Goal: Task Accomplishment & Management: Use online tool/utility

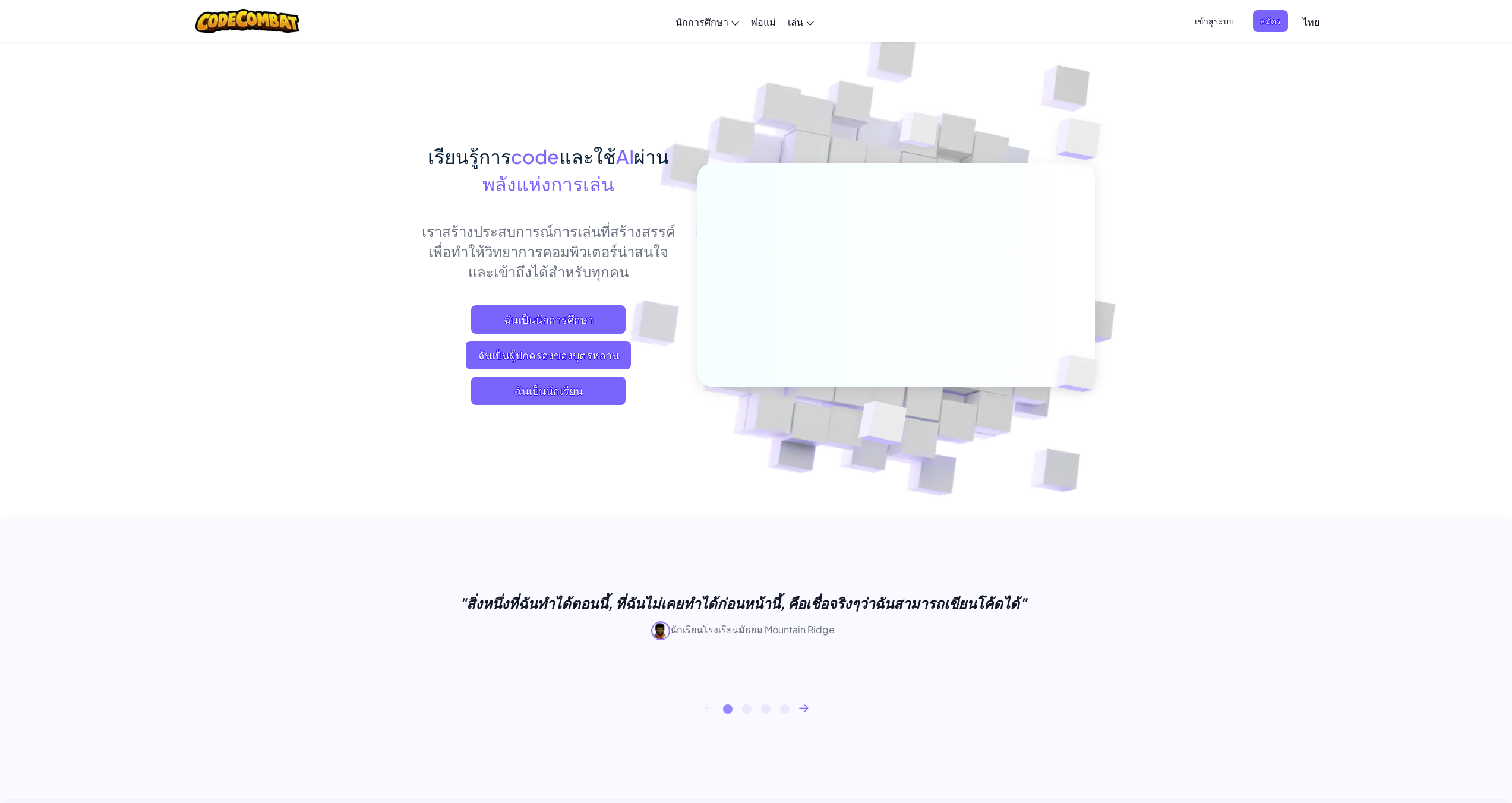
click at [805, 704] on icon at bounding box center [803, 707] width 8 height 7
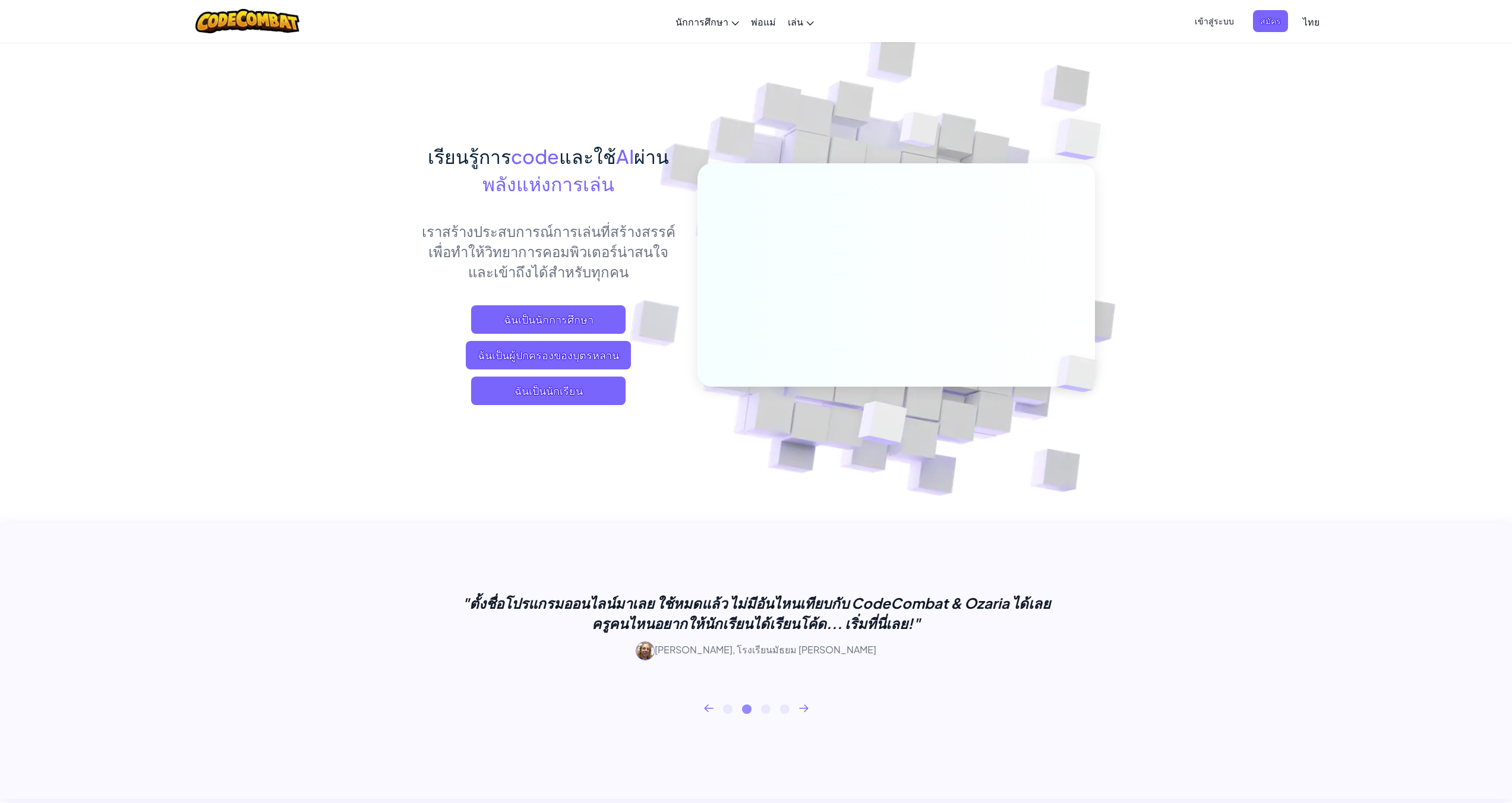
click at [805, 704] on icon at bounding box center [804, 708] width 9 height 8
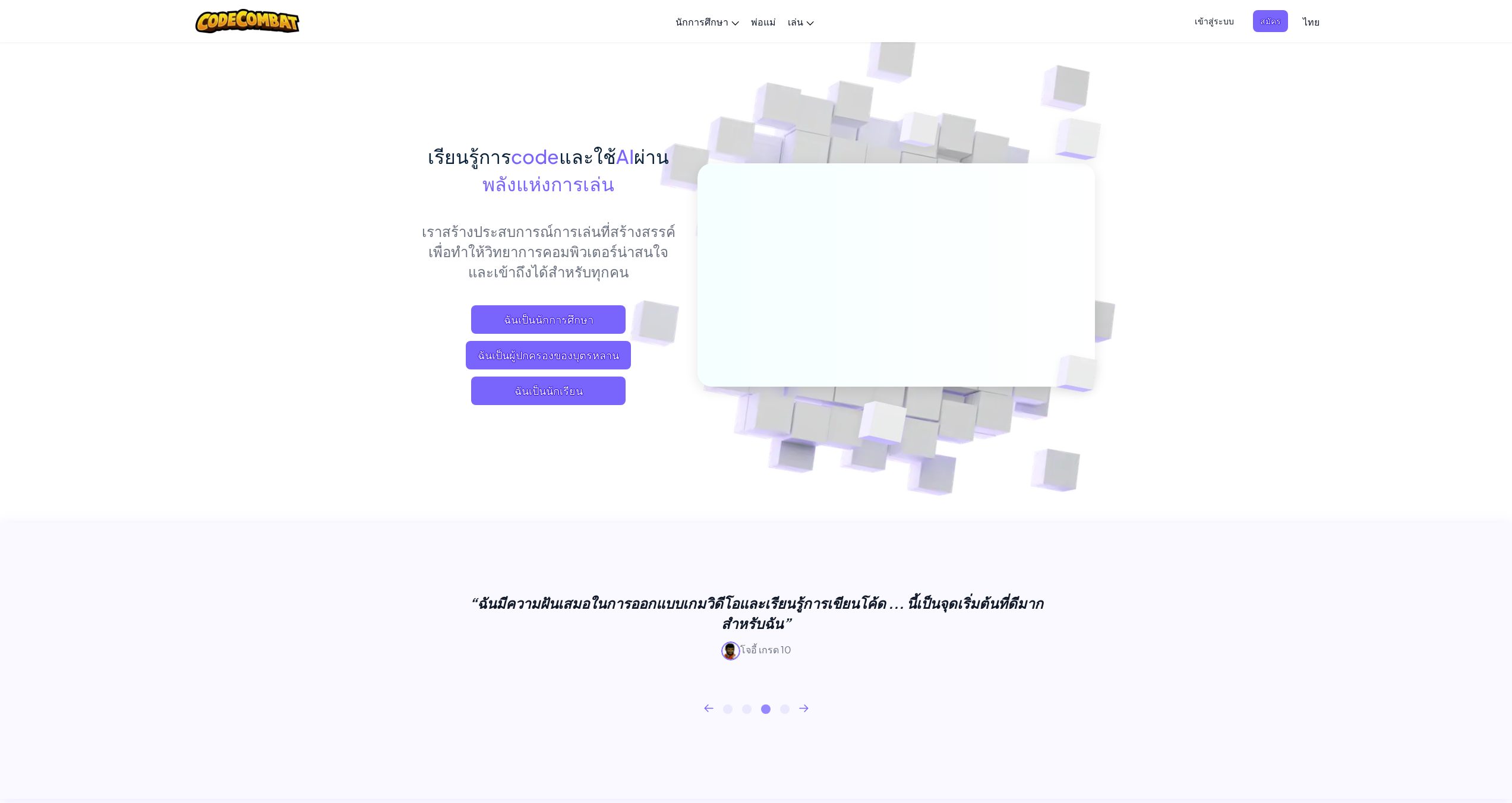
click at [708, 709] on icon at bounding box center [709, 708] width 9 height 8
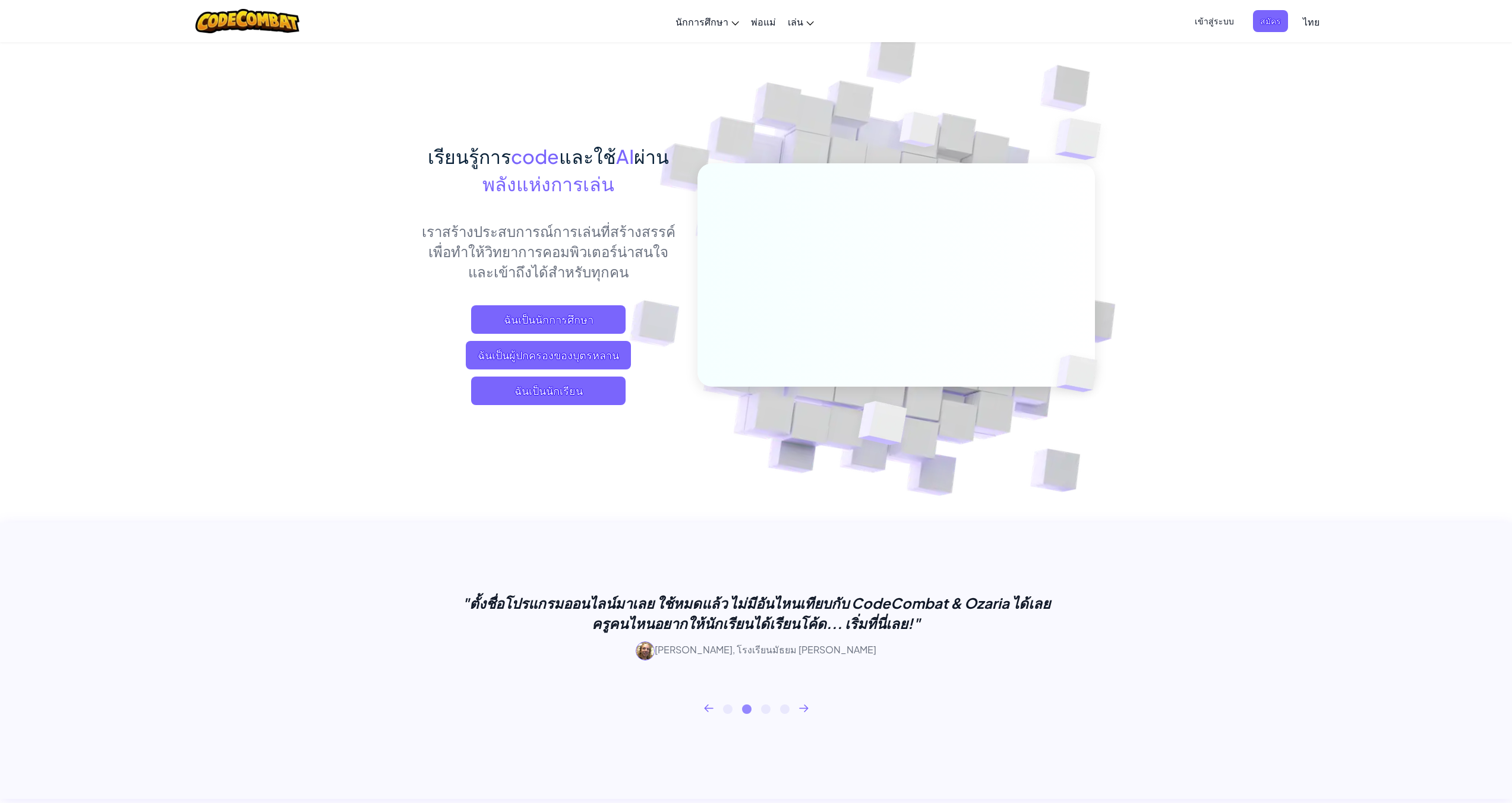
click at [708, 708] on icon at bounding box center [708, 707] width 8 height 7
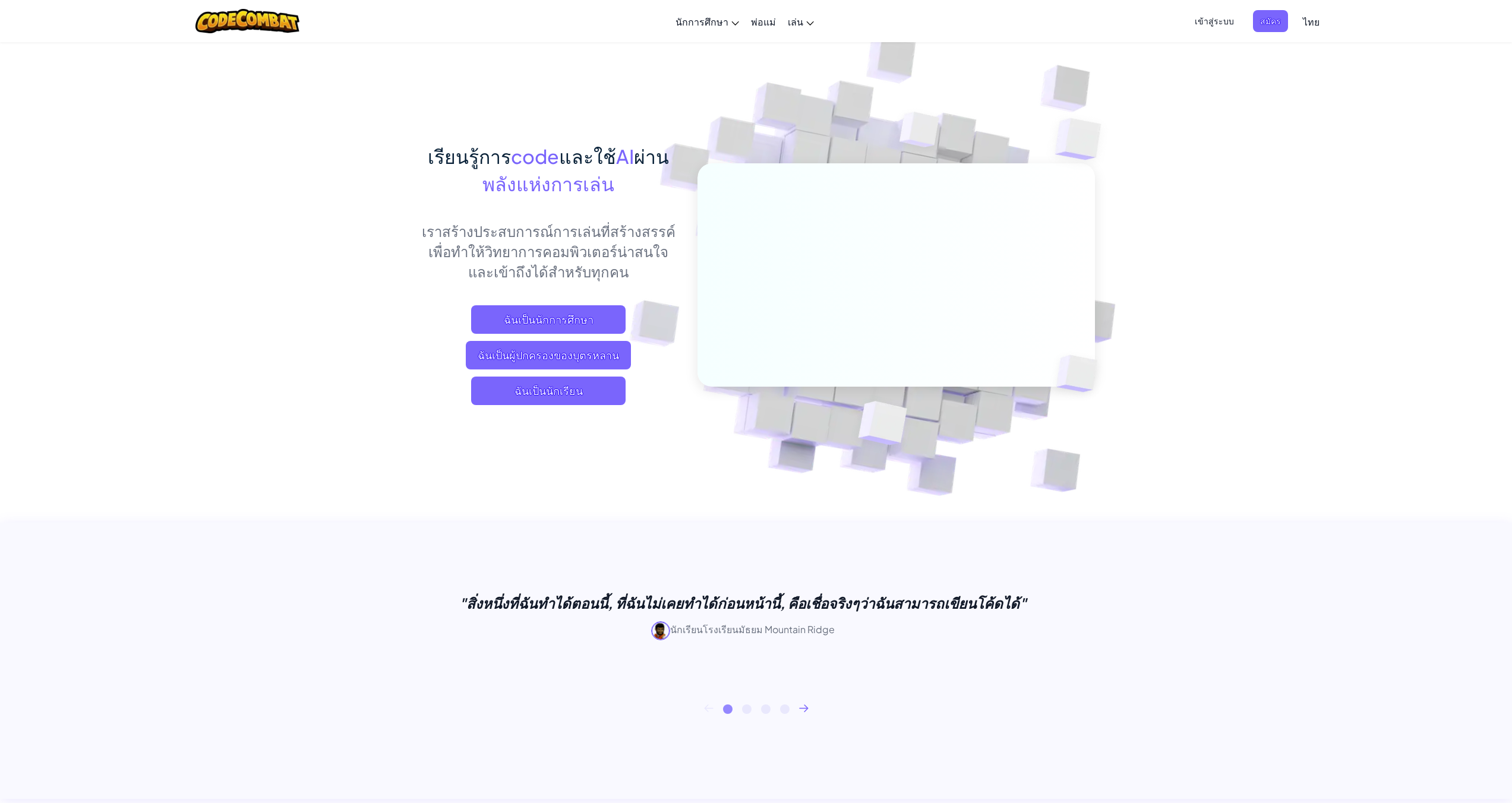
click at [708, 708] on icon at bounding box center [708, 707] width 8 height 7
click at [572, 389] on span "ฉันเป็นนักเรียน" at bounding box center [548, 391] width 154 height 28
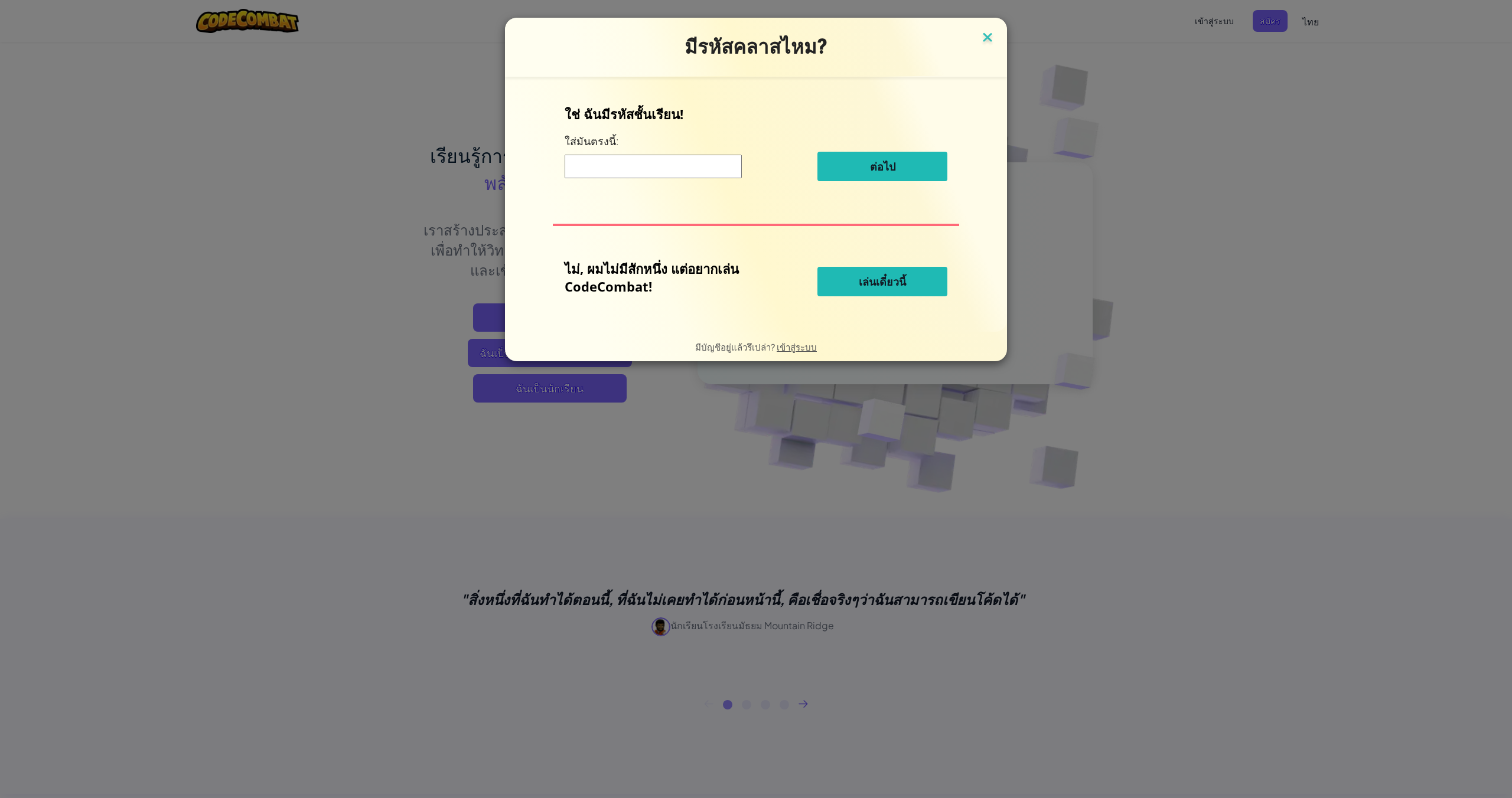
click at [991, 31] on img at bounding box center [987, 38] width 15 height 18
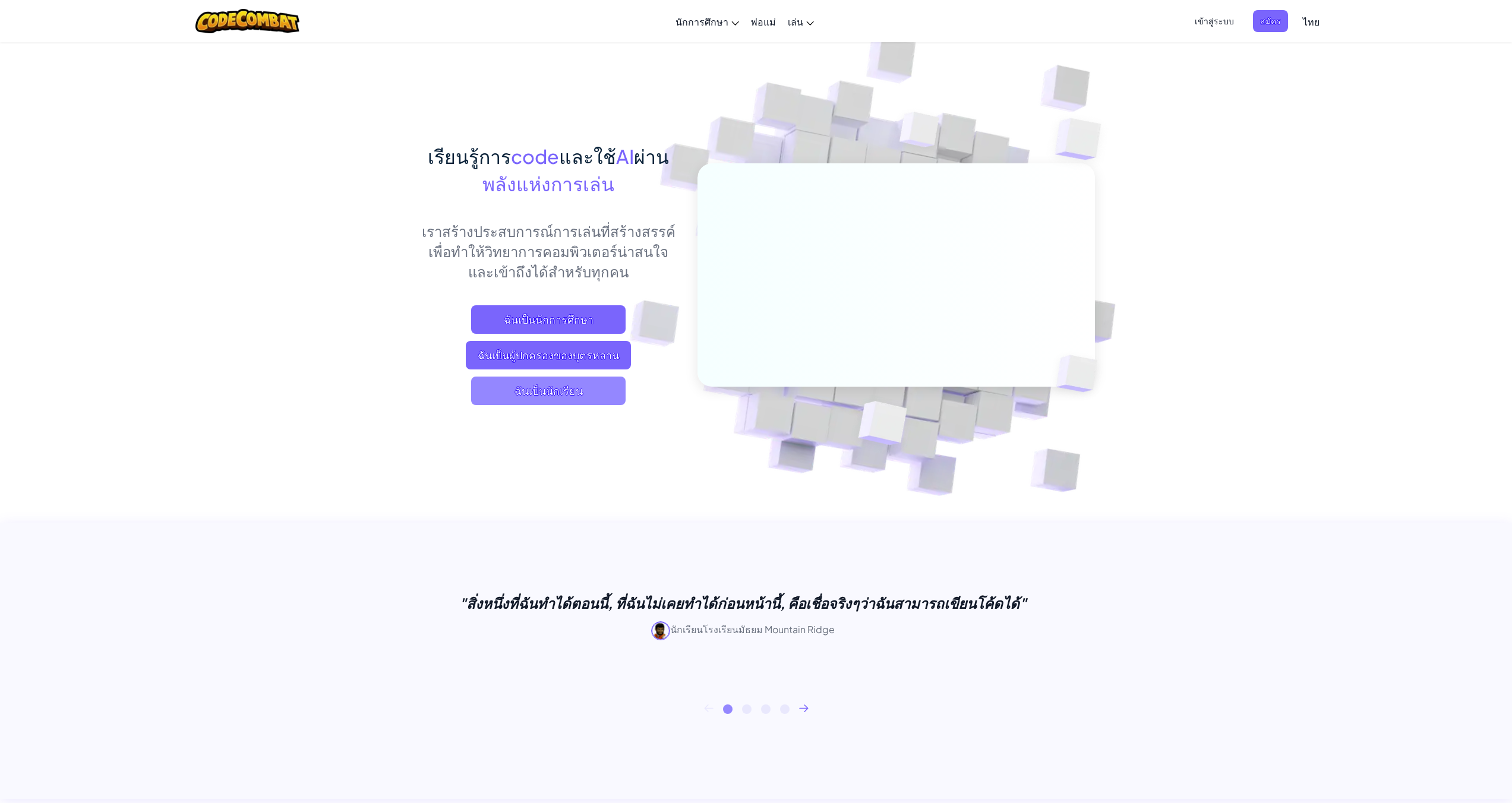
click at [559, 388] on span "ฉันเป็นนักเรียน" at bounding box center [548, 391] width 154 height 28
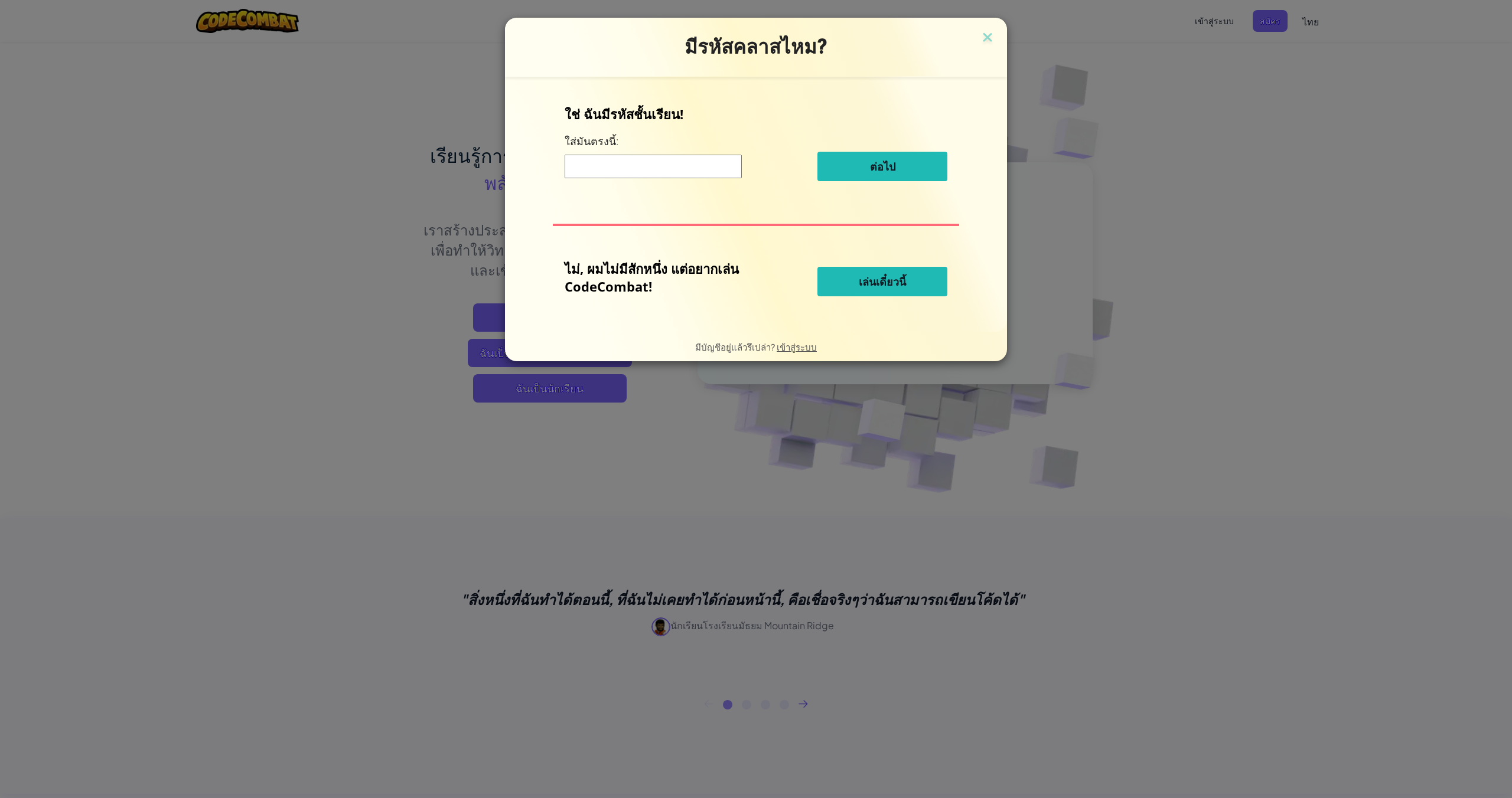
click at [863, 281] on span "เล่นเดี๋ยวนี้" at bounding box center [882, 281] width 48 height 14
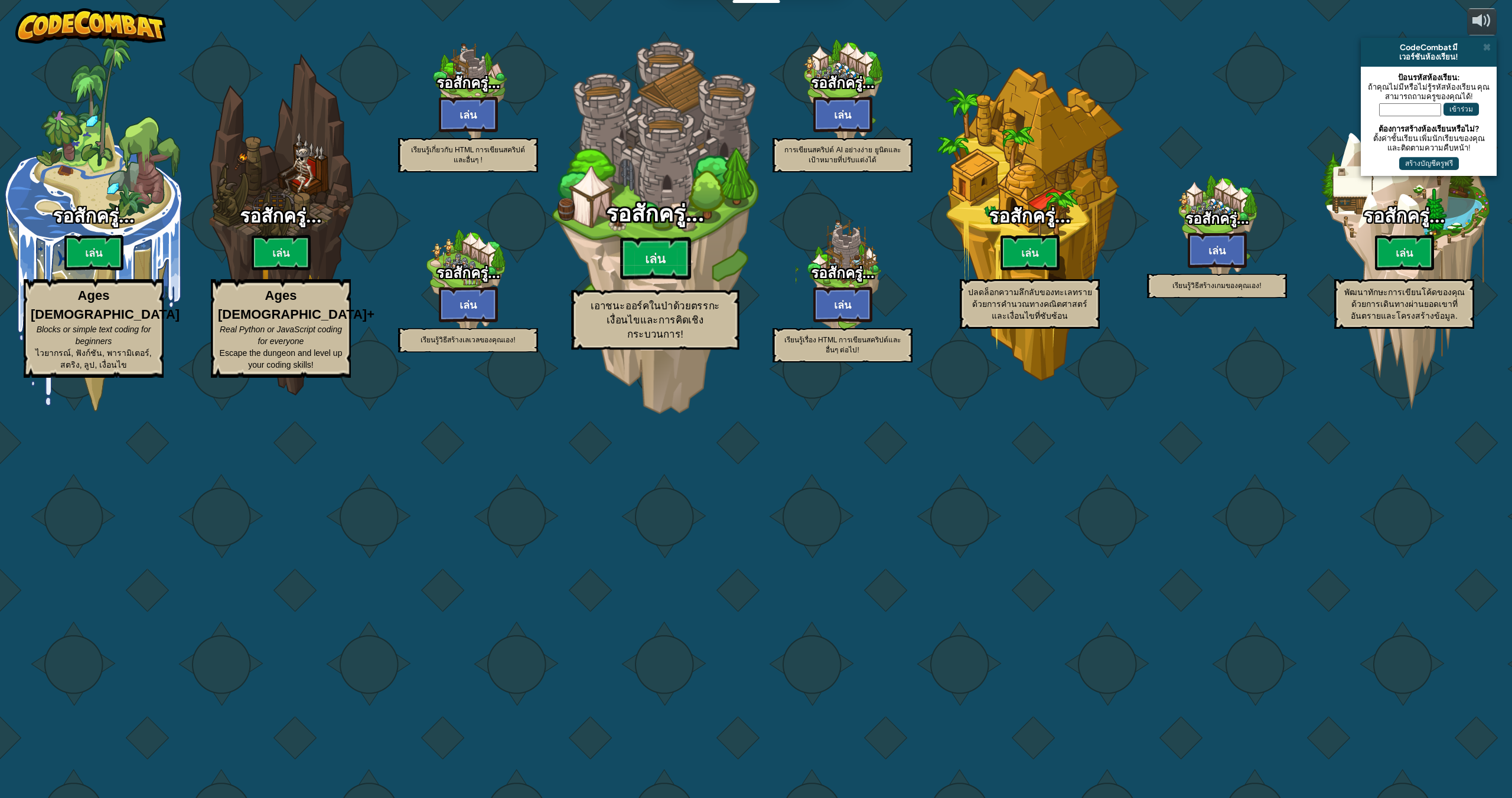
select select "th"
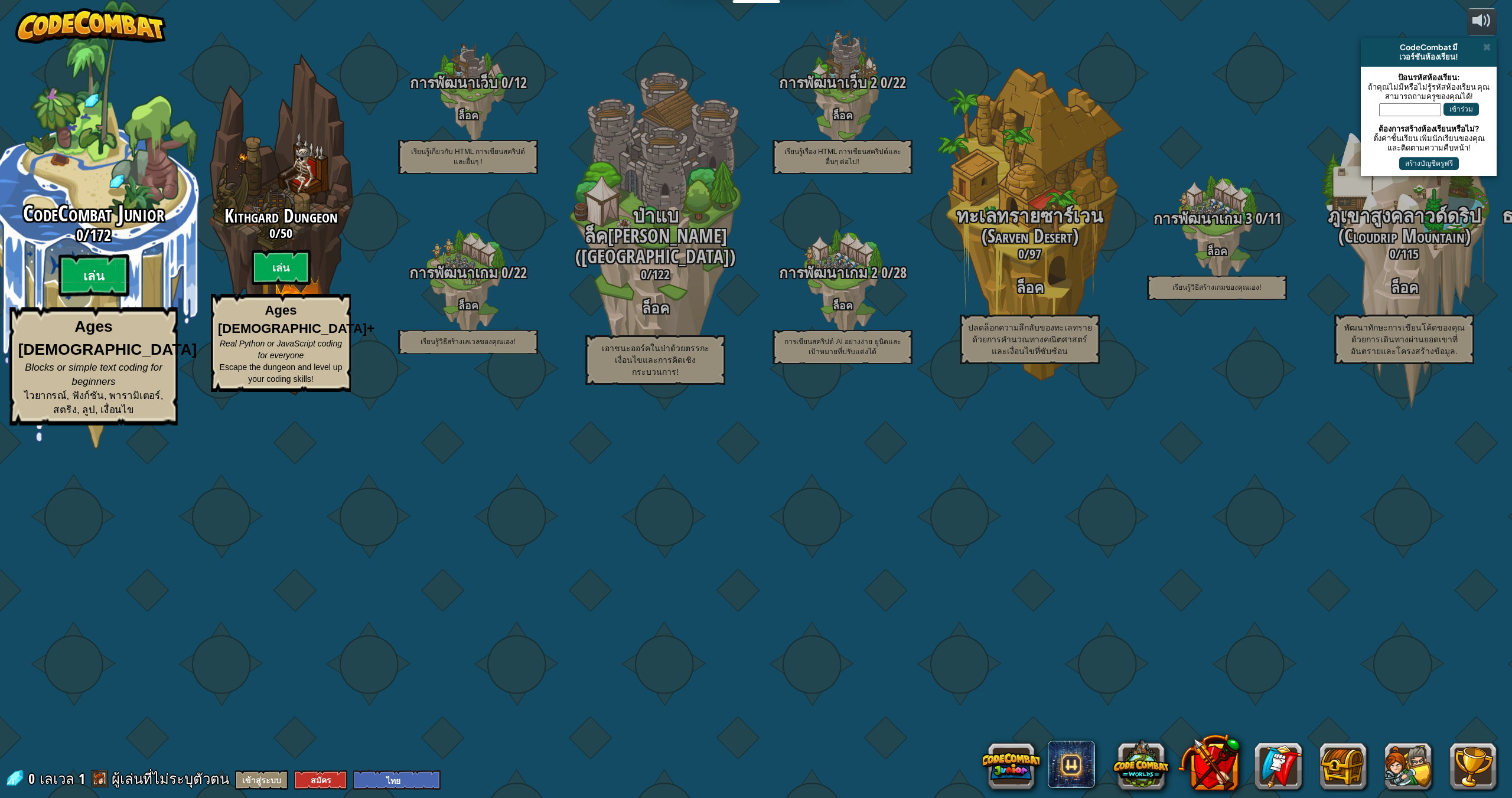
click at [112, 297] on btn "เล่น" at bounding box center [94, 275] width 71 height 42
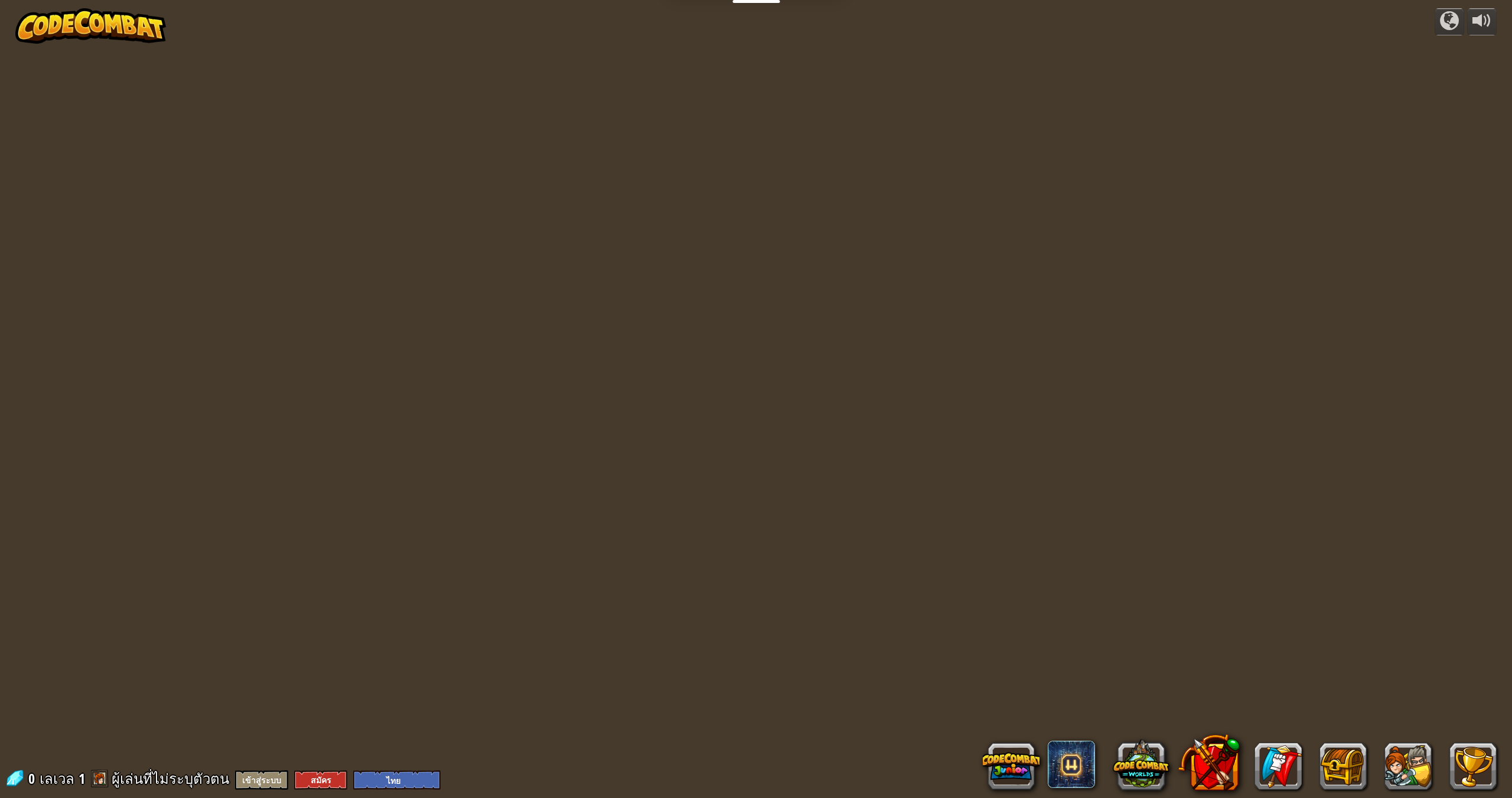
select select "th"
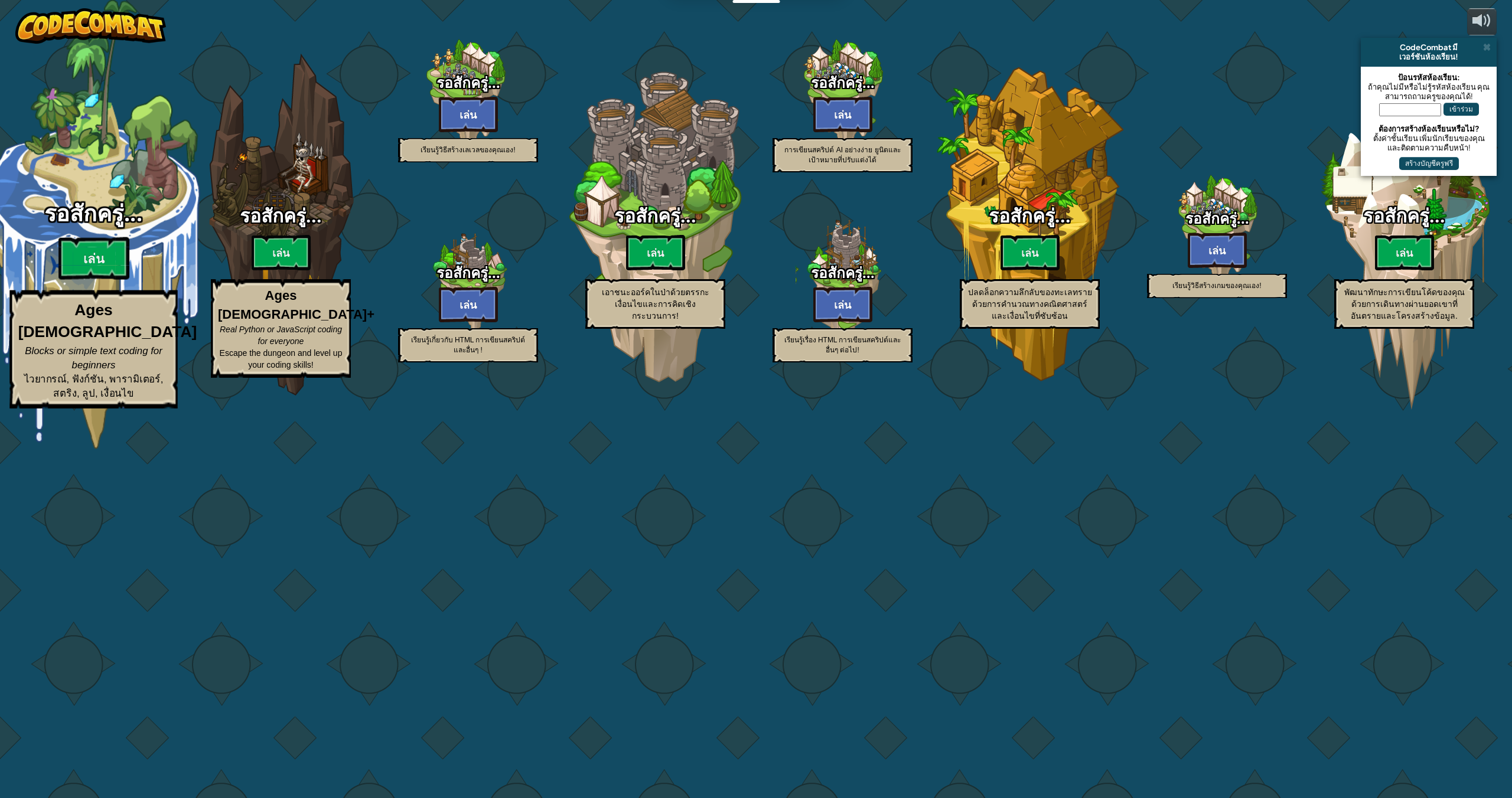
select select "th"
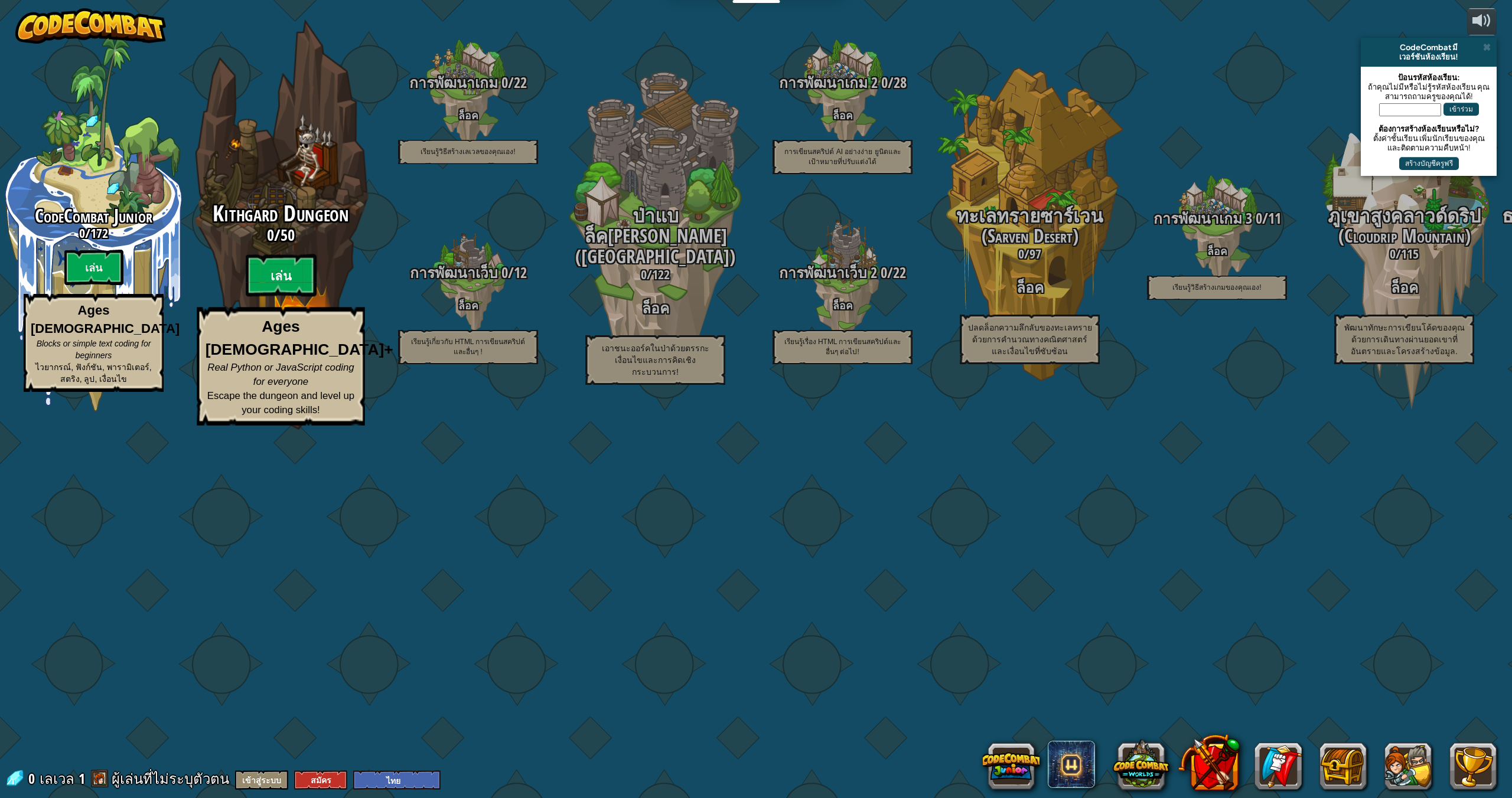
click at [281, 297] on btn "เล่น" at bounding box center [281, 275] width 71 height 42
select select "th"
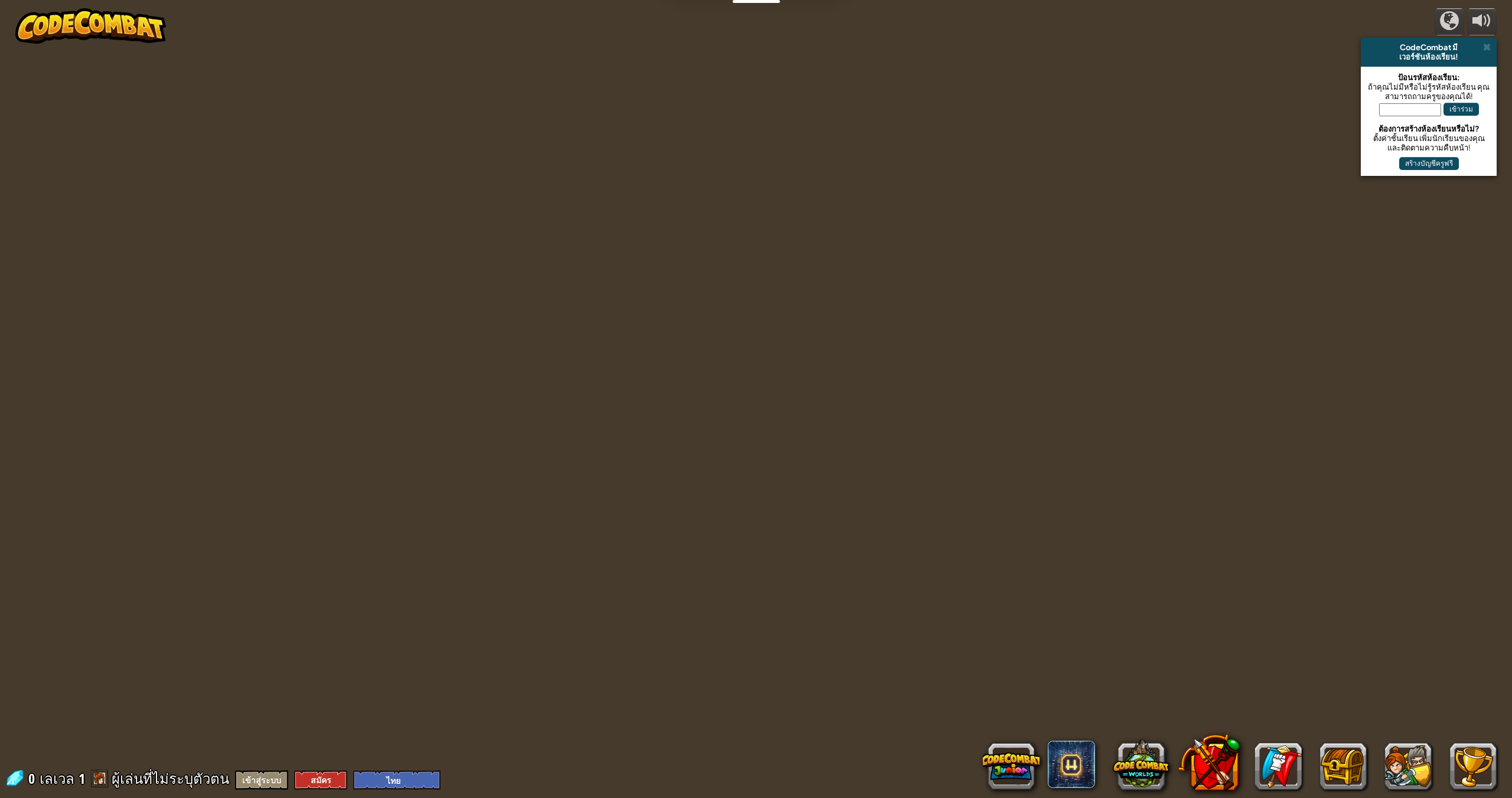
select select "th"
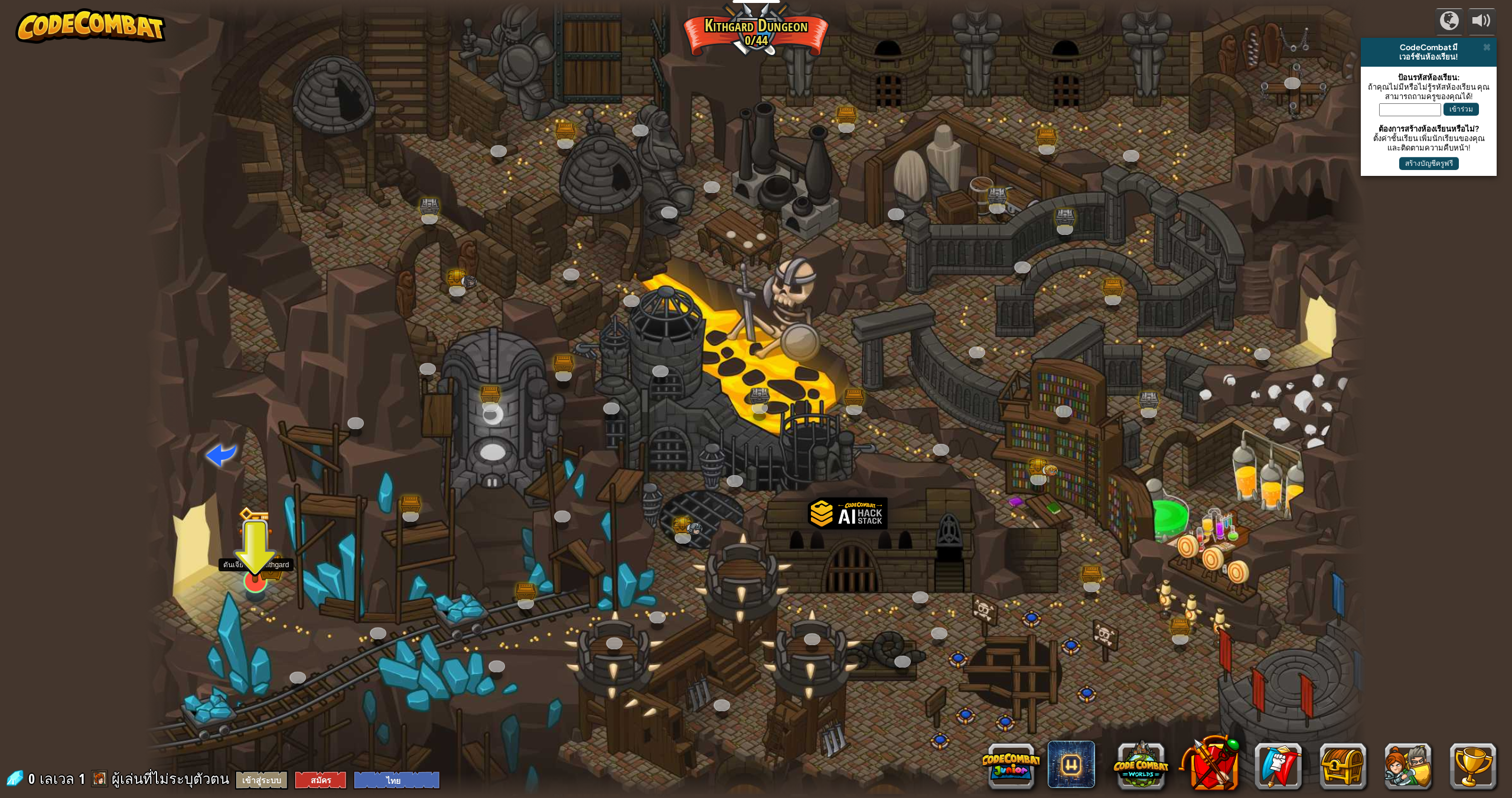
click at [259, 569] on img at bounding box center [255, 544] width 36 height 78
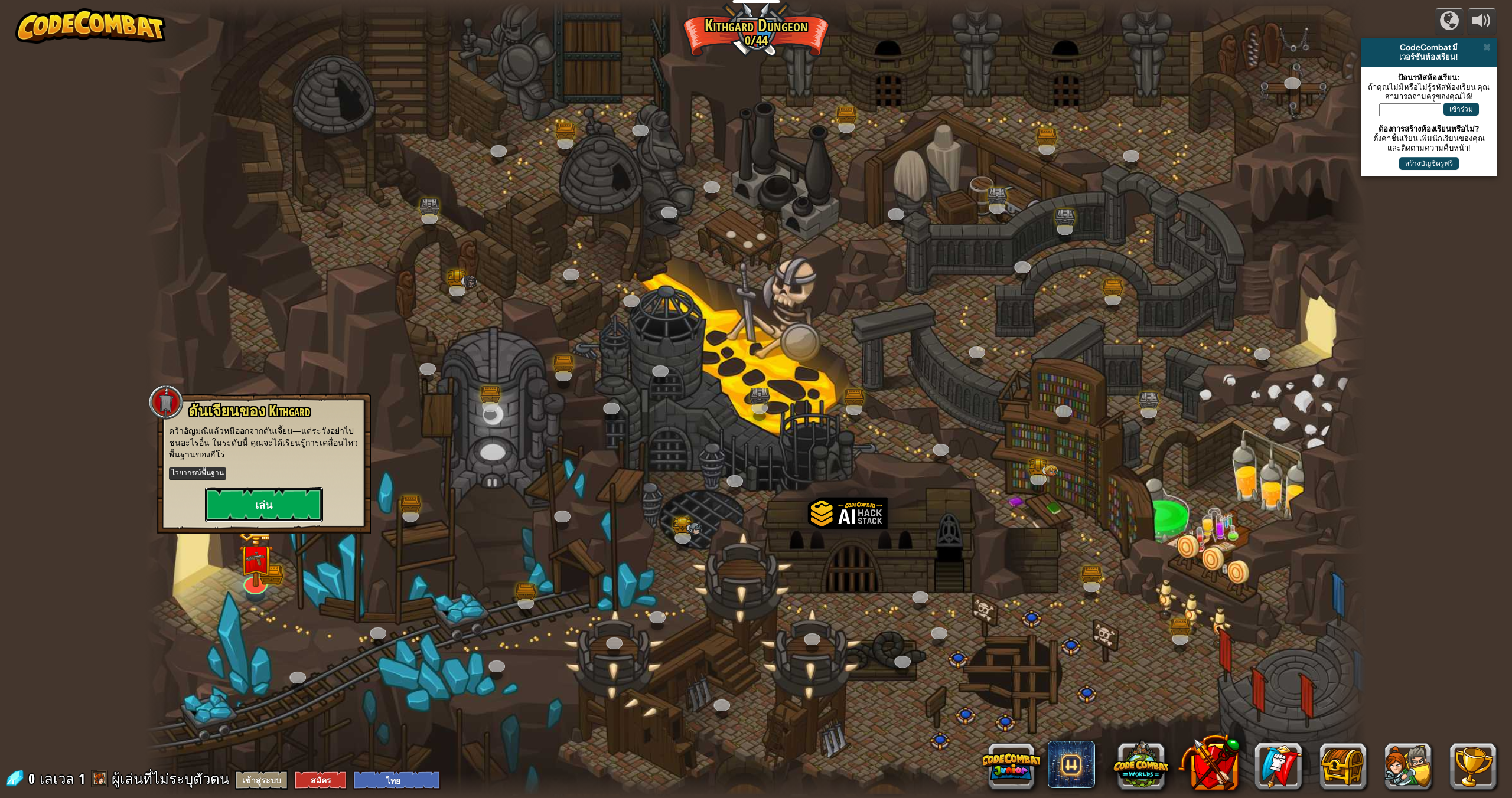
click at [258, 492] on button "เล่น" at bounding box center [264, 505] width 118 height 36
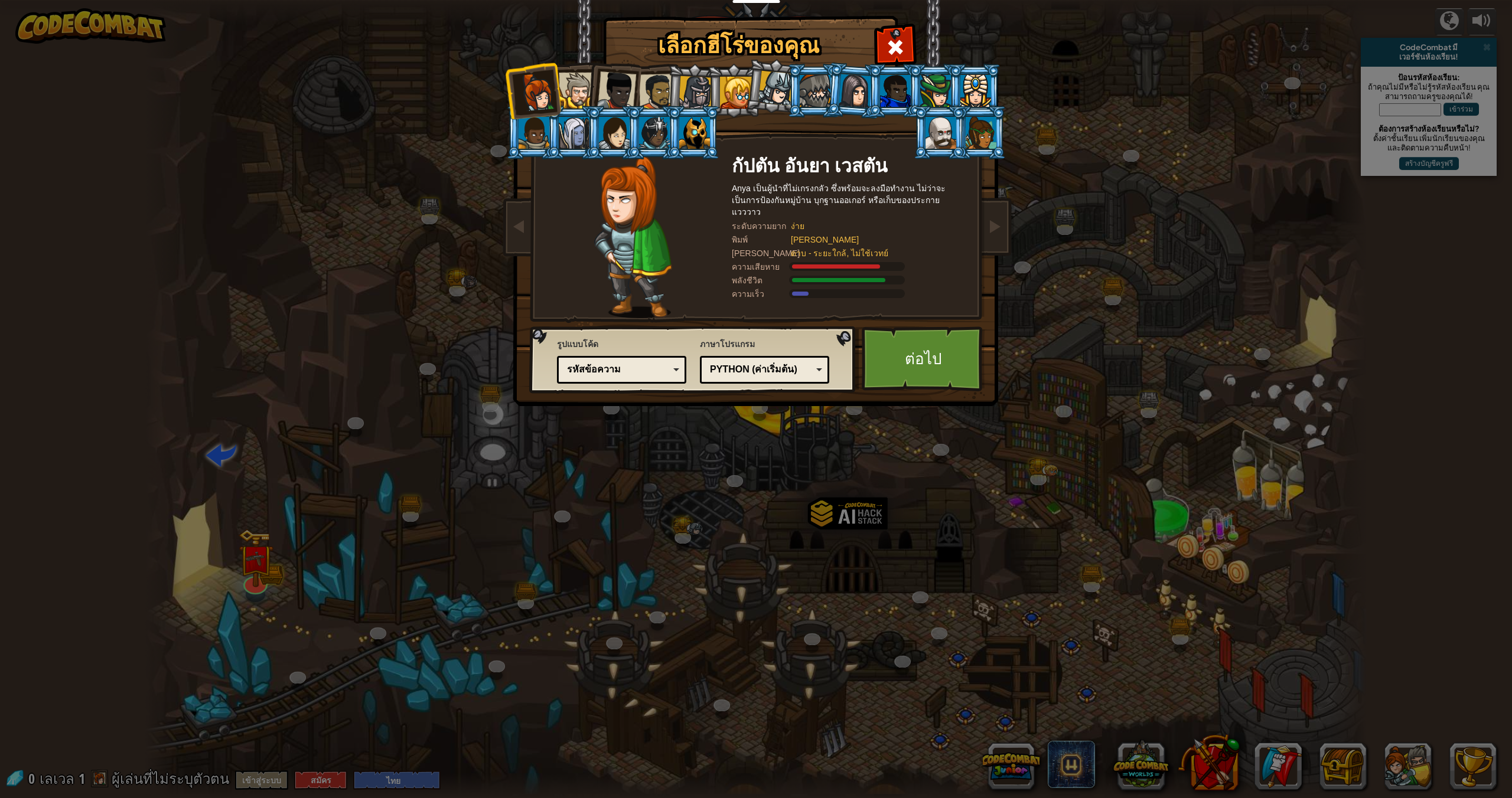
drag, startPoint x: 576, startPoint y: 106, endPoint x: 590, endPoint y: 89, distance: 22.0
click at [576, 106] on li at bounding box center [572, 132] width 53 height 53
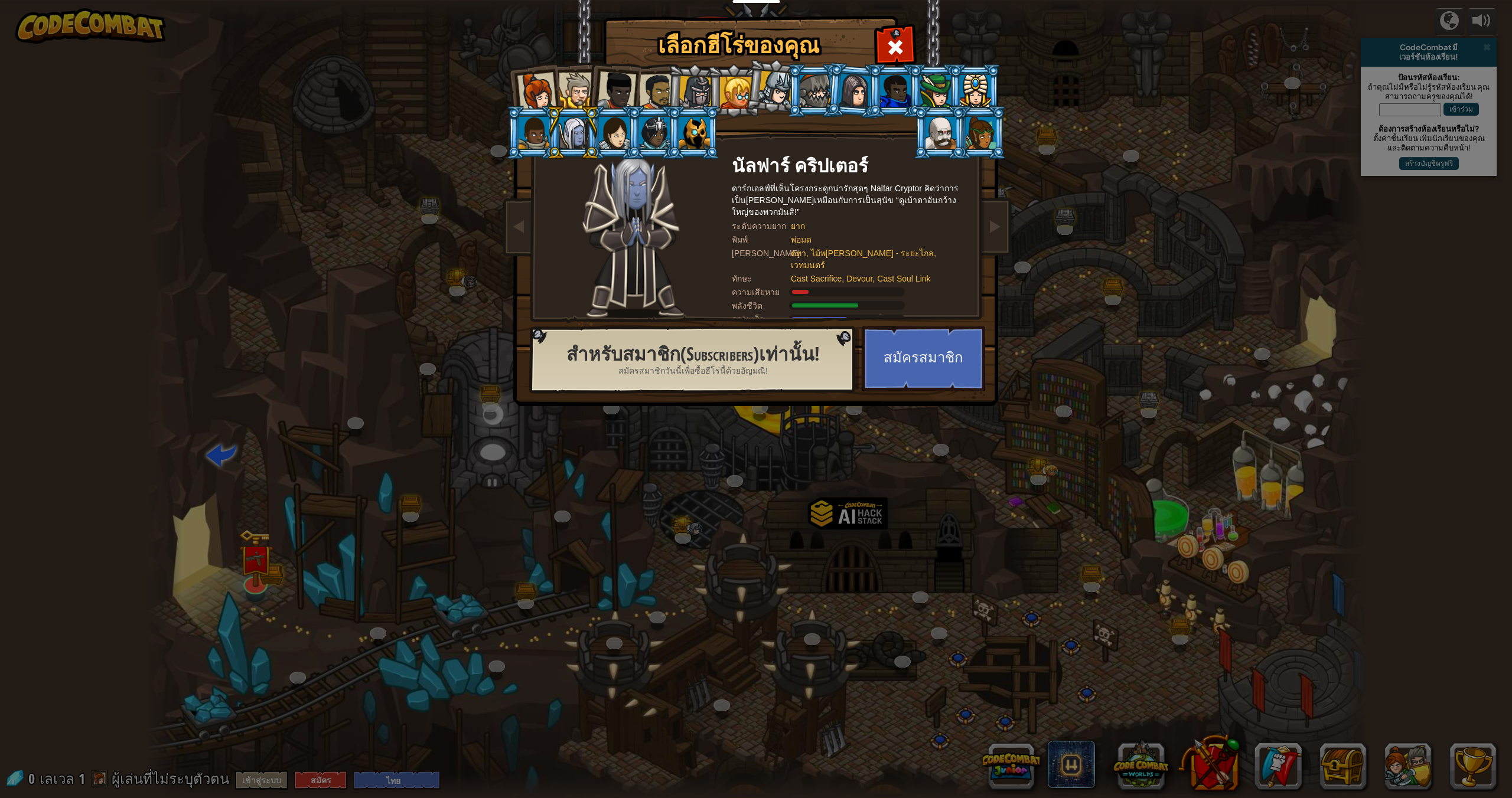
click at [601, 82] on div at bounding box center [617, 91] width 39 height 39
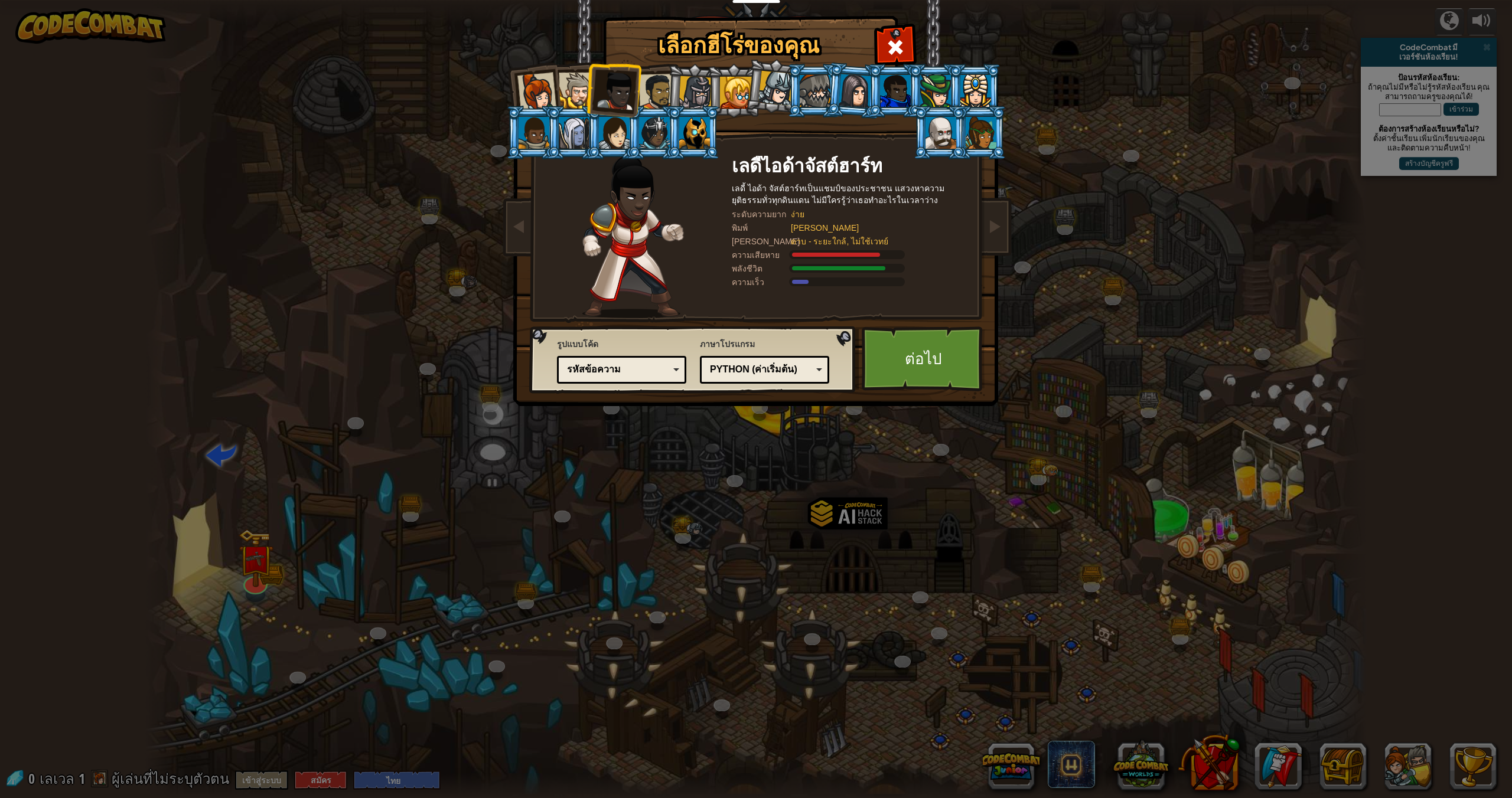
click at [572, 79] on div at bounding box center [577, 91] width 36 height 36
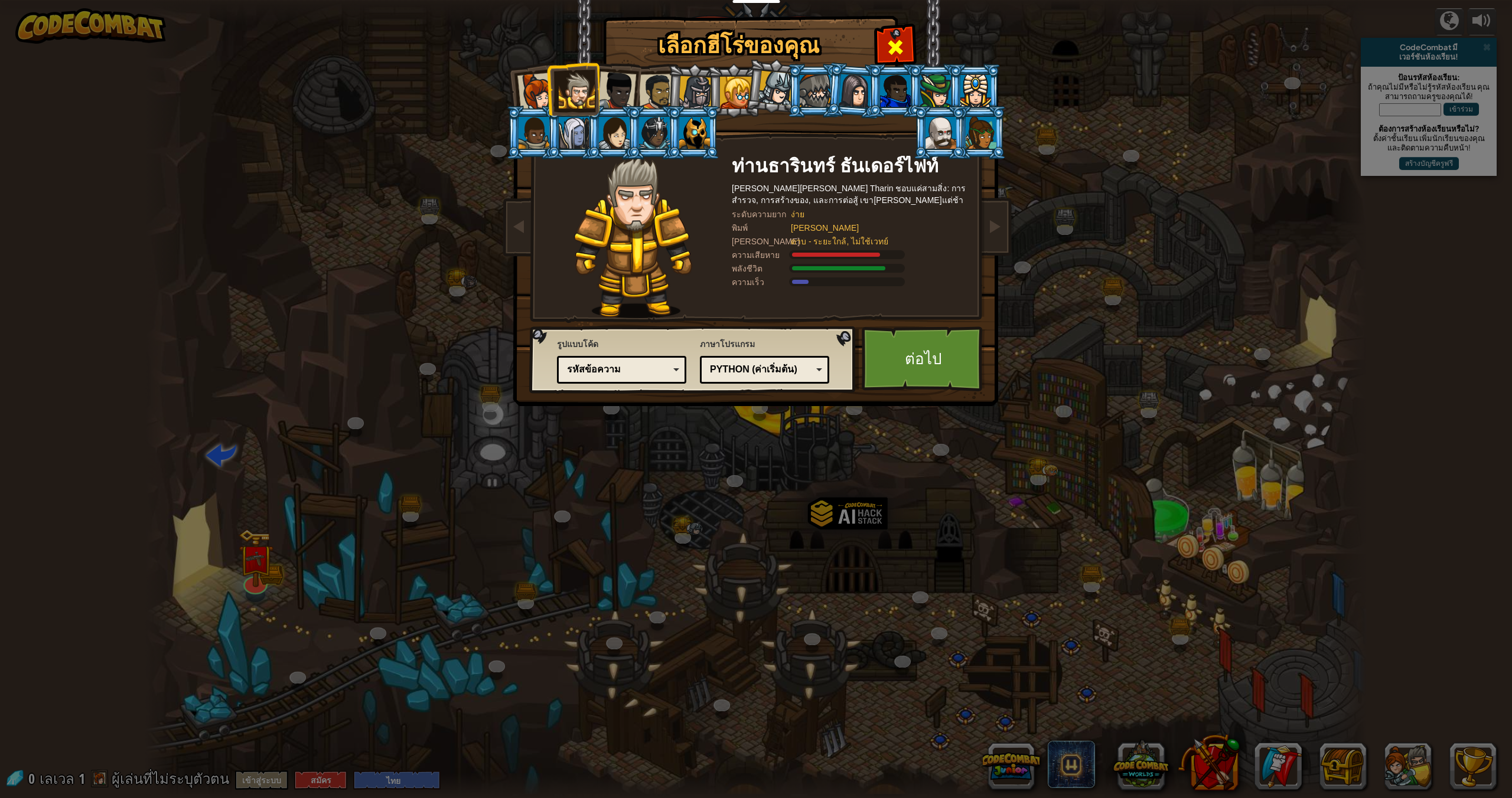
click at [880, 49] on div at bounding box center [895, 46] width 37 height 37
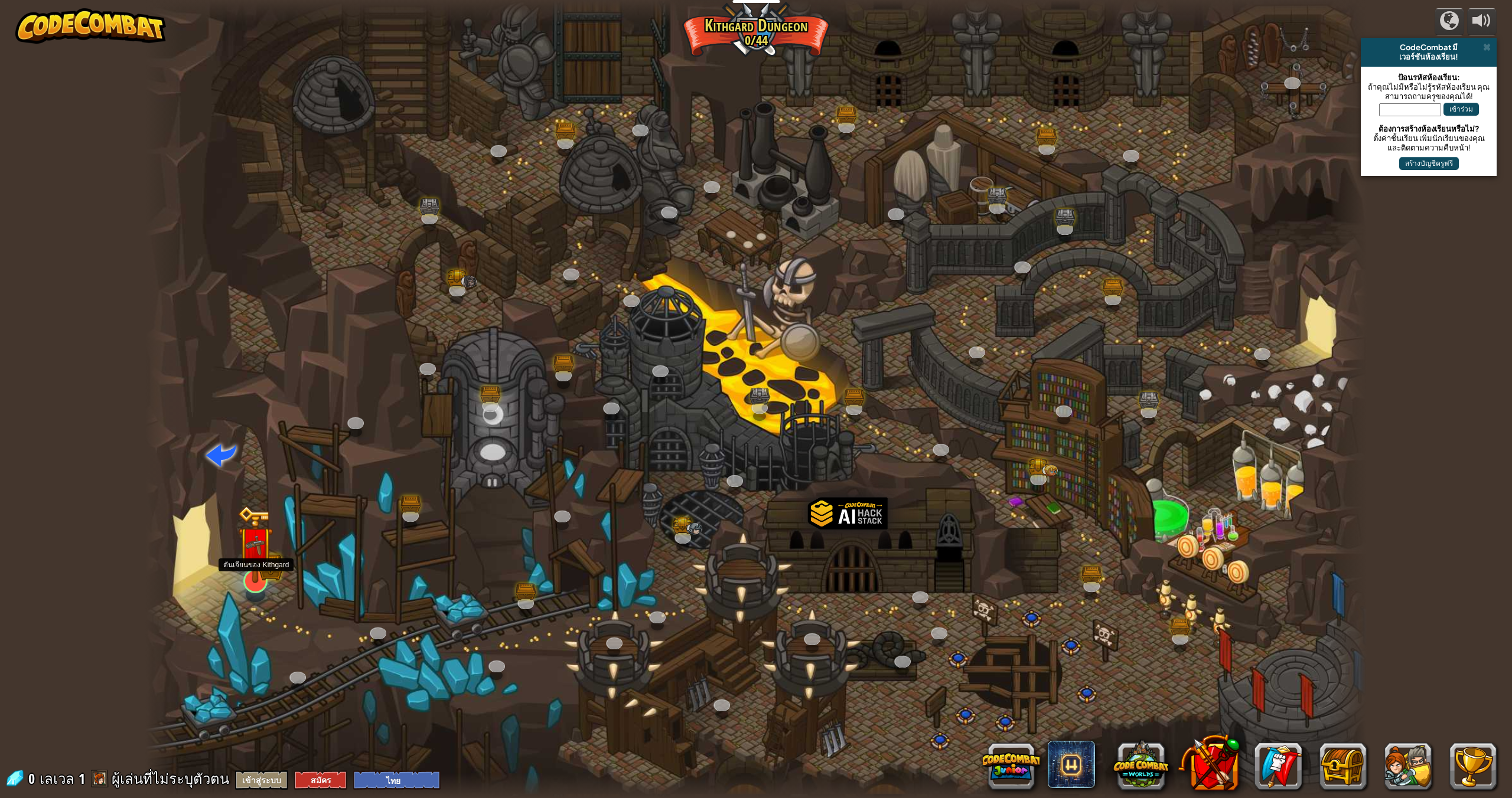
click at [251, 571] on img at bounding box center [255, 544] width 36 height 78
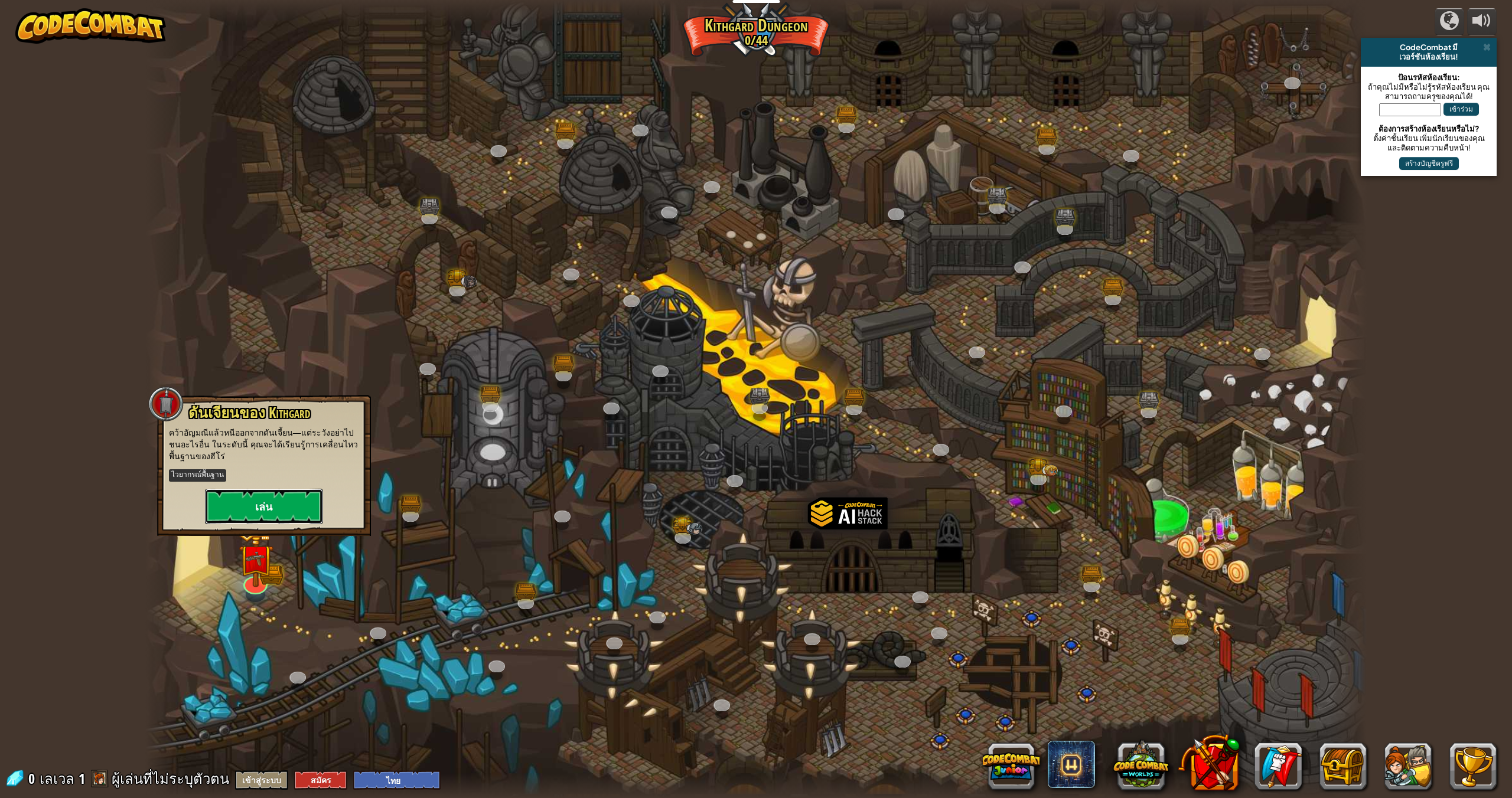
click at [274, 501] on button "เล่น" at bounding box center [264, 506] width 118 height 36
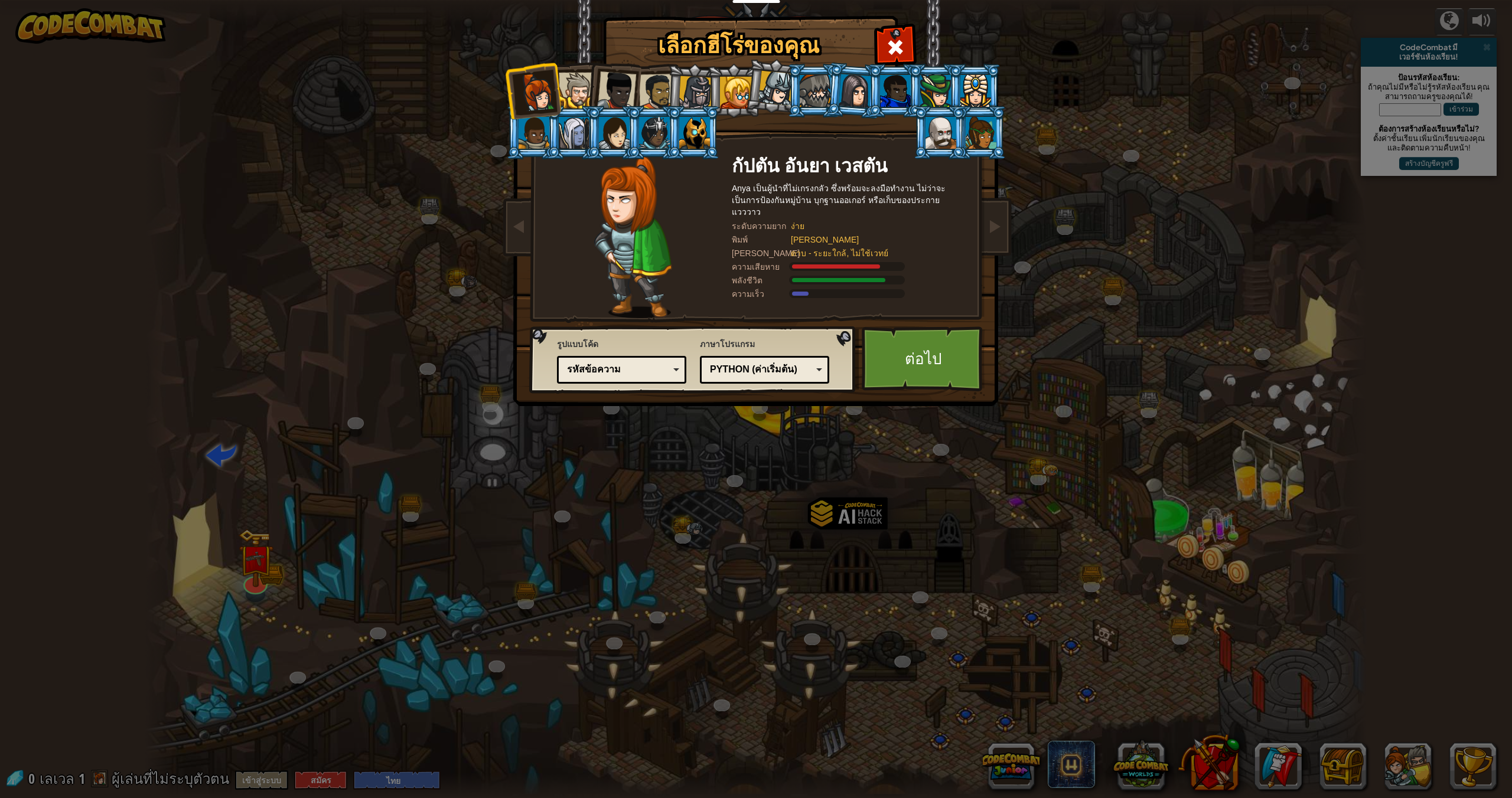
click at [607, 83] on div at bounding box center [617, 91] width 39 height 39
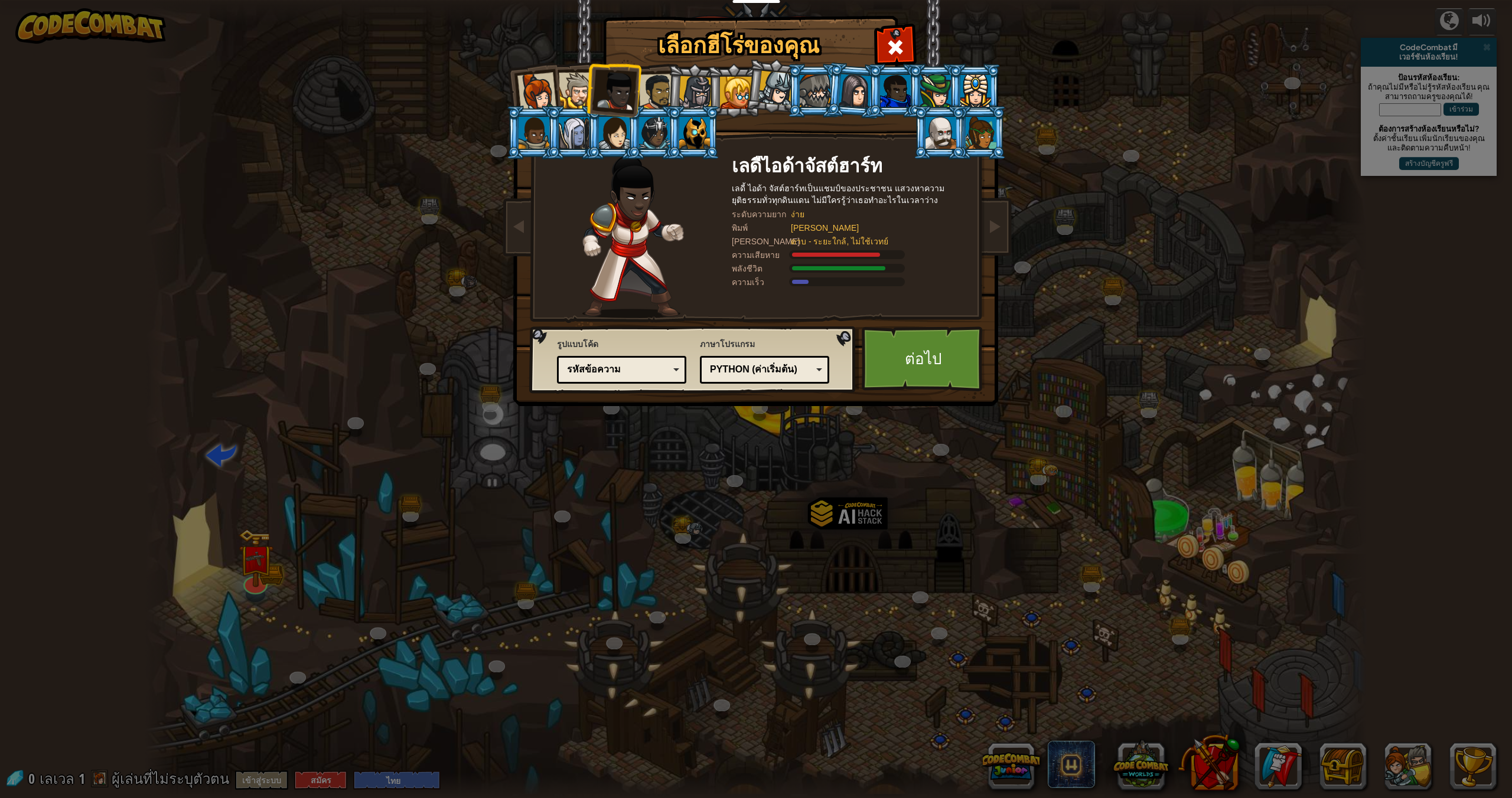
click at [660, 80] on div at bounding box center [657, 92] width 36 height 36
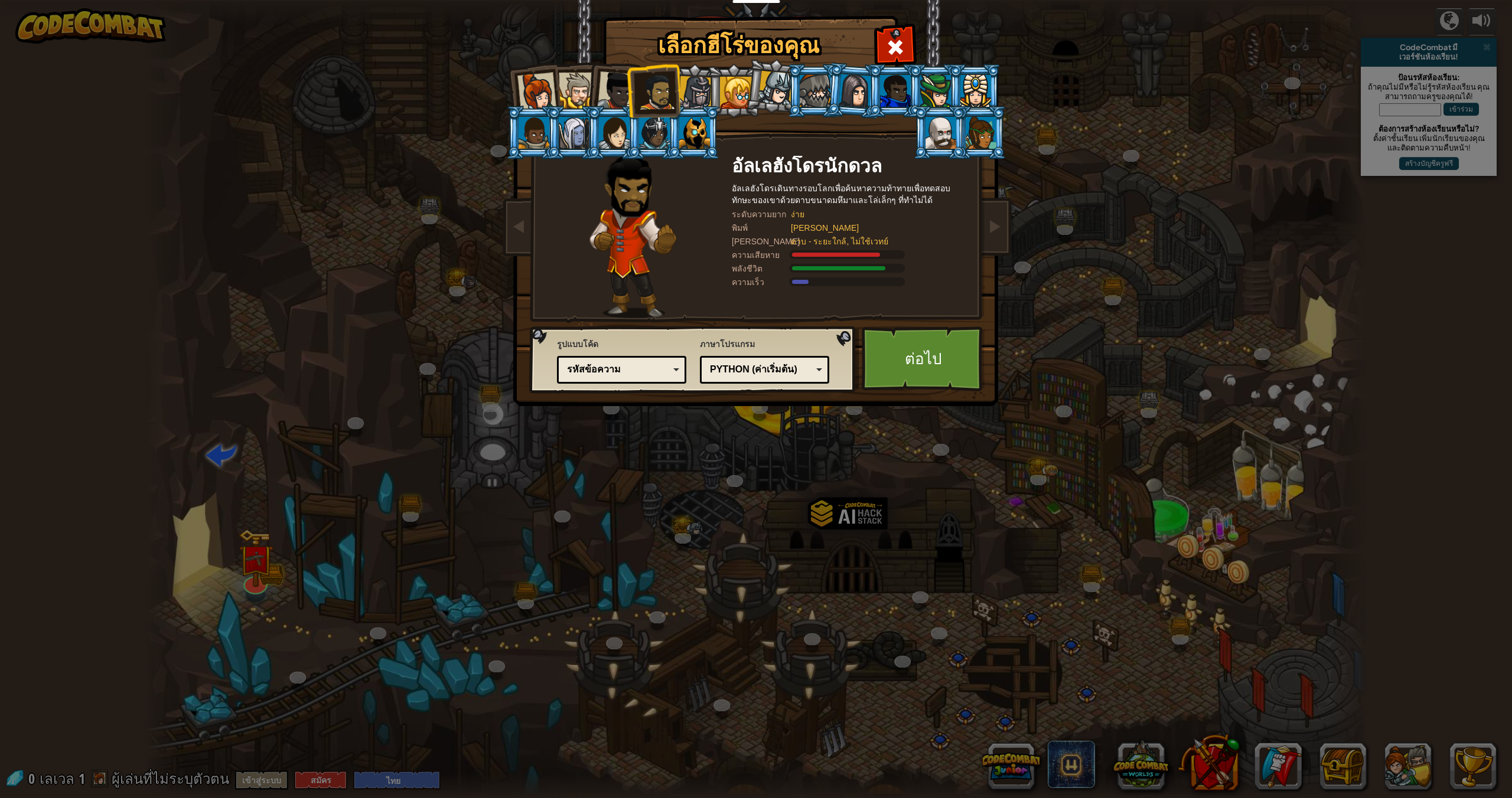
click at [696, 80] on div at bounding box center [695, 93] width 34 height 34
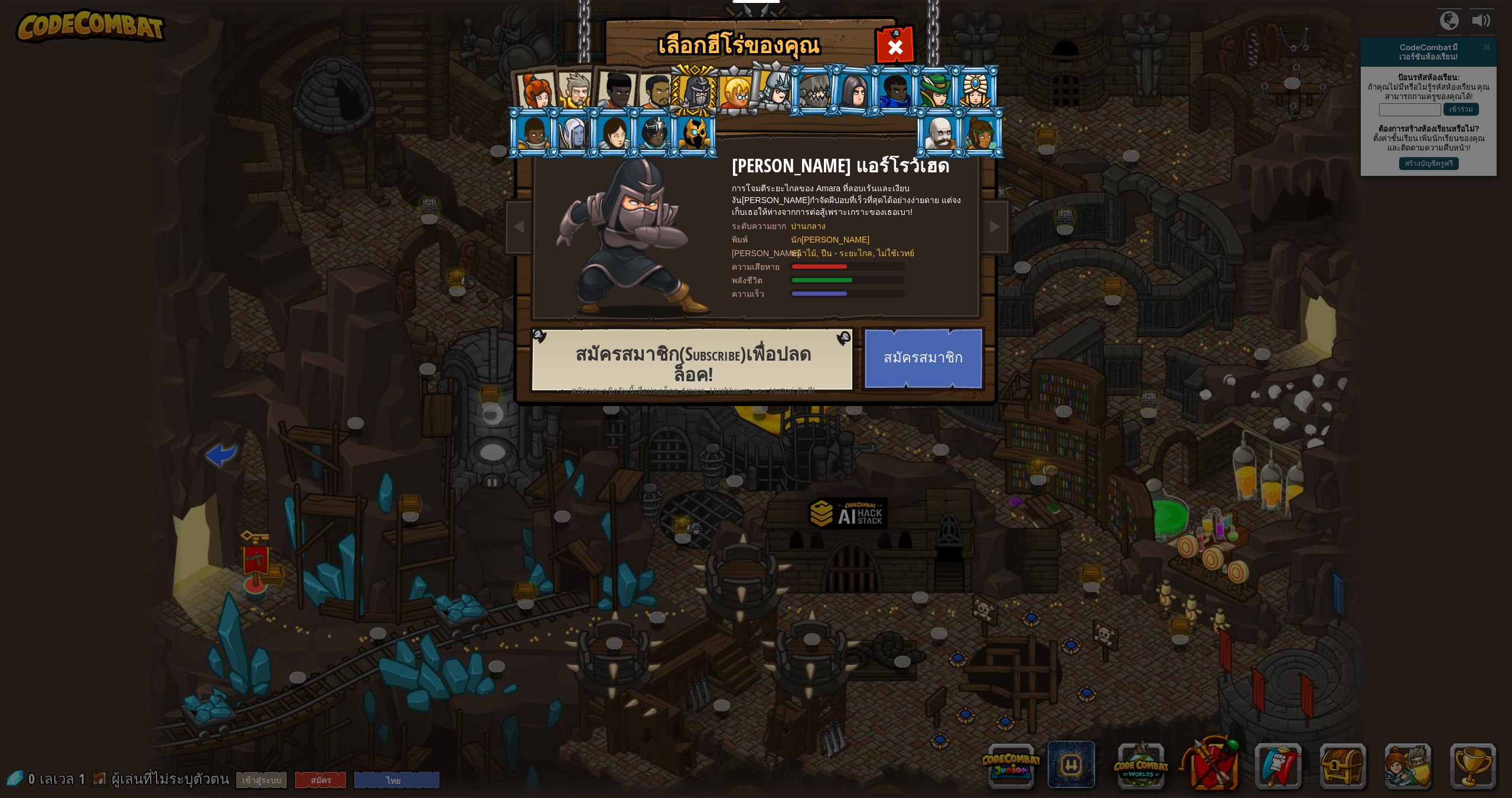
click at [733, 81] on div at bounding box center [735, 93] width 32 height 32
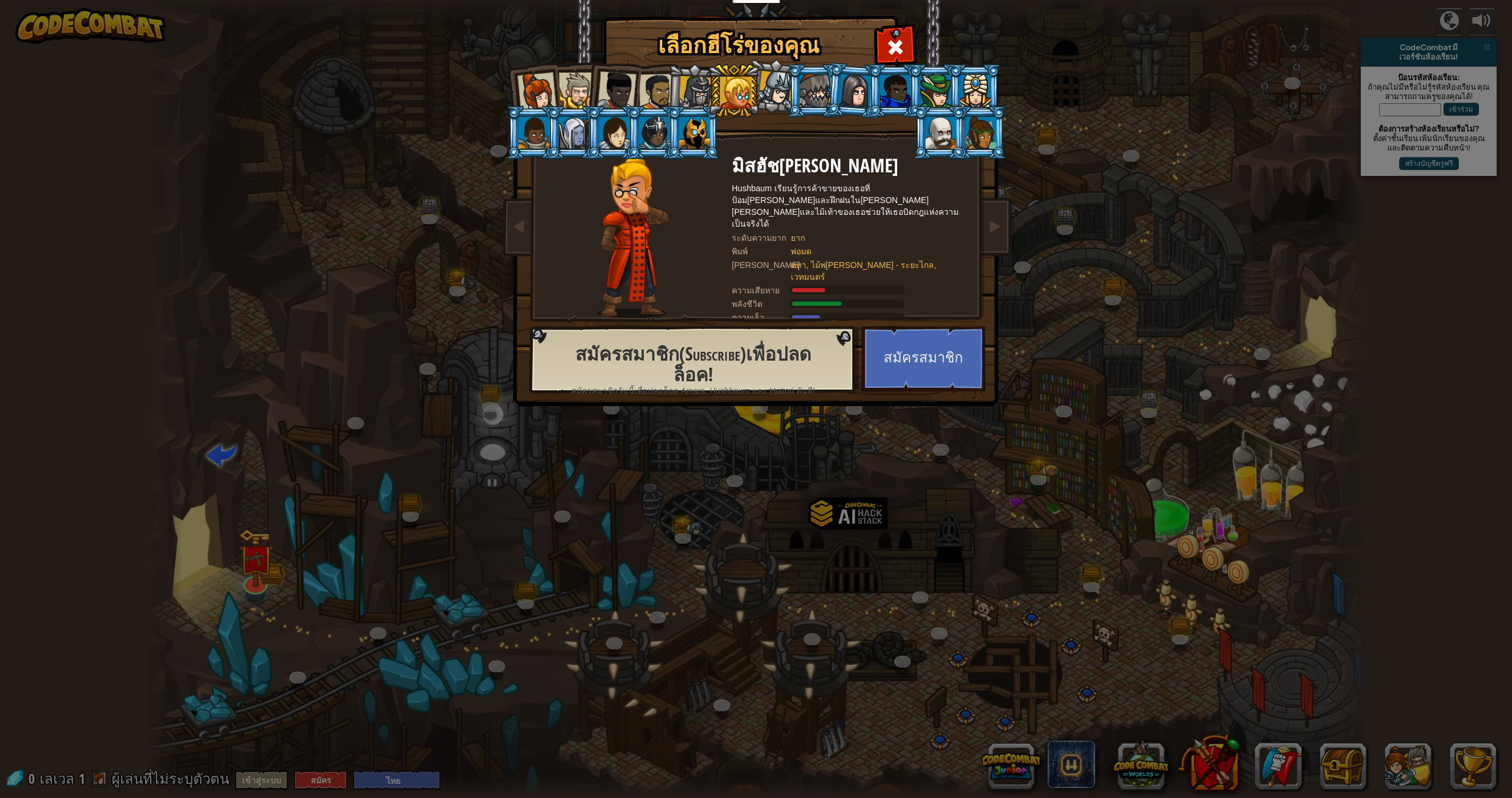
click at [686, 93] on div at bounding box center [695, 93] width 34 height 34
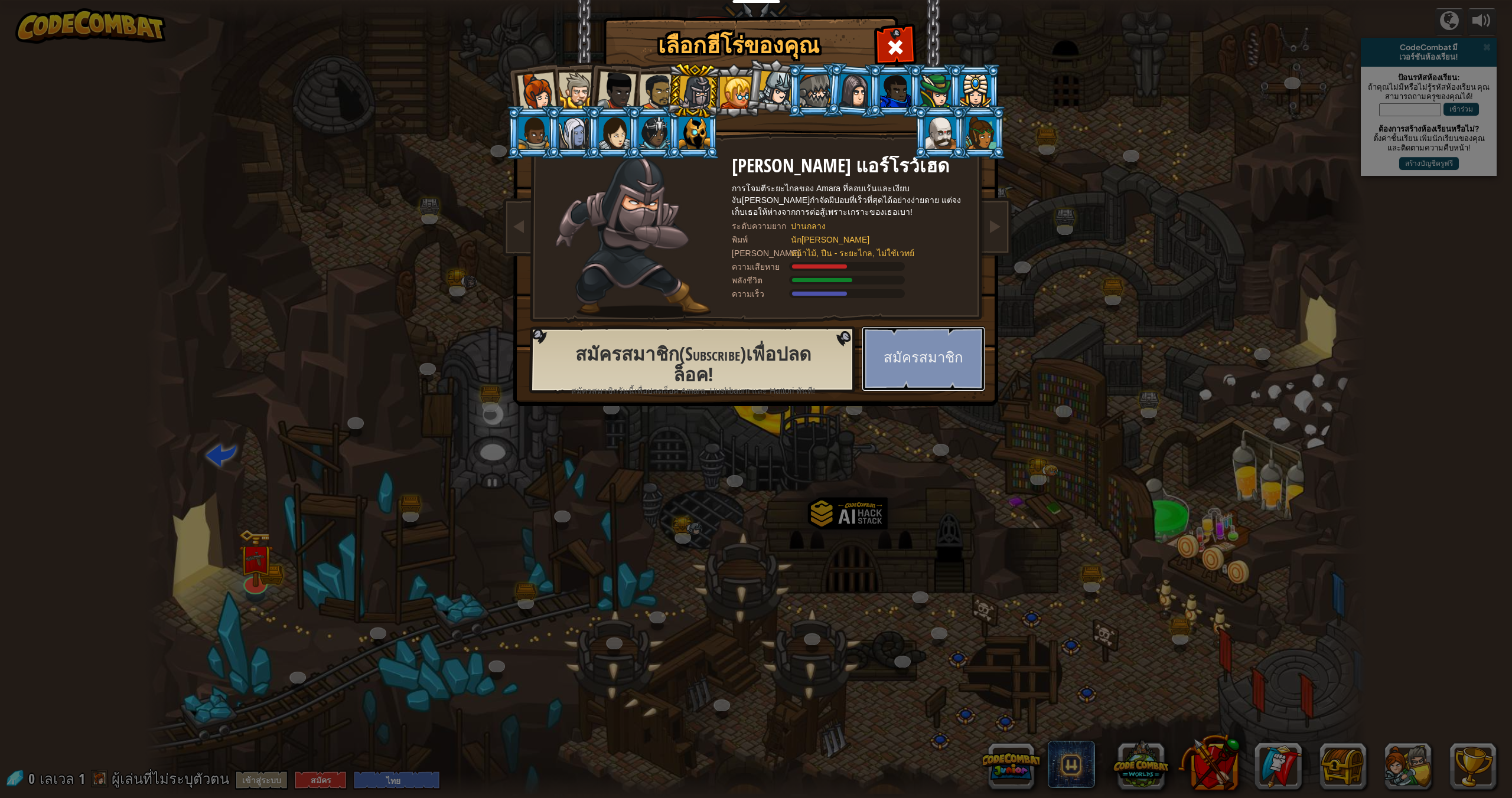
click at [907, 350] on button "สมัครสมาชิก" at bounding box center [923, 359] width 123 height 65
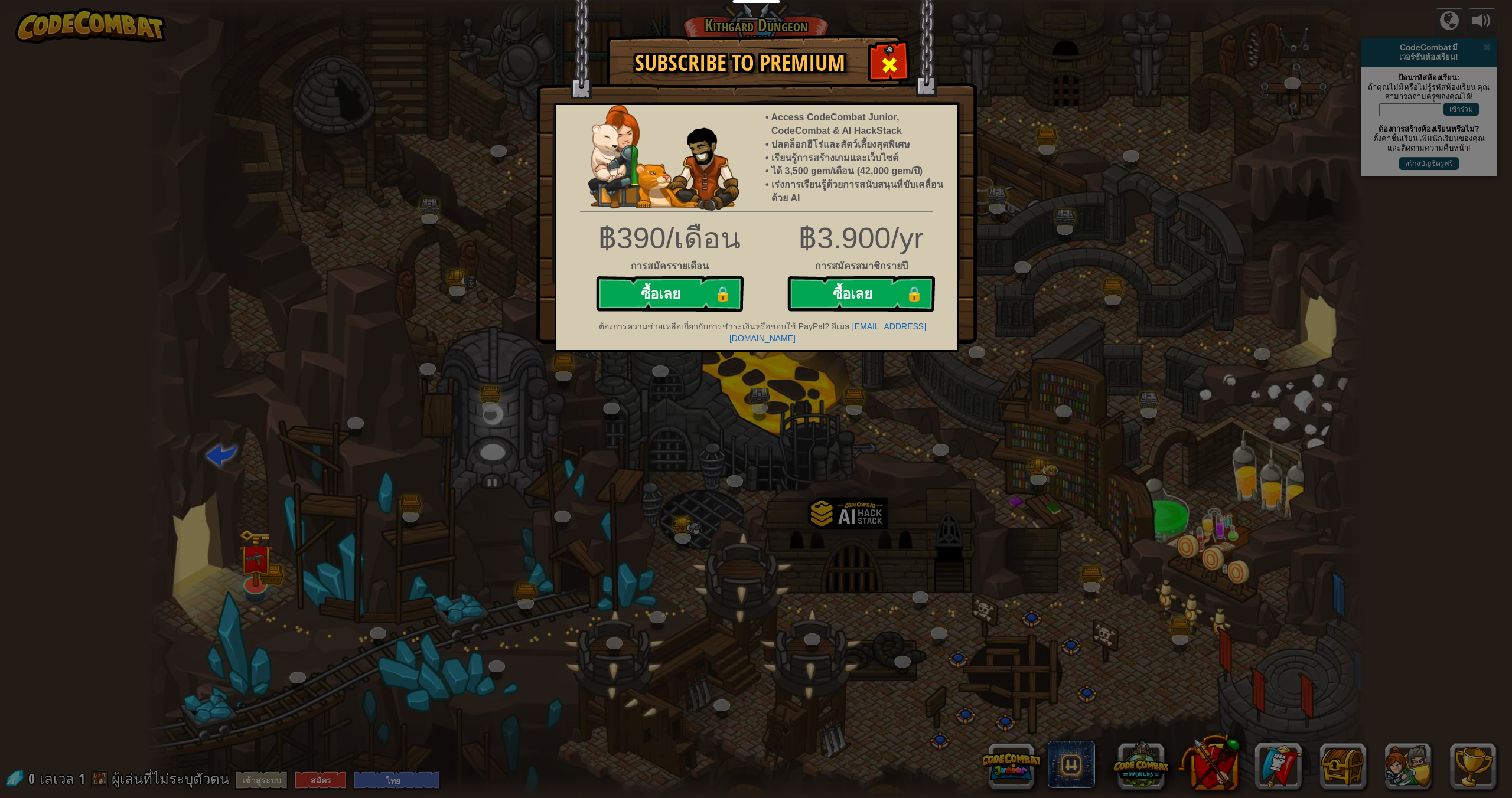
click at [891, 75] on span at bounding box center [889, 64] width 19 height 19
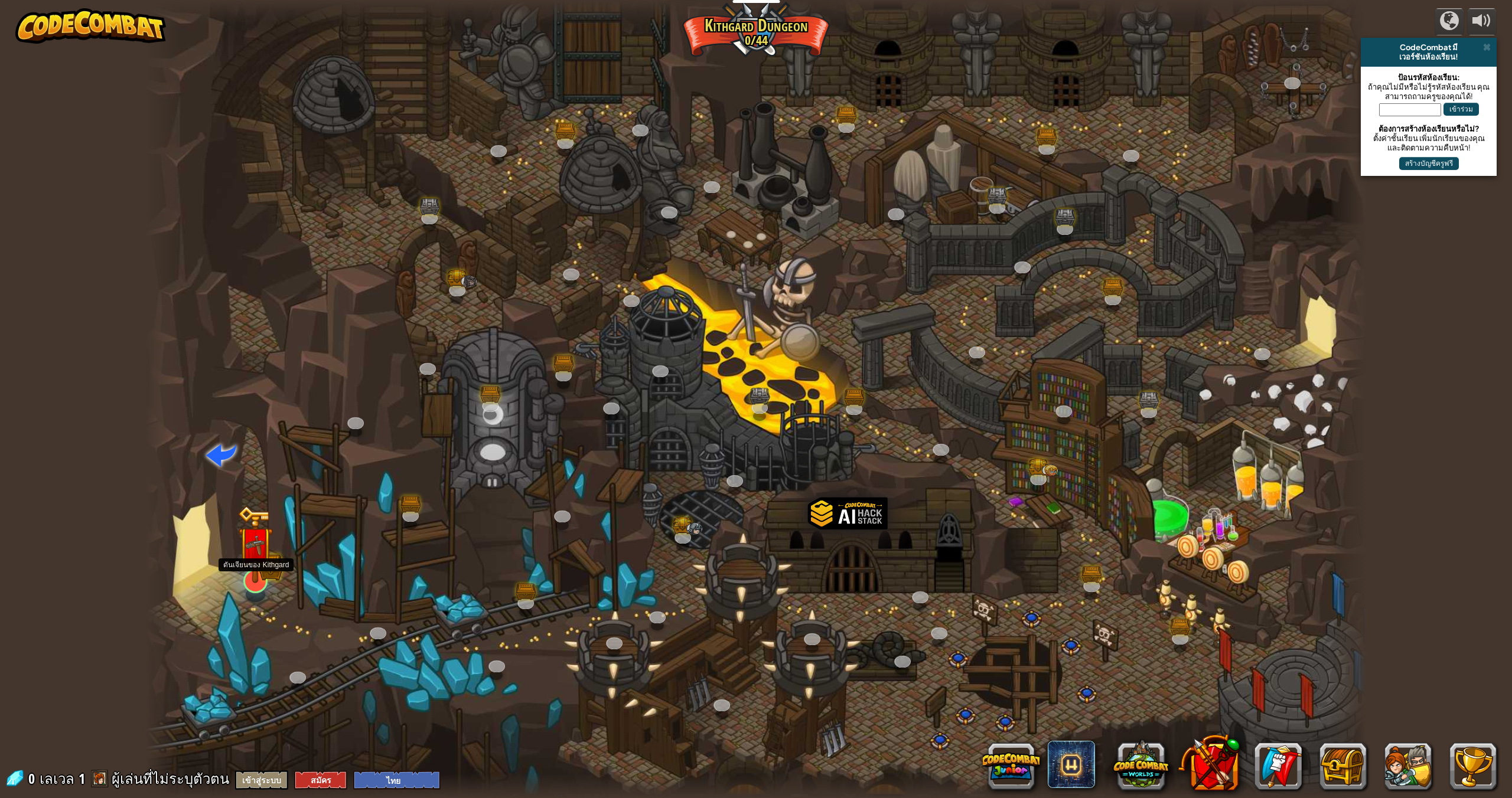
click at [264, 573] on img at bounding box center [255, 544] width 36 height 78
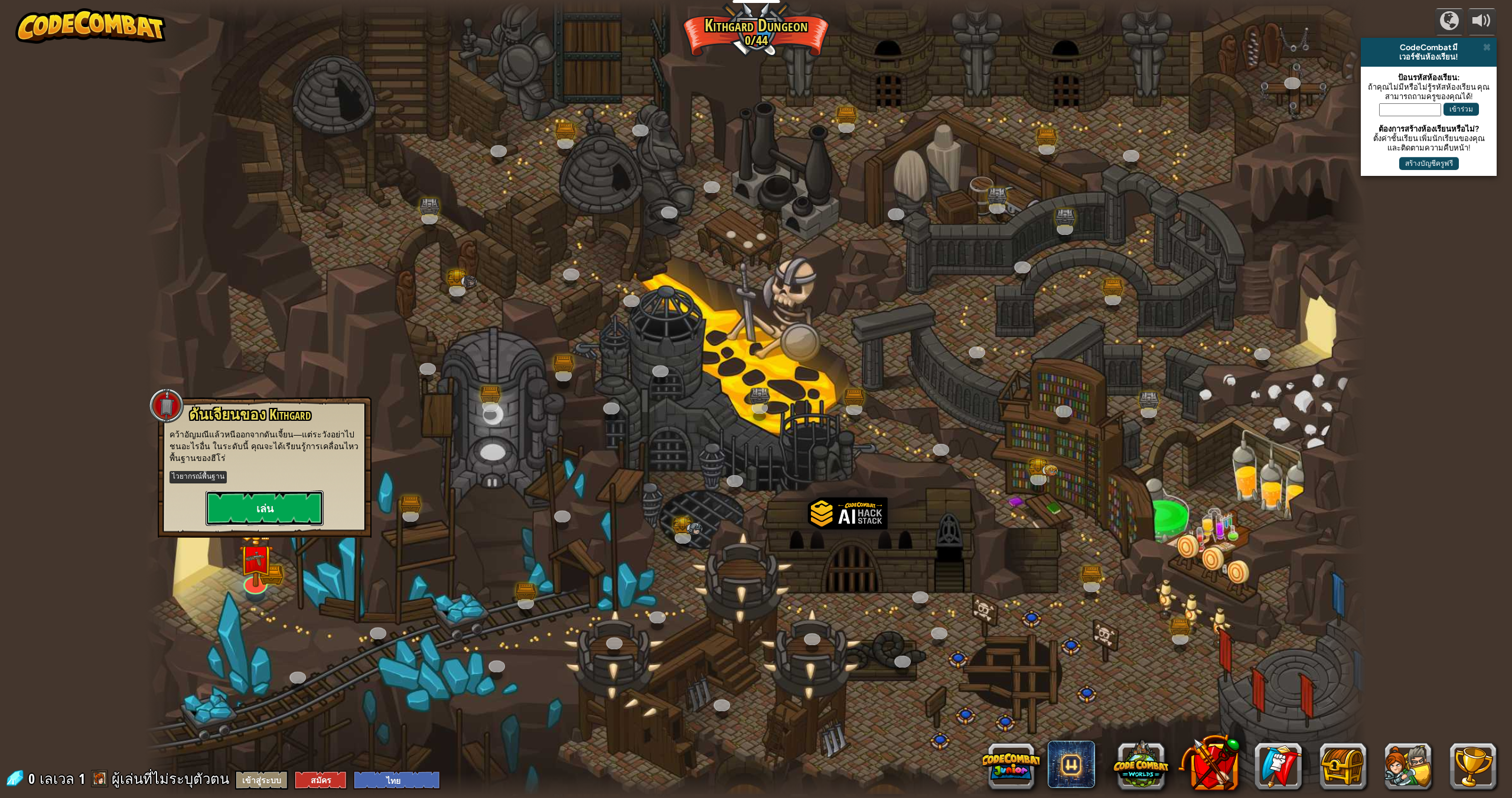
click at [298, 506] on button "เล่น" at bounding box center [264, 508] width 118 height 36
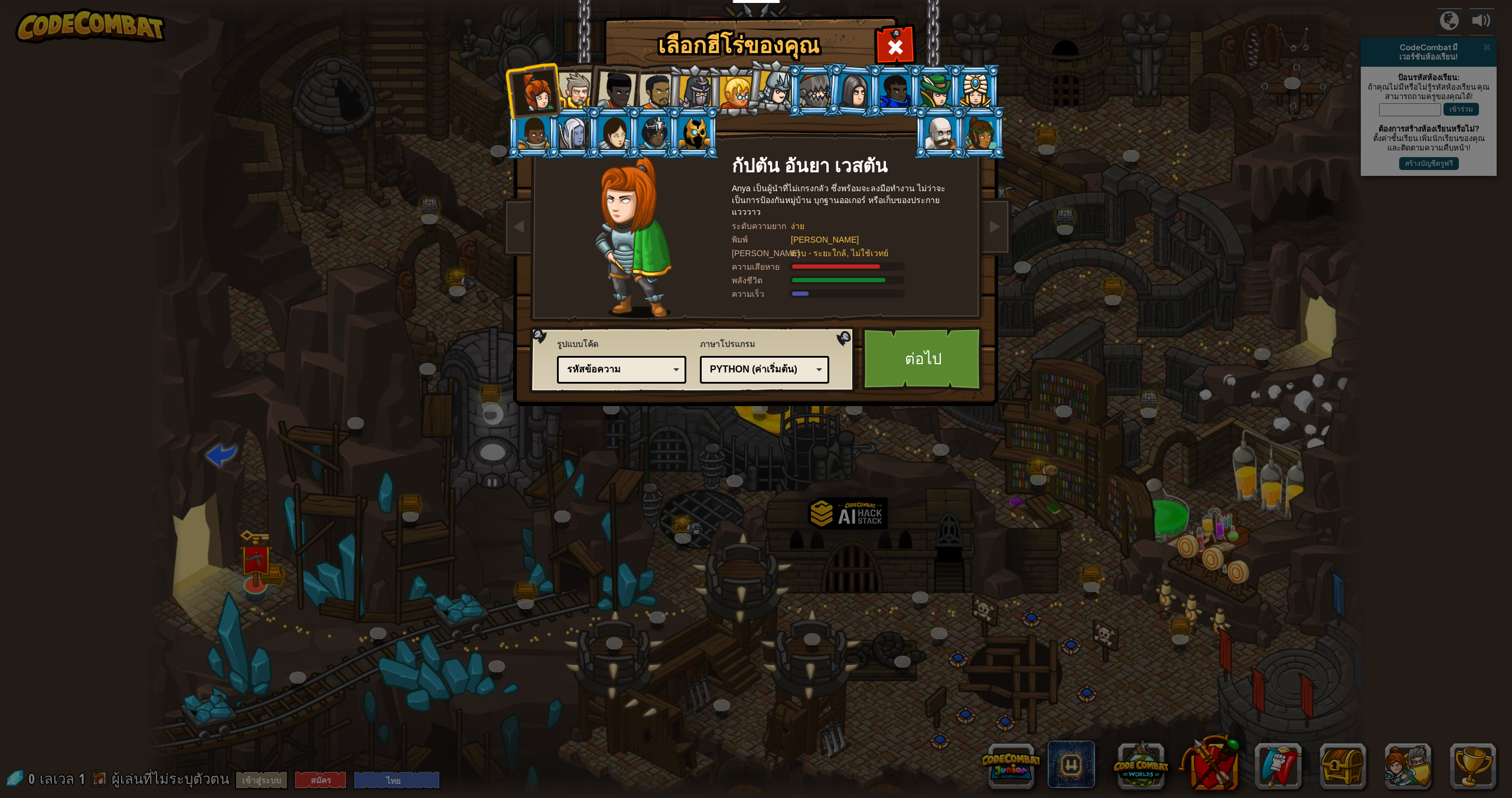
click at [583, 91] on div at bounding box center [577, 91] width 36 height 36
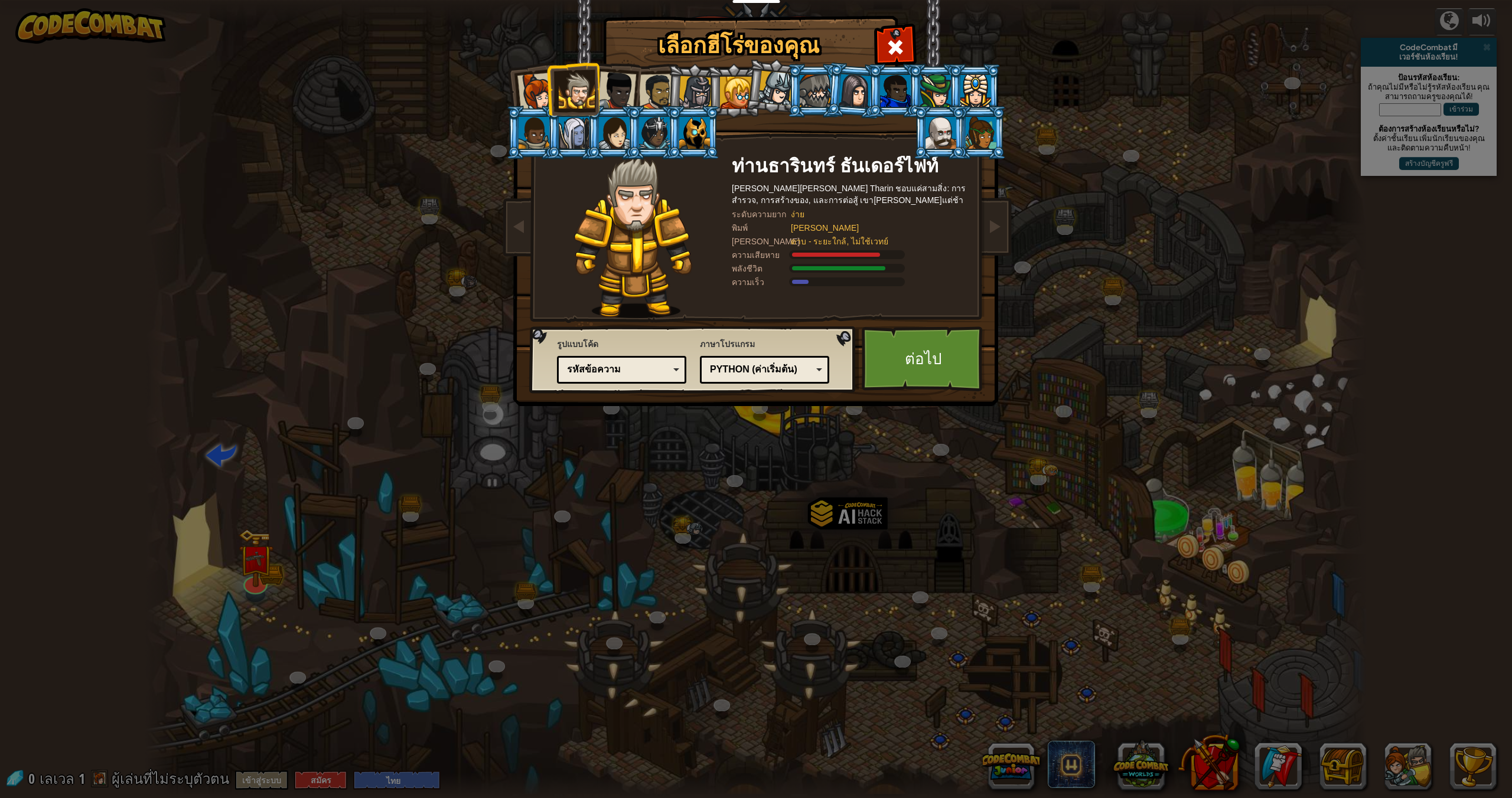
click at [620, 79] on div at bounding box center [617, 91] width 39 height 39
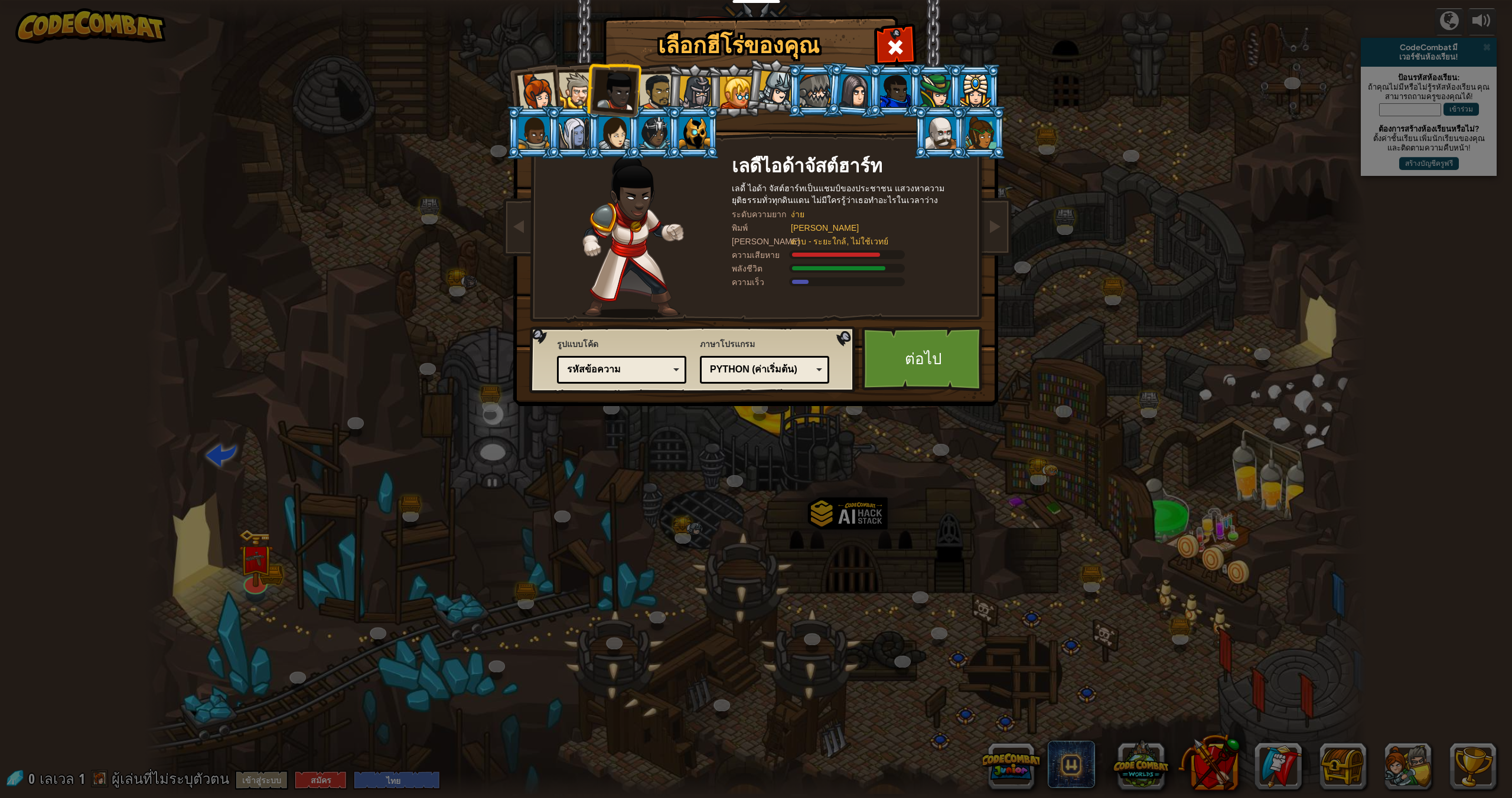
click at [654, 78] on div at bounding box center [657, 92] width 36 height 36
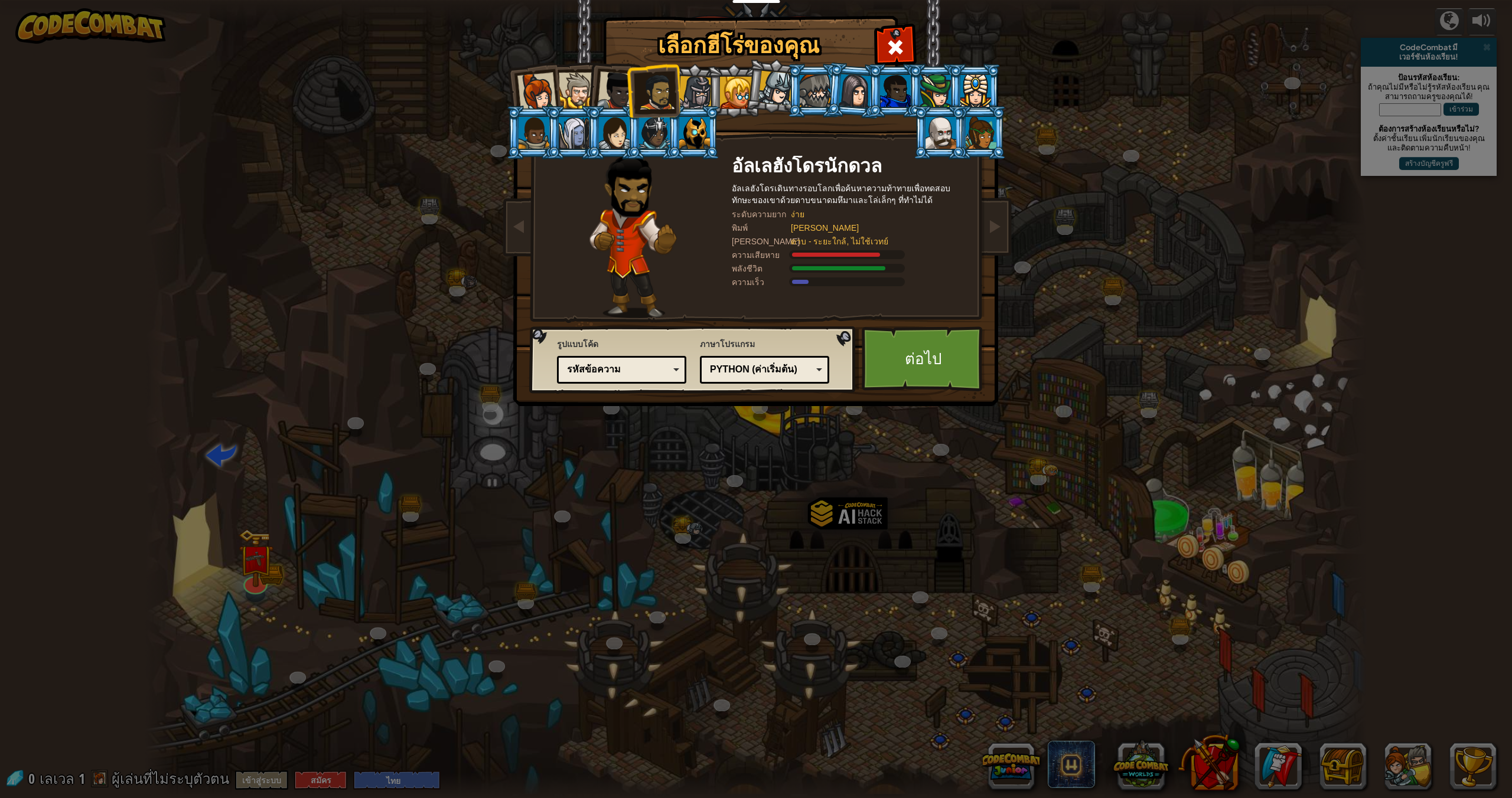
click at [627, 87] on li at bounding box center [653, 91] width 54 height 55
click at [608, 91] on div at bounding box center [617, 91] width 39 height 39
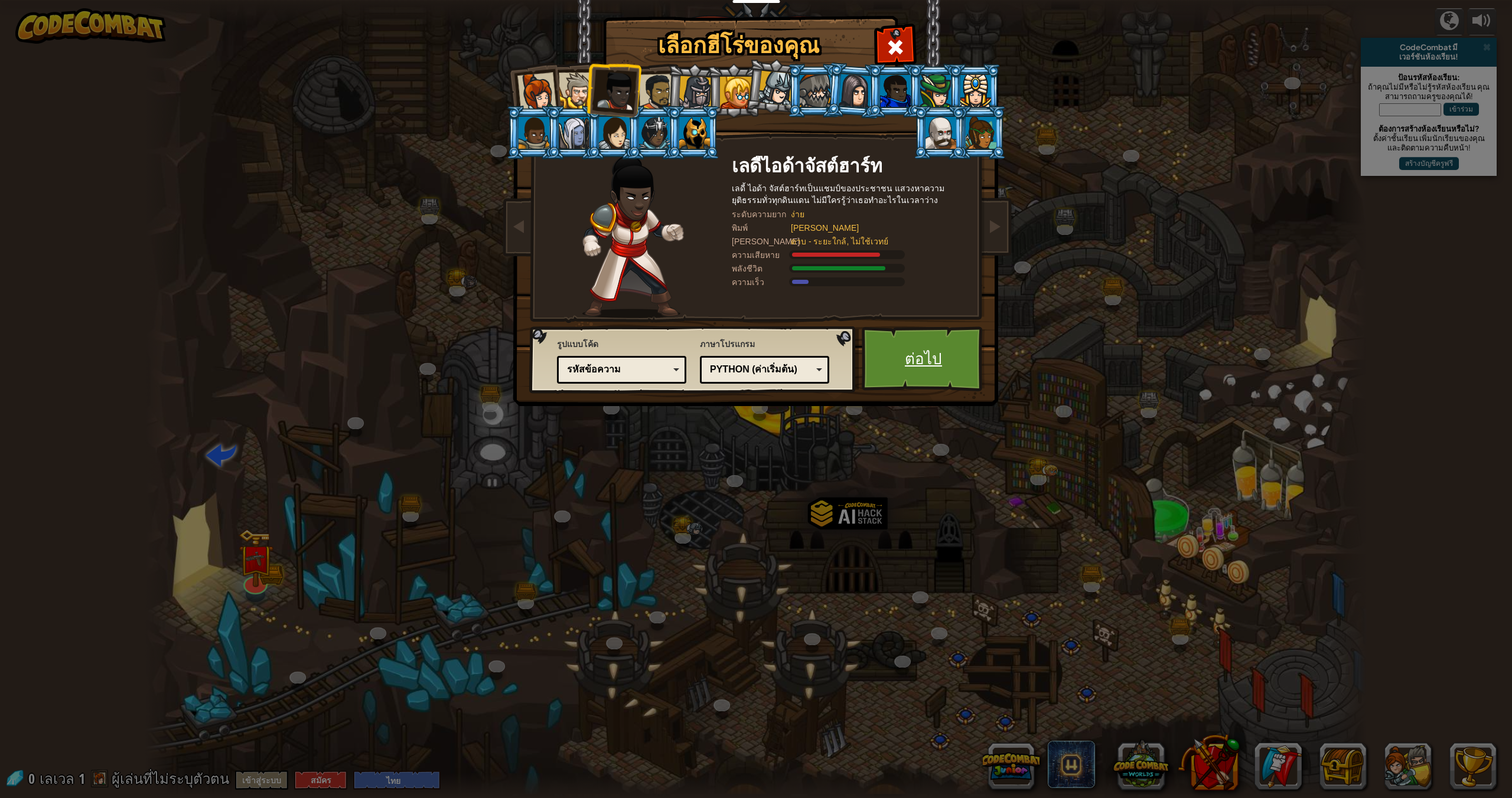
click at [939, 353] on link "ต่อไป" at bounding box center [923, 359] width 123 height 65
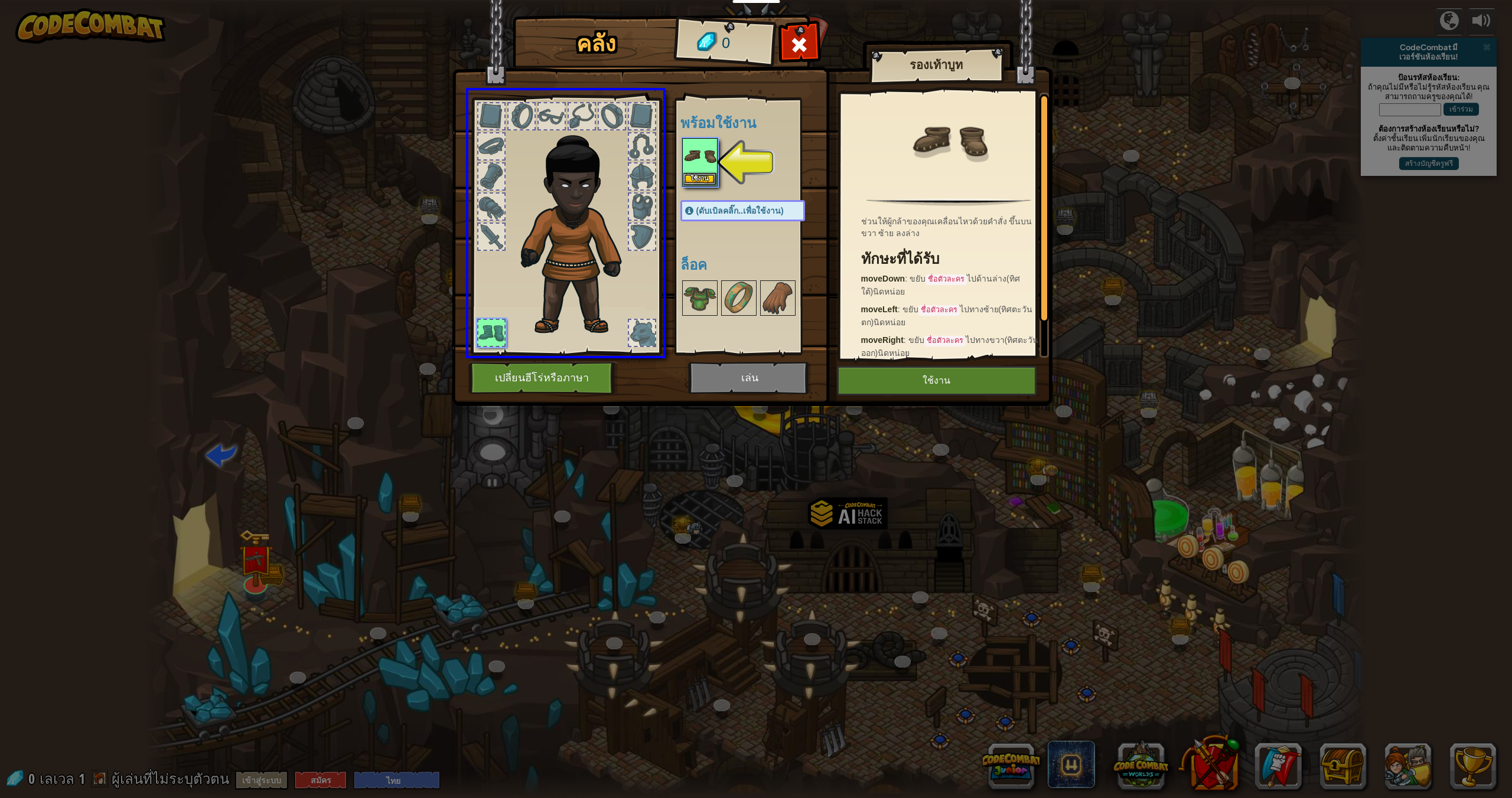
drag, startPoint x: 692, startPoint y: 163, endPoint x: 594, endPoint y: 209, distance: 108.3
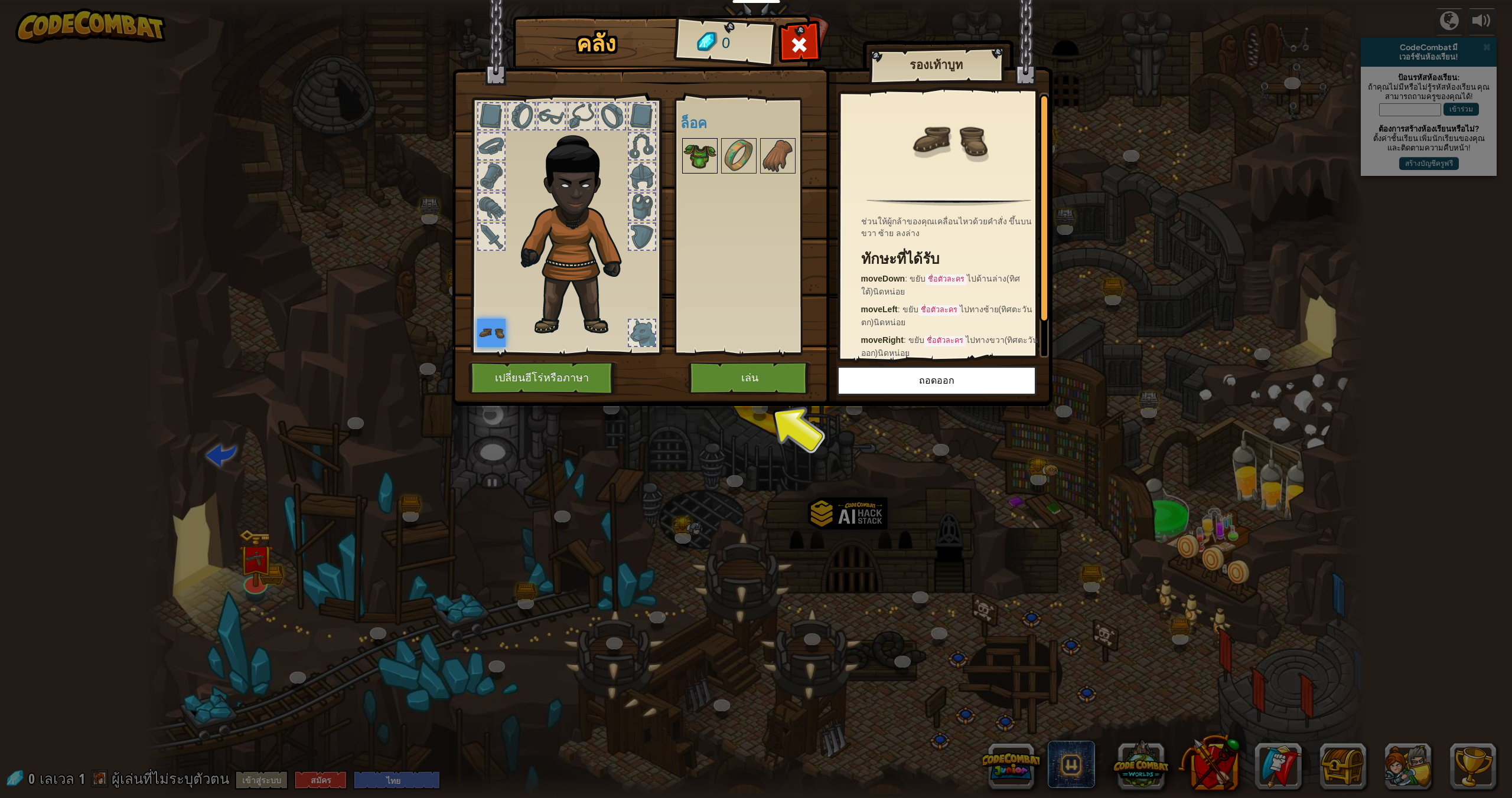
click at [710, 147] on img at bounding box center [699, 155] width 33 height 33
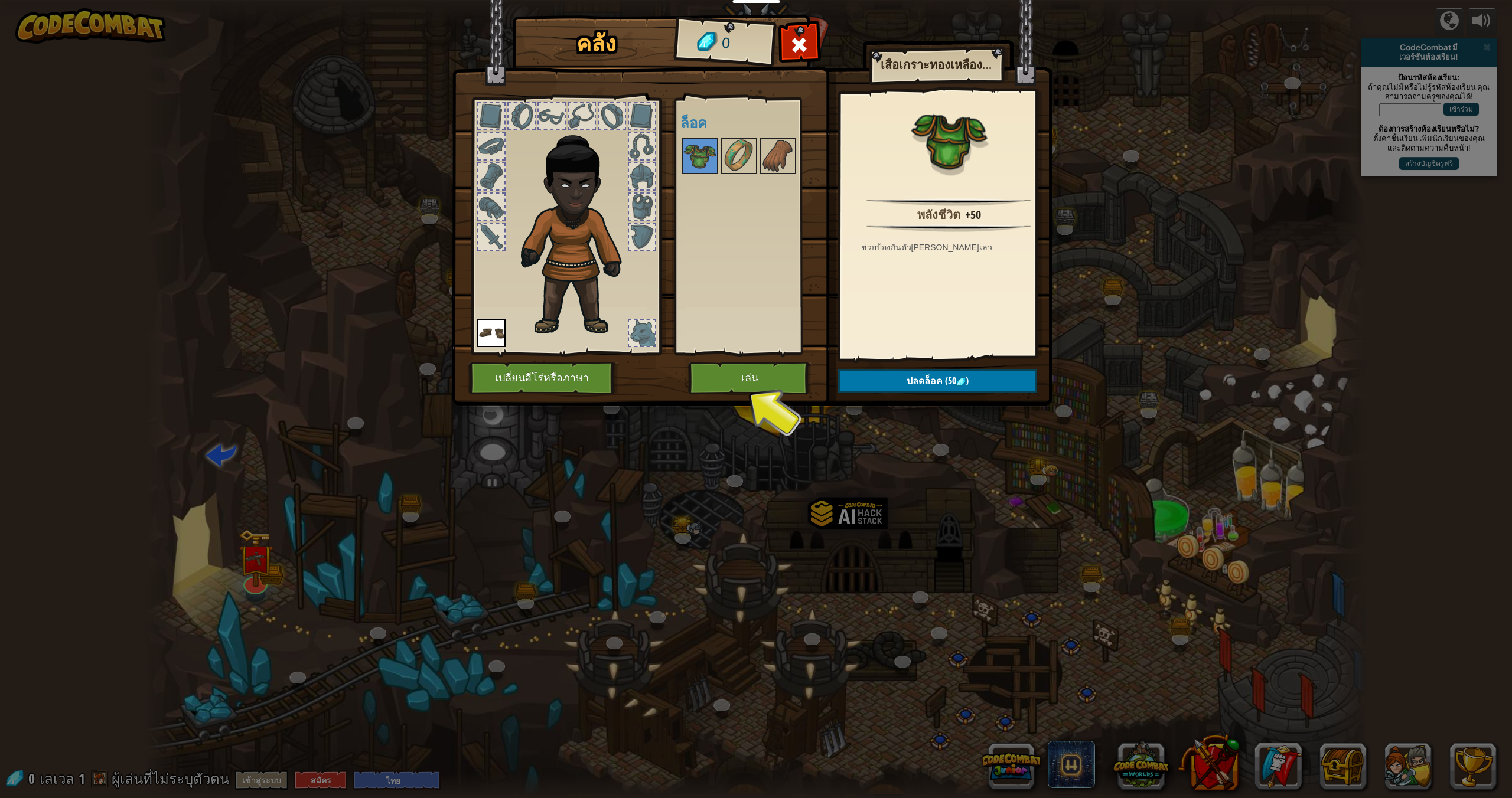
drag, startPoint x: 697, startPoint y: 156, endPoint x: 559, endPoint y: 190, distance: 142.1
click at [559, 190] on div "คลัง 0 พร้อมใช้งาน ใช้งาน (ดับเบิลคลิ๊ก..เพื่อใช้งาน) ล็อค เสื้อเกราะทองเหลืองเ…" at bounding box center [756, 212] width 601 height 390
drag, startPoint x: 687, startPoint y: 158, endPoint x: 642, endPoint y: 162, distance: 45.2
click at [642, 167] on div "คลัง 0 พร้อมใช้งาน ใช้งาน (ดับเบิลคลิ๊ก..เพื่อใช้งาน) ล็อค เสื้อเกราะทองเหลืองเ…" at bounding box center [756, 212] width 601 height 390
click at [738, 151] on img at bounding box center [738, 155] width 33 height 33
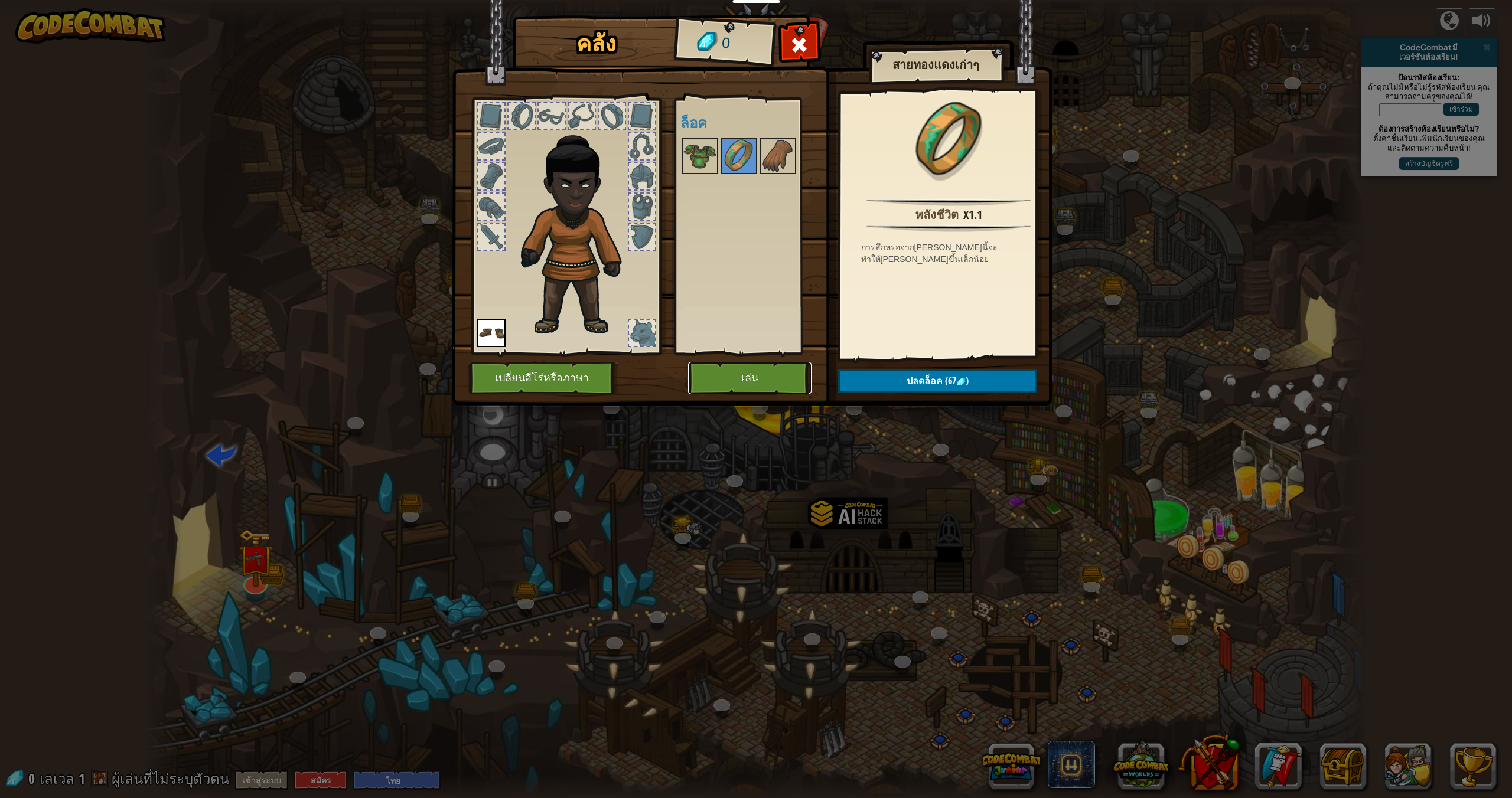
click at [785, 378] on button "เล่น" at bounding box center [749, 378] width 123 height 33
click at [742, 386] on button "เล่น" at bounding box center [749, 378] width 123 height 33
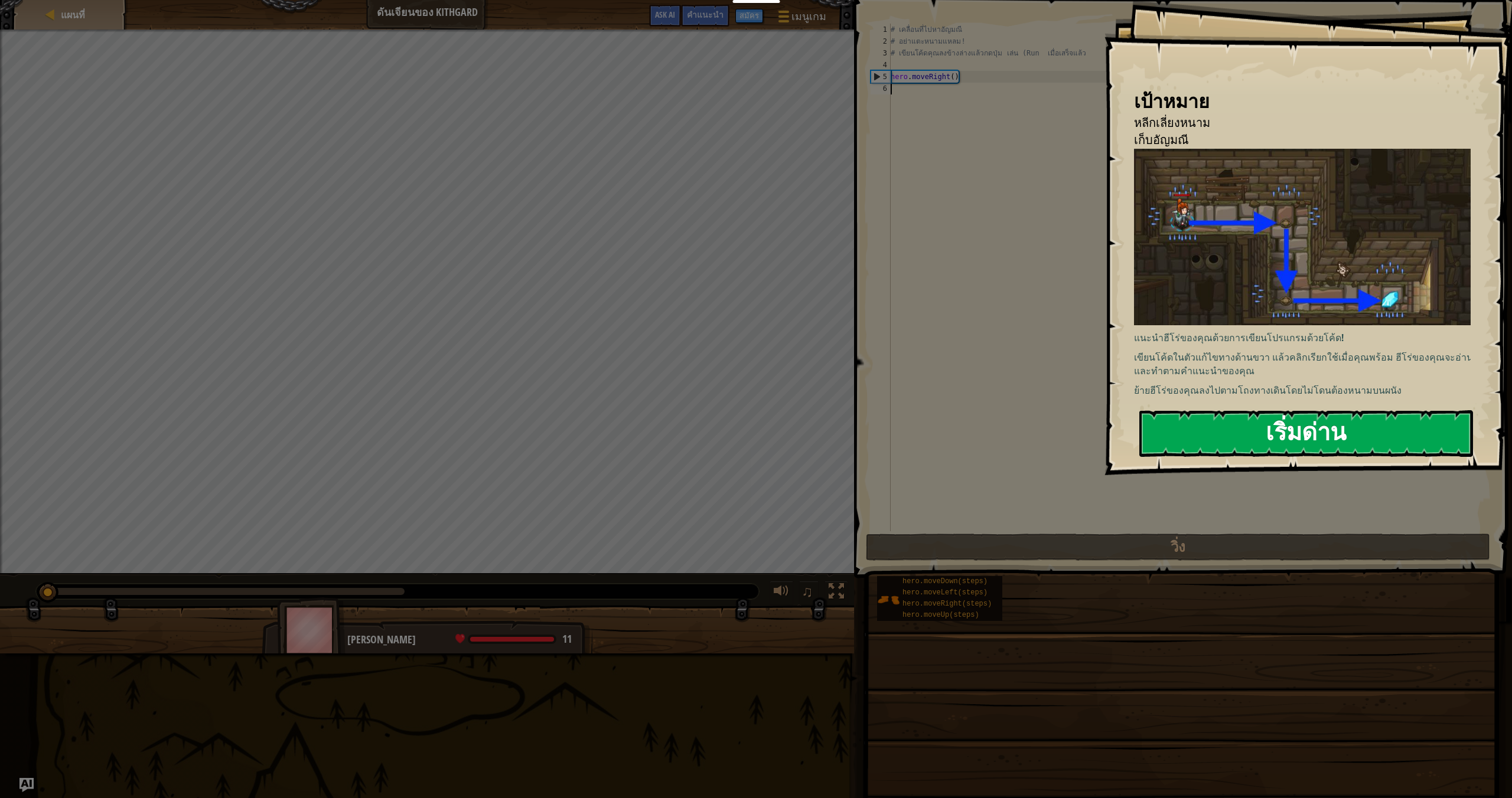
click at [1262, 448] on button "เริ่มด่าน" at bounding box center [1305, 434] width 334 height 47
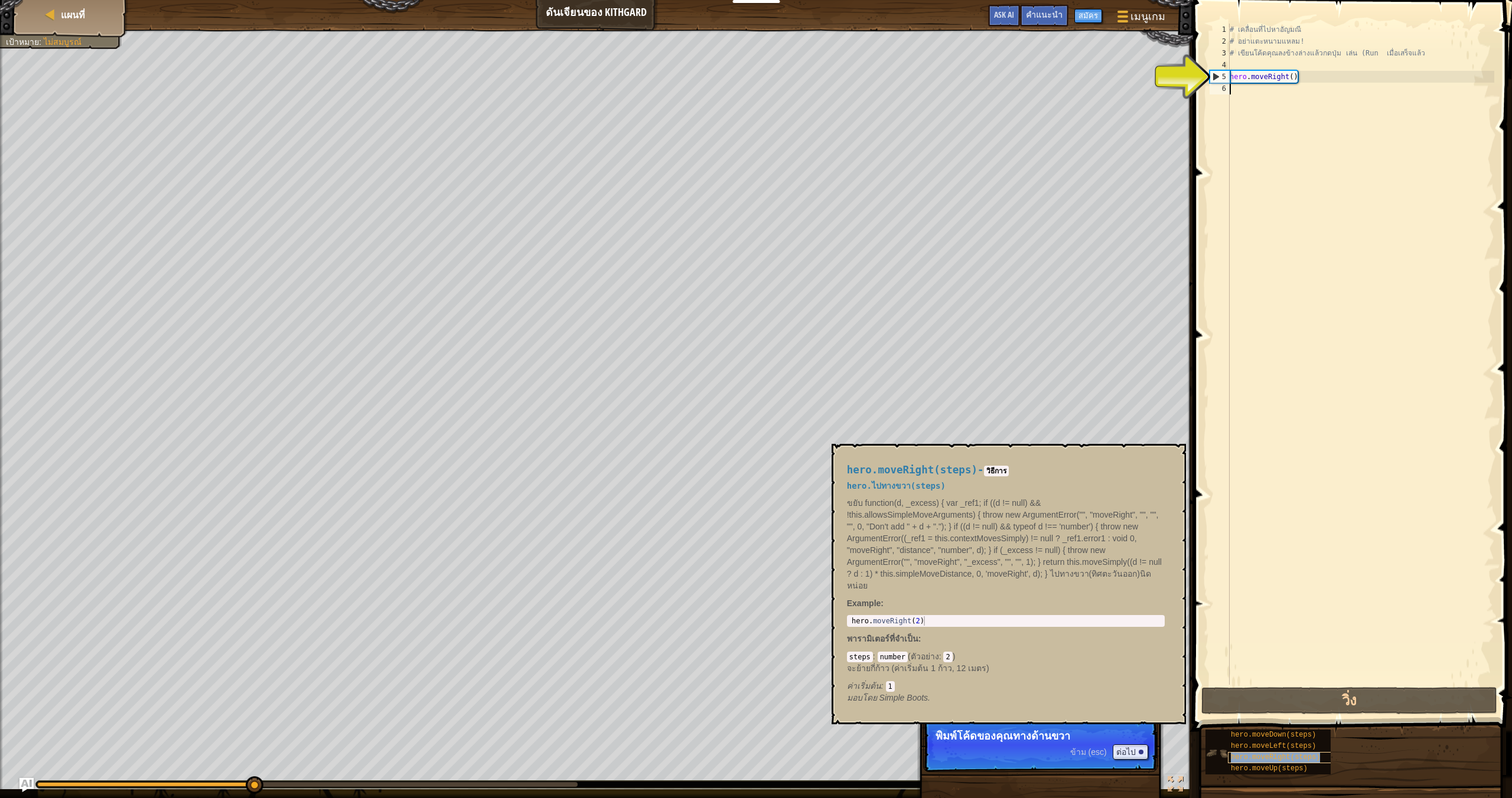
click at [1297, 761] on span "hero.moveRight(steps)" at bounding box center [1275, 757] width 89 height 8
drag, startPoint x: 1297, startPoint y: 760, endPoint x: 1297, endPoint y: 578, distance: 182.0
click at [1311, 476] on div "คำแนะนำ 1 2 3 4 5 6 # เคลื่อนที่ไปหา[PERSON_NAME] # อย่าแตะหนามแหลม! # เขียนโค้…" at bounding box center [1350, 396] width 322 height 792
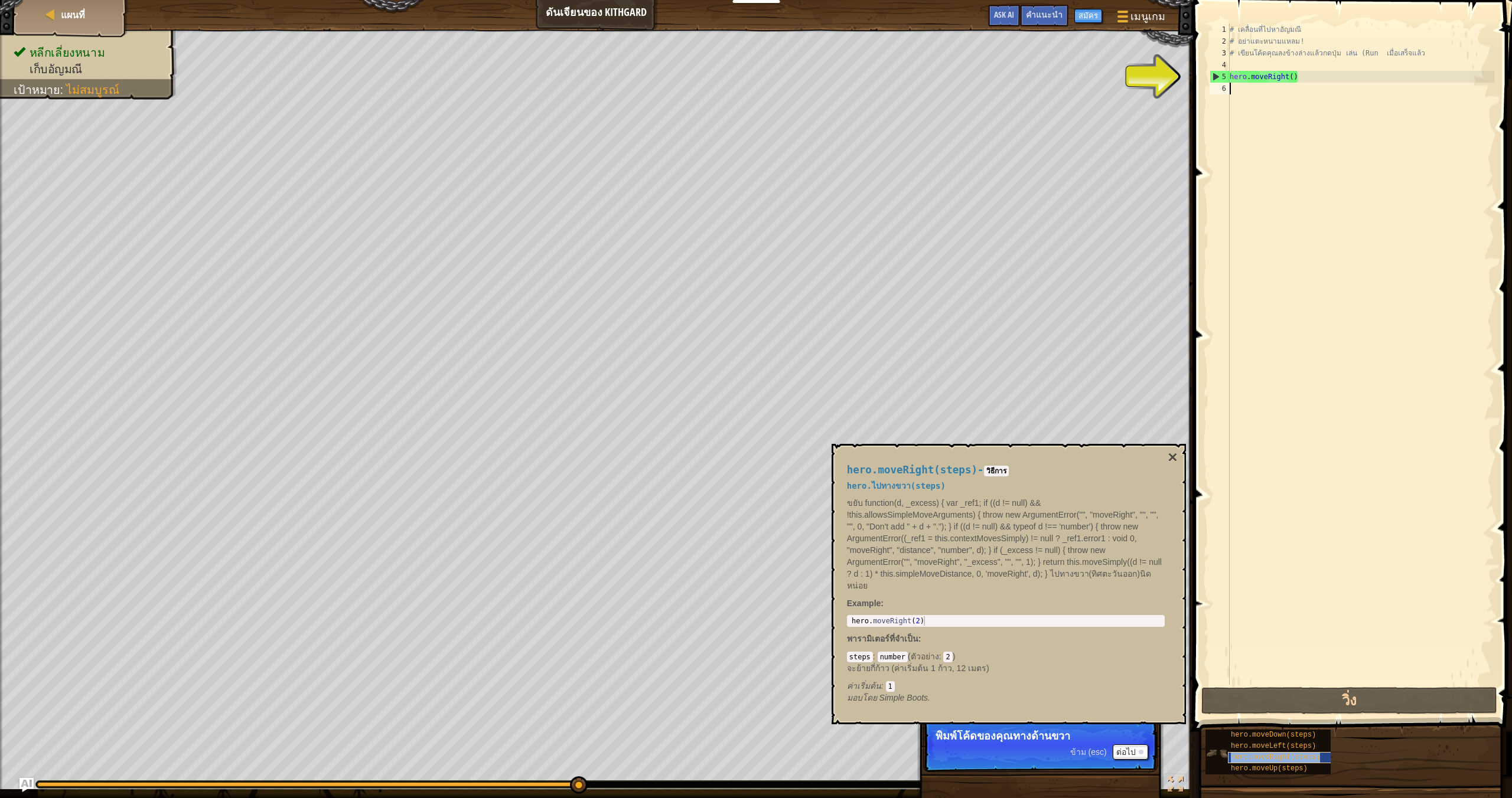
click at [1289, 760] on span "hero.moveRight(steps)" at bounding box center [1275, 757] width 89 height 8
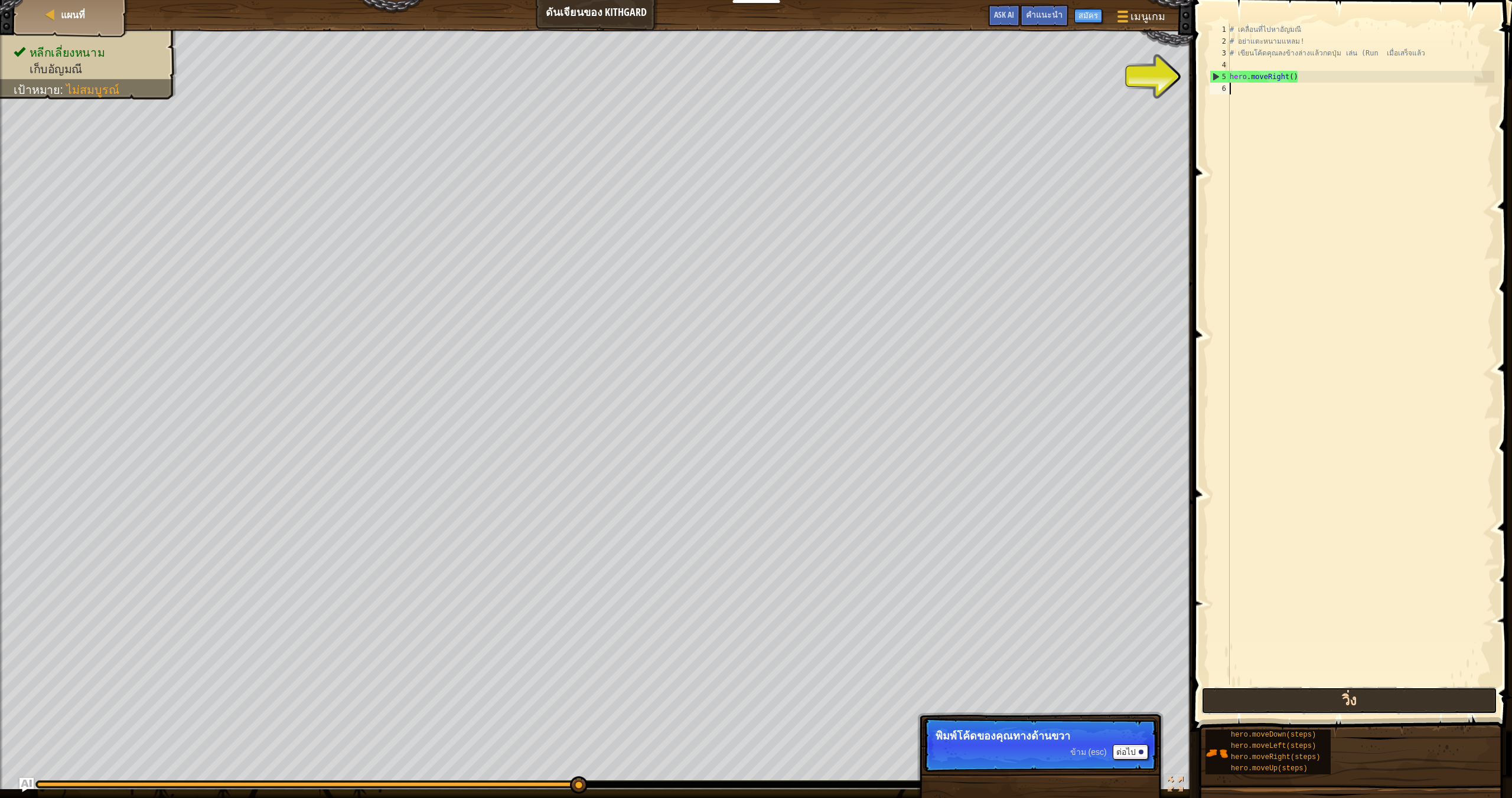
click at [1309, 703] on button "วิ่ง" at bounding box center [1348, 700] width 296 height 27
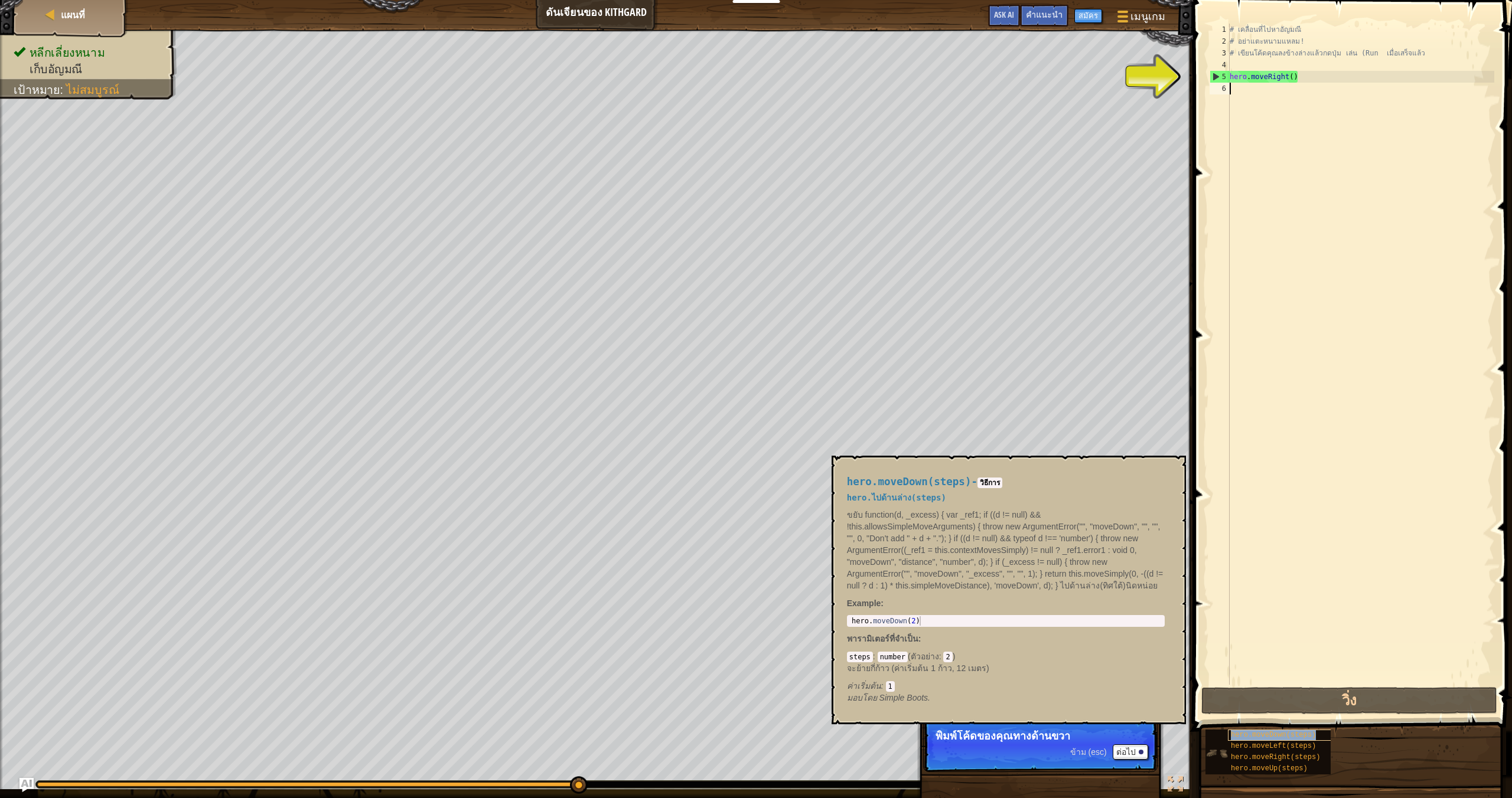
click at [1298, 734] on span "hero.moveDown(steps)" at bounding box center [1273, 734] width 85 height 8
click at [1306, 702] on button "วิ่ง" at bounding box center [1348, 700] width 296 height 27
drag, startPoint x: 1298, startPoint y: 735, endPoint x: 1278, endPoint y: 392, distance: 343.6
click at [1278, 397] on div "คำแนะนำ 1 2 3 4 5 6 # เคลื่อนที่ไปหา[PERSON_NAME] # อย่าแตะหนามแหลม! # เขียนโค้…" at bounding box center [1350, 396] width 322 height 792
copy span "hero.moveDown(steps)"
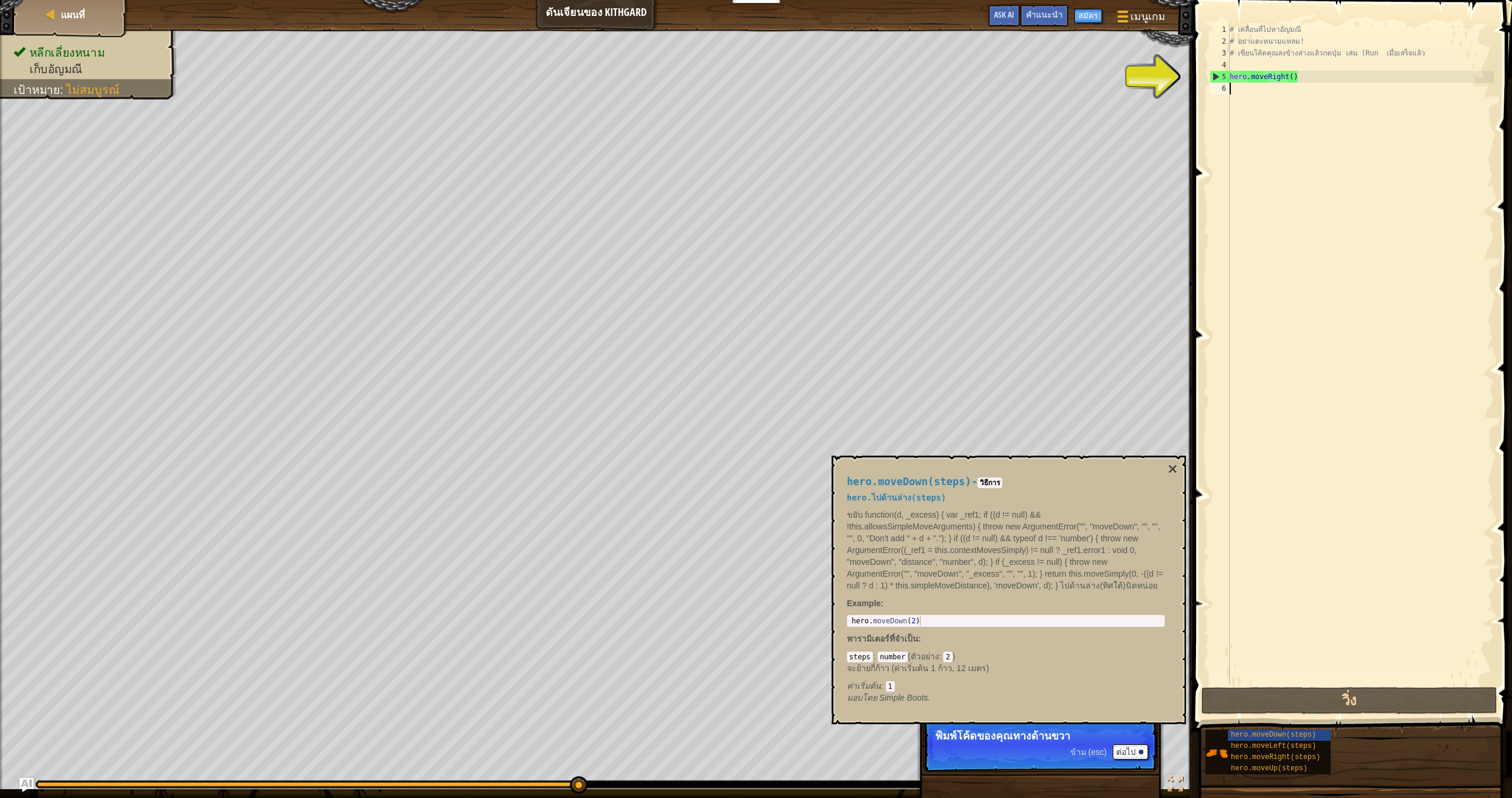
click at [1241, 93] on div "# เคลื่อนที่ไปหาอัญมณี # อย่าแตะหนามแหลม! # เขียนโค้ดคุณลงข้างล่างแล้วกดปุ่ม เล…" at bounding box center [1361, 365] width 267 height 685
paste textarea "hero.moveDown(steps)"
type textarea "hero.moveDown(steps)"
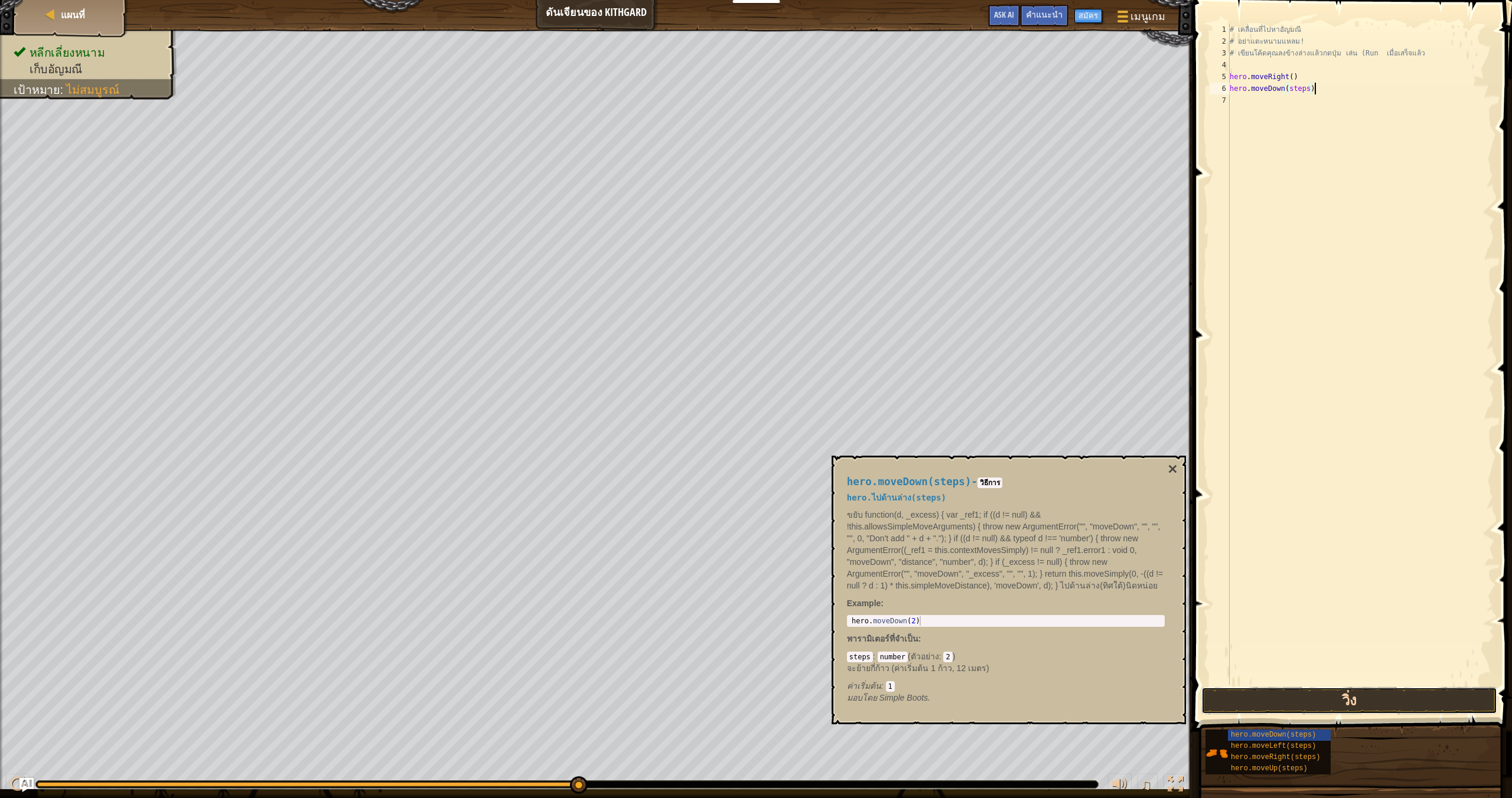
click at [1300, 705] on button "วิ่ง" at bounding box center [1348, 700] width 296 height 27
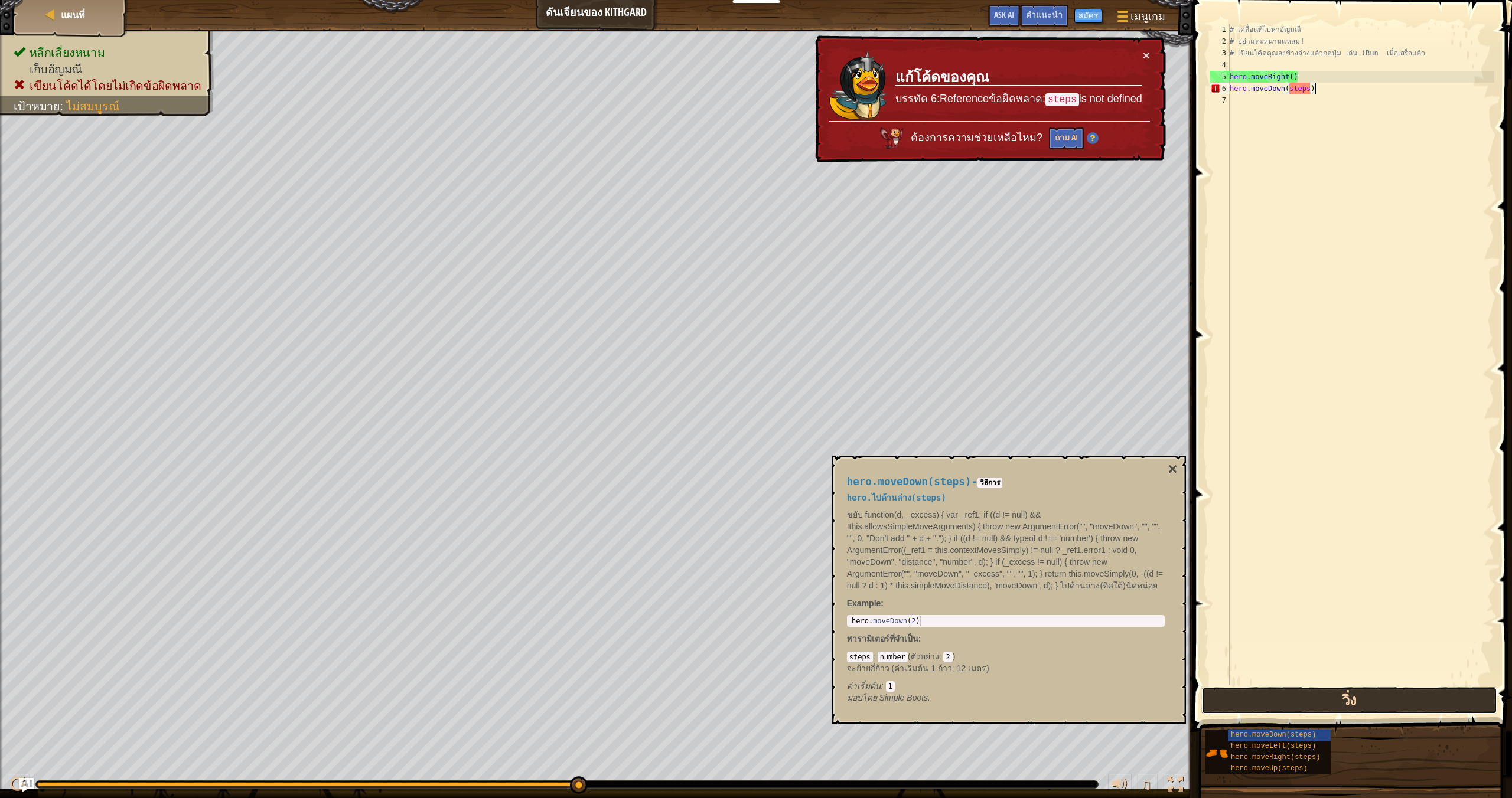
click at [1300, 702] on button "วิ่ง" at bounding box center [1348, 700] width 296 height 27
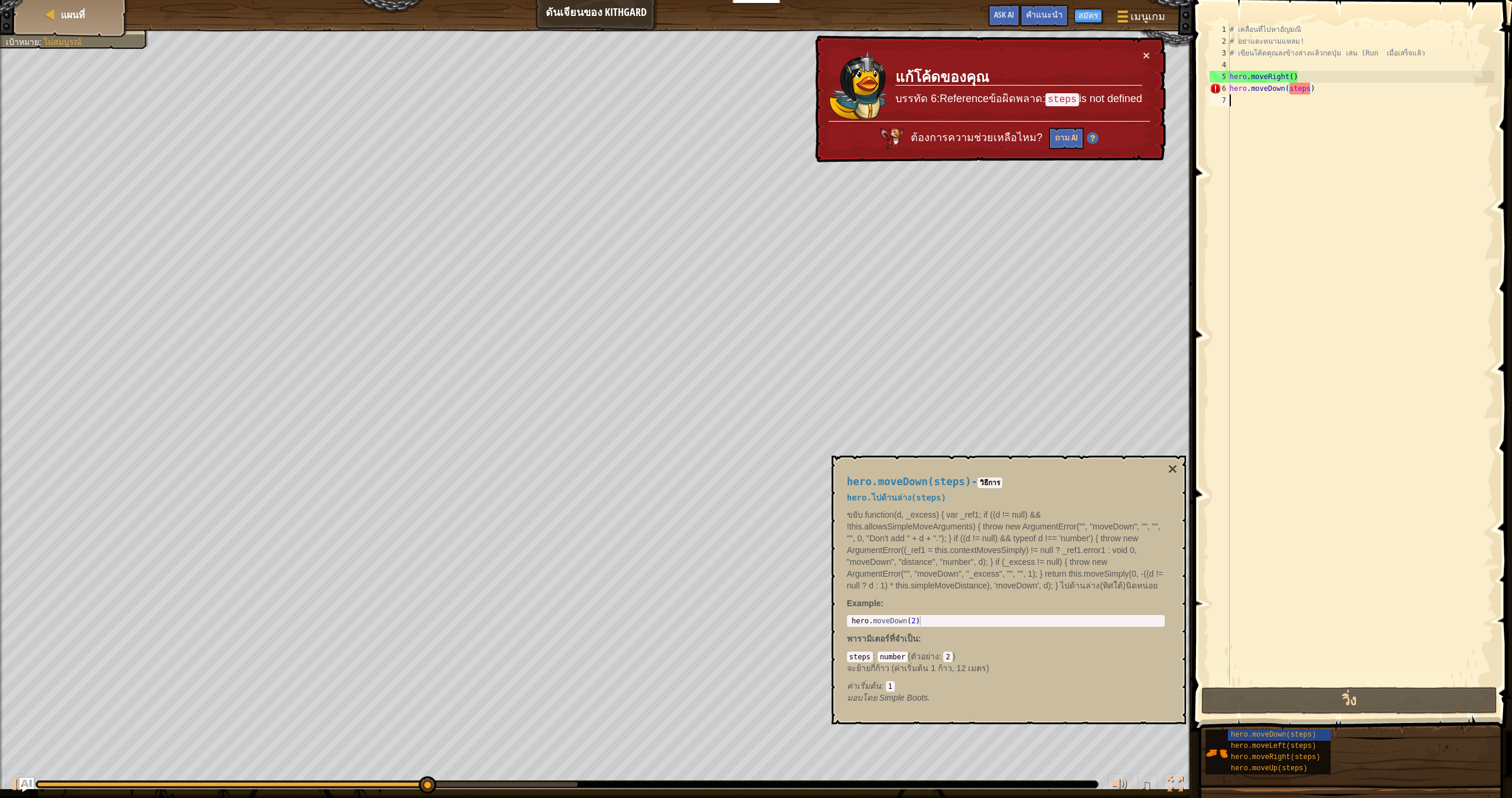
click at [1376, 263] on div "# เคลื่อนที่ไปหา[PERSON_NAME] # อย่าแตะหนามแหลม! # เขียนโค้ดคุณลงข้างล่างแล้วกด…" at bounding box center [1361, 365] width 267 height 685
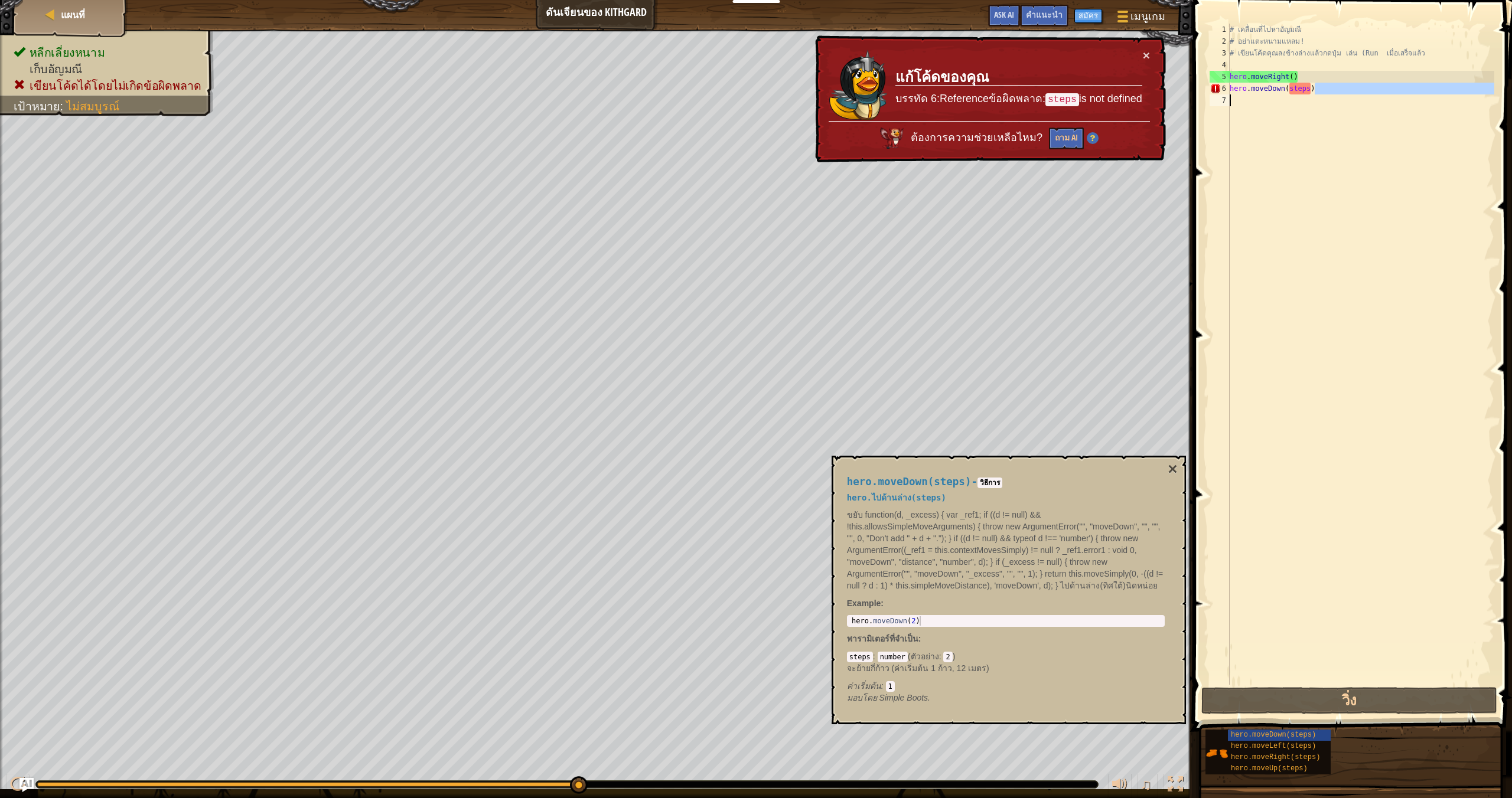
drag, startPoint x: 1324, startPoint y: 89, endPoint x: 1215, endPoint y: 99, distance: 109.5
click at [1215, 99] on div "1 2 3 4 5 6 7 # เคลื่อนที่ไปหา[PERSON_NAME] # อย่าแตะหนามแหลม! # เขียนโค้ดคุณลง…" at bounding box center [1350, 354] width 287 height 662
type textarea "hero.moveDown(steps)"
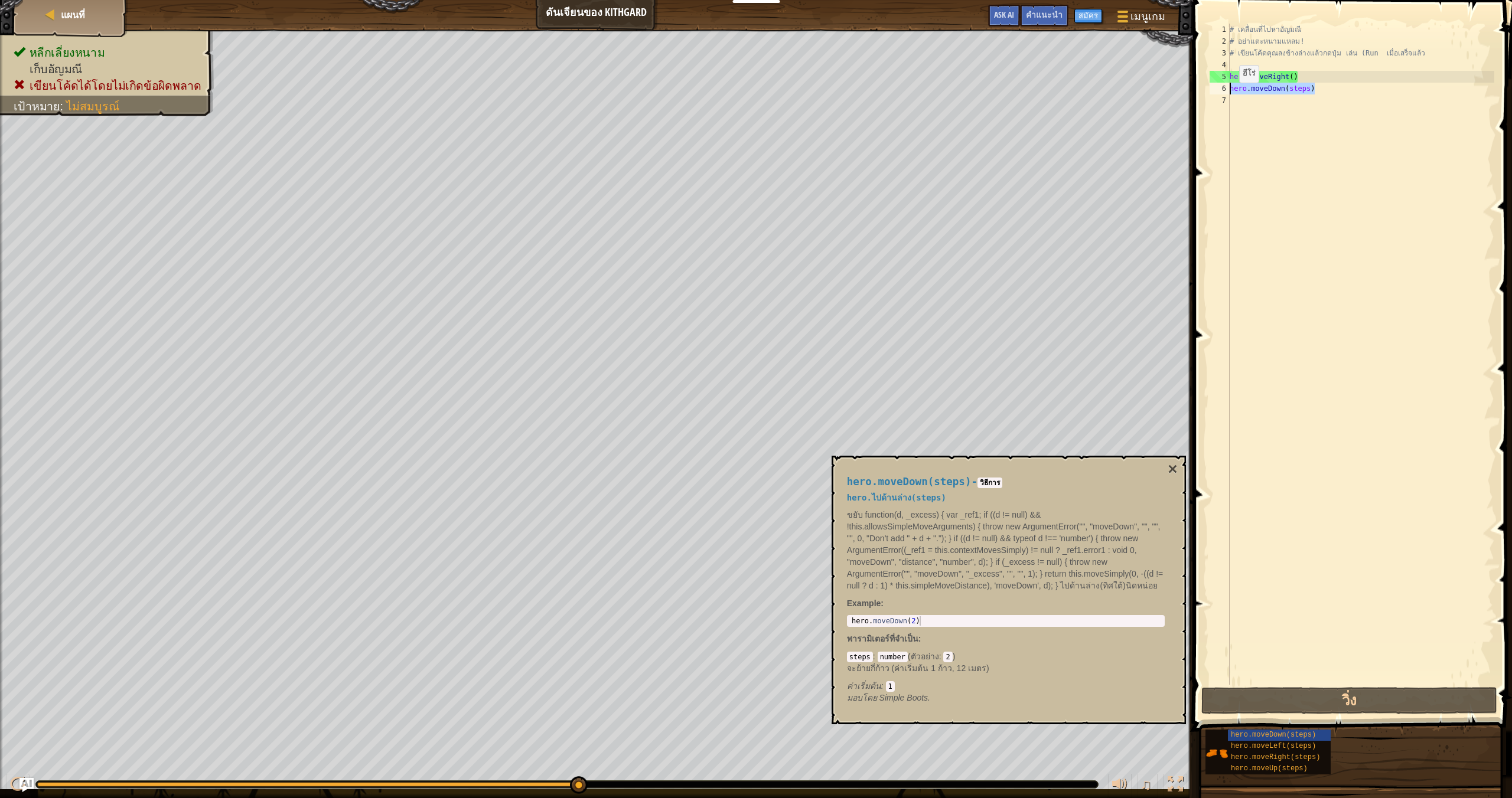
drag, startPoint x: 1348, startPoint y: 89, endPoint x: 1224, endPoint y: 93, distance: 124.1
click at [1224, 93] on div "hero.moveDown(steps) 1 2 3 4 5 6 7 # เคลื่อนที่ไปหา[PERSON_NAME] # อย่าแตะหนามแ…" at bounding box center [1350, 354] width 287 height 662
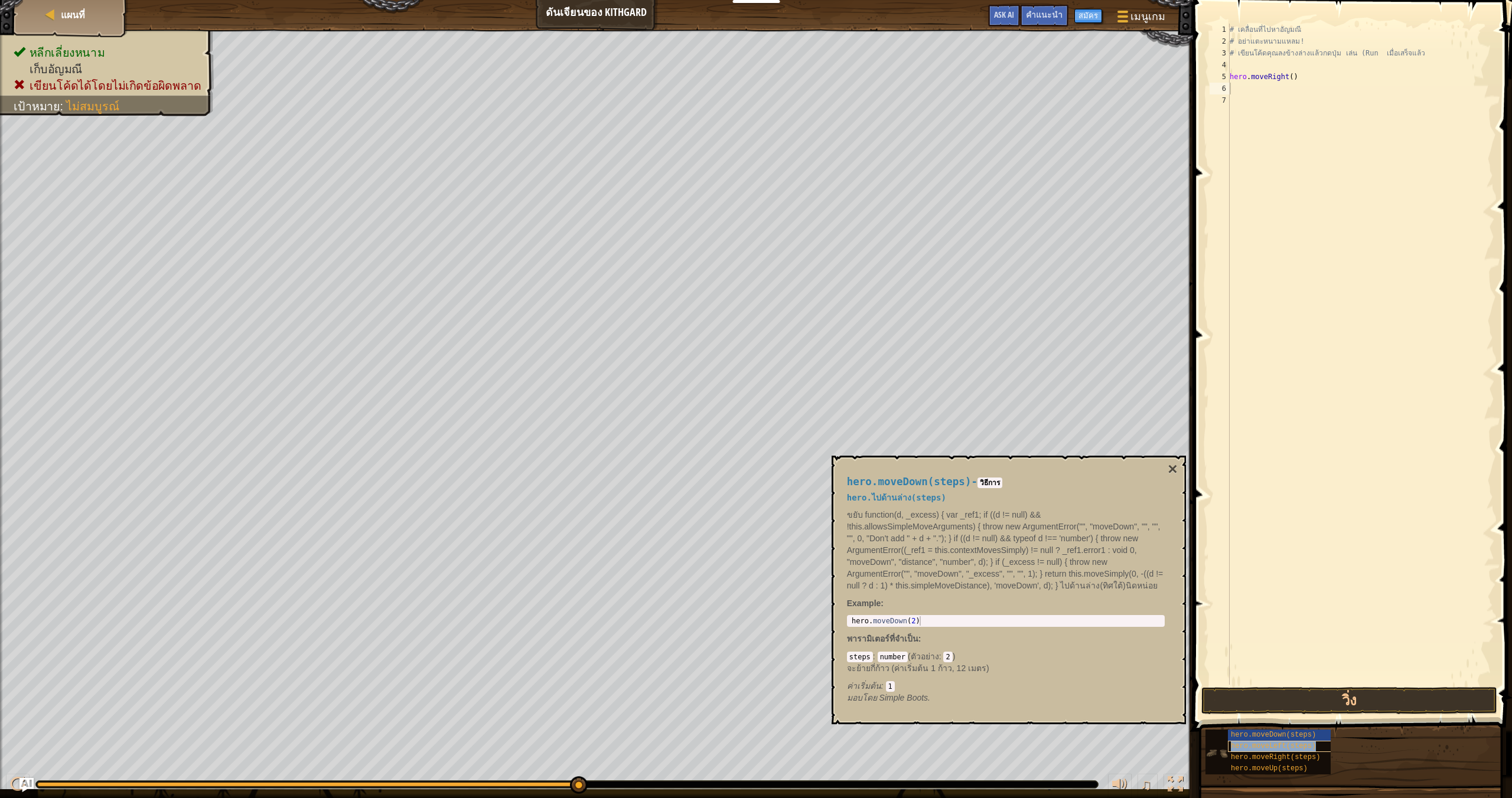
copy span "hero.moveLeft(steps)"
click at [1254, 93] on div "# เคลื่อนที่ไปหาอัญมณี # อย่าแตะหนามแหลม! # เขียนโค้ดคุณลงข้างล่างแล้วกดปุ่ม เล…" at bounding box center [1361, 365] width 267 height 685
paste textarea "hero.moveLeft(steps)"
click at [1364, 700] on button "วิ่ง" at bounding box center [1348, 700] width 296 height 27
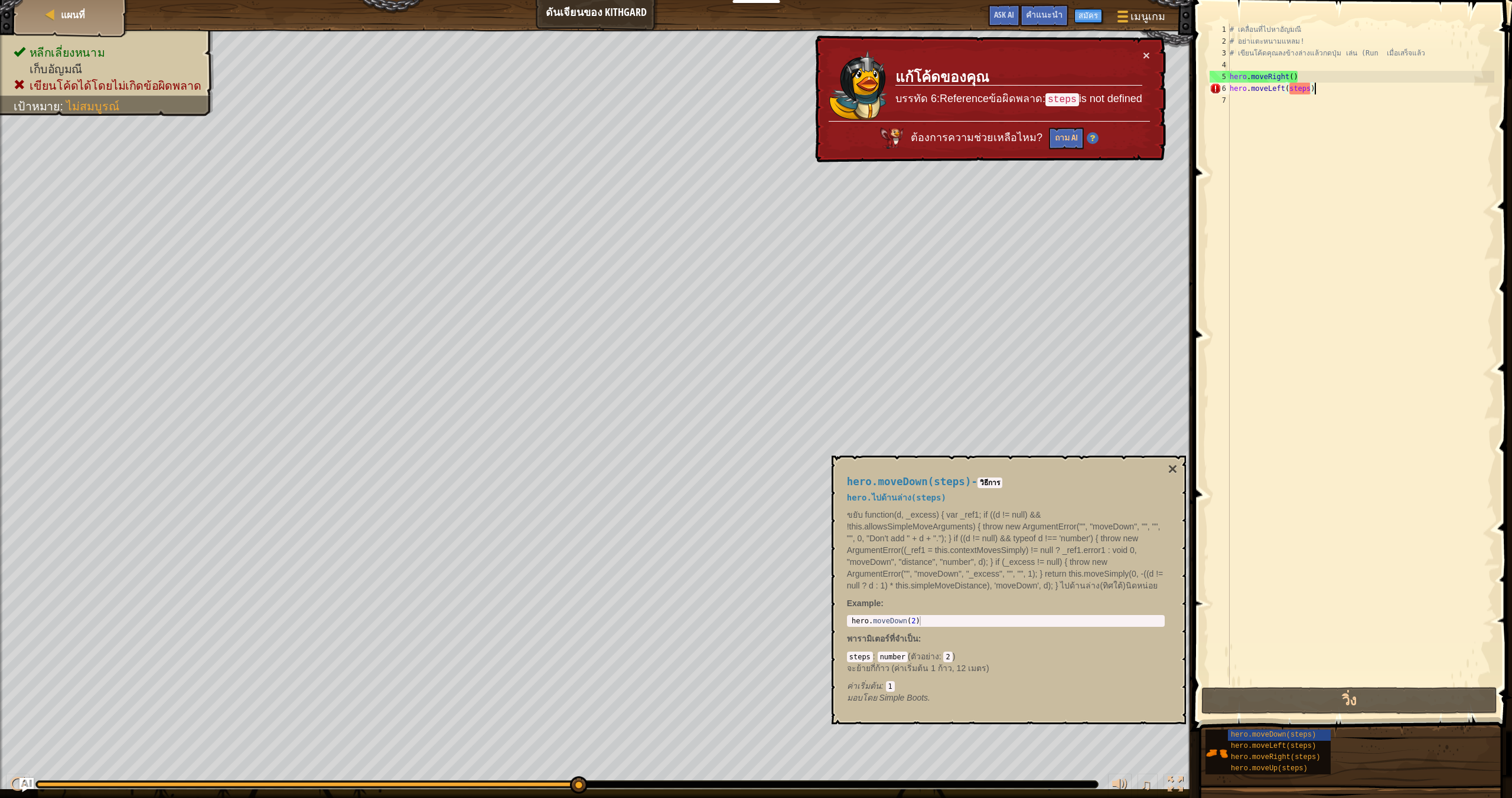
click at [1314, 88] on div "# เคลื่อนที่ไปหา[PERSON_NAME] # อย่าแตะหนามแหลม! # เขียนโค้ดคุณลงข้างล่างแล้วกด…" at bounding box center [1361, 365] width 267 height 685
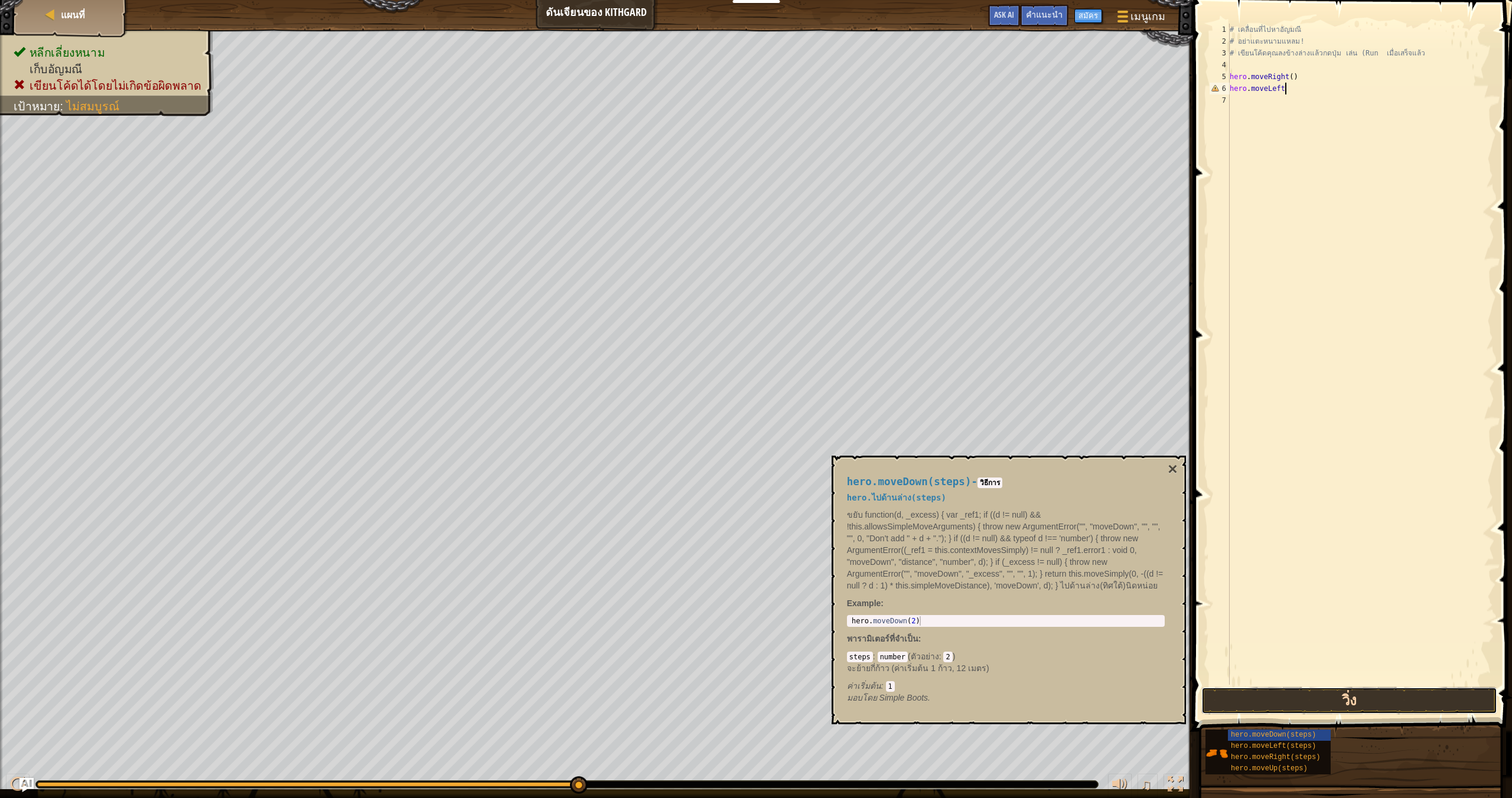
click at [1374, 701] on button "วิ่ง" at bounding box center [1348, 700] width 296 height 27
type textarea "h"
click at [1301, 734] on span "hero.moveDown(steps)" at bounding box center [1273, 734] width 85 height 8
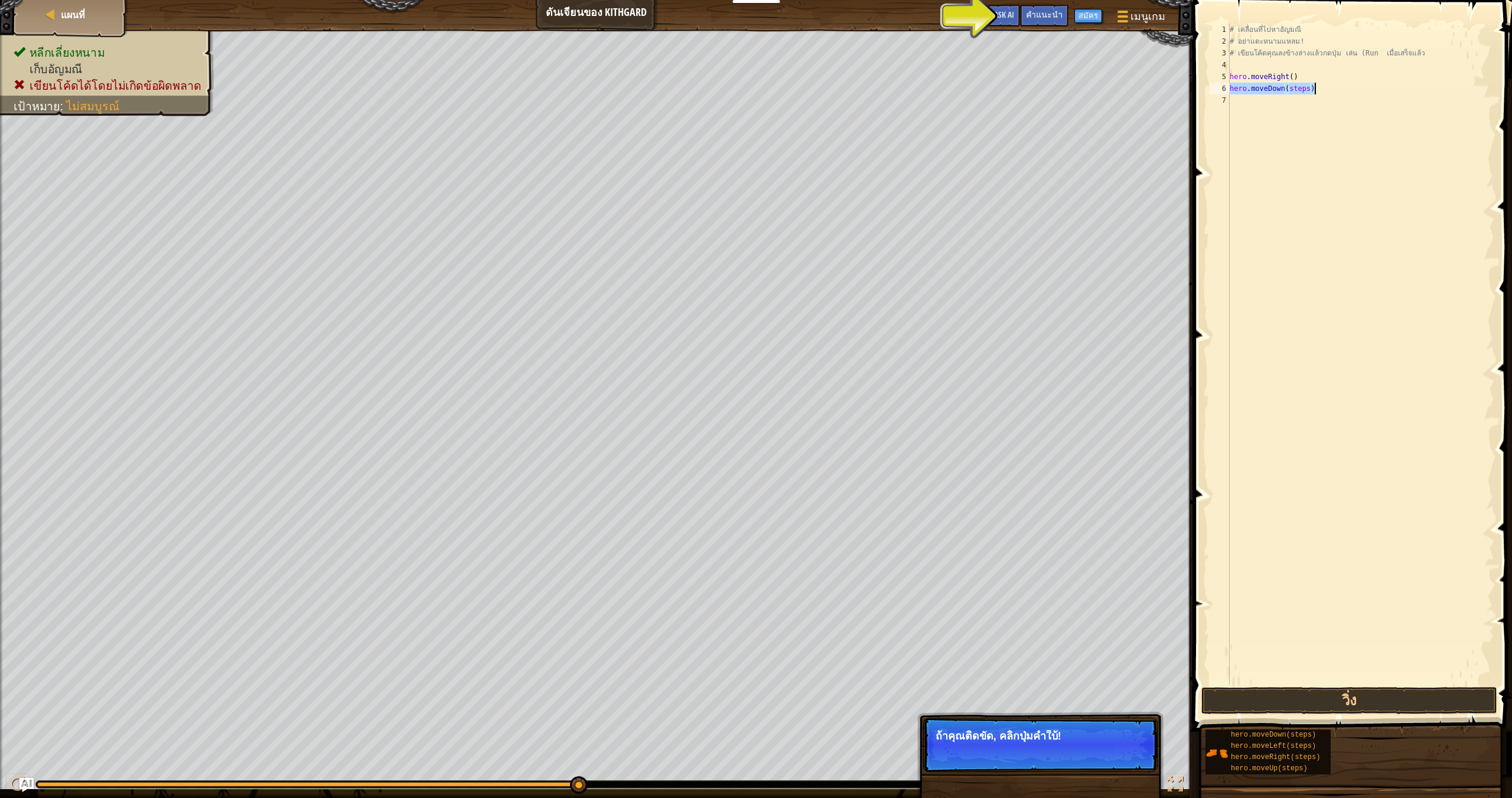
click at [1310, 86] on div "# เคลื่อนที่ไปหา[PERSON_NAME] # อย่าแตะหนามแหลม! # เขียนโค้ดคุณลงข้างล่างแล้วกด…" at bounding box center [1361, 365] width 267 height 685
click at [1396, 698] on button "วิ่ง" at bounding box center [1348, 700] width 296 height 27
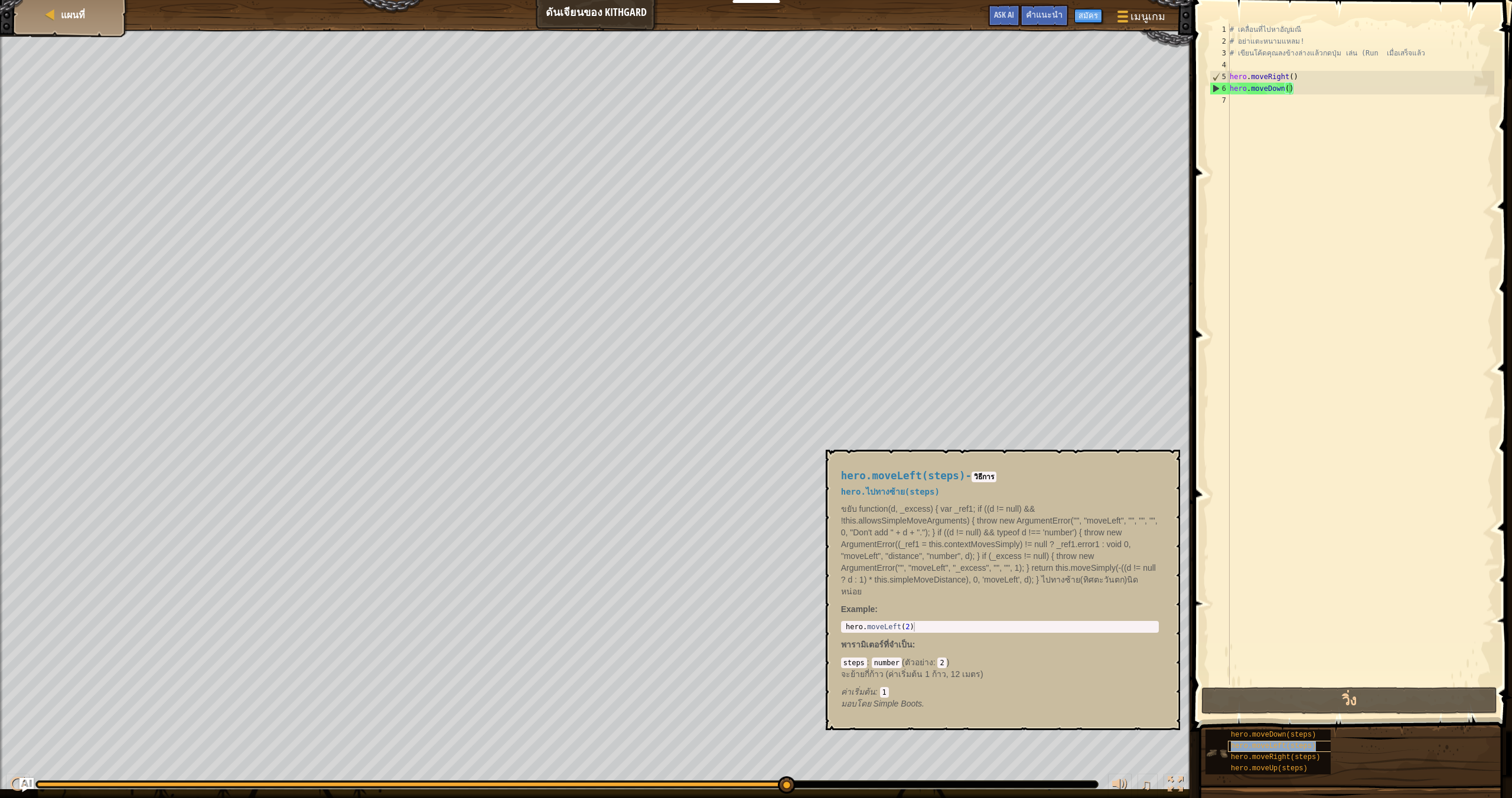
drag, startPoint x: 1300, startPoint y: 756, endPoint x: 1314, endPoint y: 748, distance: 16.1
click at [1314, 748] on div "hero.moveDown(steps) hero.moveLeft(steps) hero.moveRight(steps) hero.moveUp(ste…" at bounding box center [1268, 752] width 125 height 45
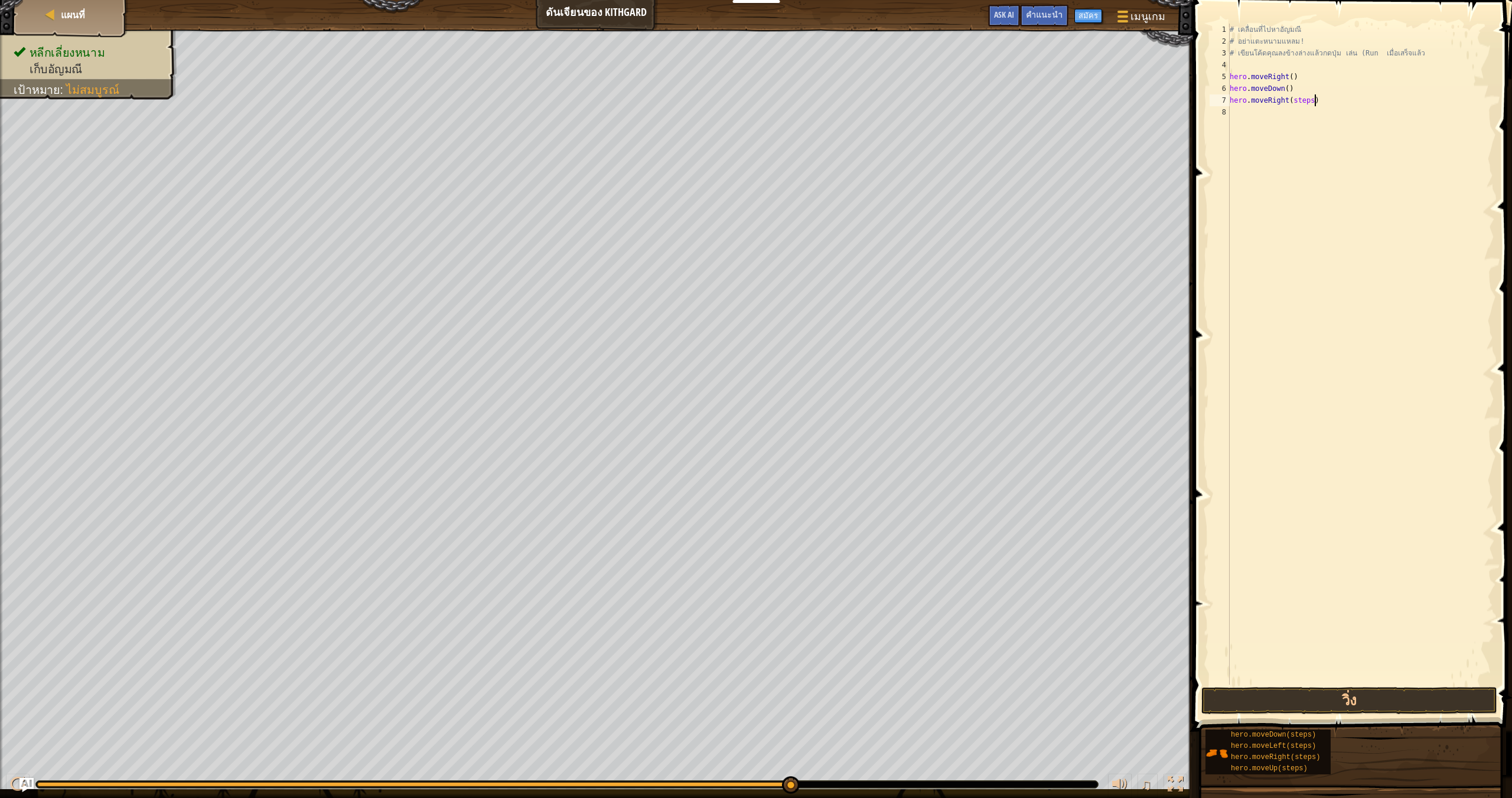
click at [1315, 99] on div "# เคลื่อนที่ไปหา[PERSON_NAME] # อย่าแตะหนามแหลม! # เขียนโค้ดคุณลงข้างล่างแล้วกด…" at bounding box center [1361, 365] width 267 height 685
type textarea "hero.moveRight()"
click at [1360, 706] on button "วิ่ง" at bounding box center [1348, 700] width 296 height 27
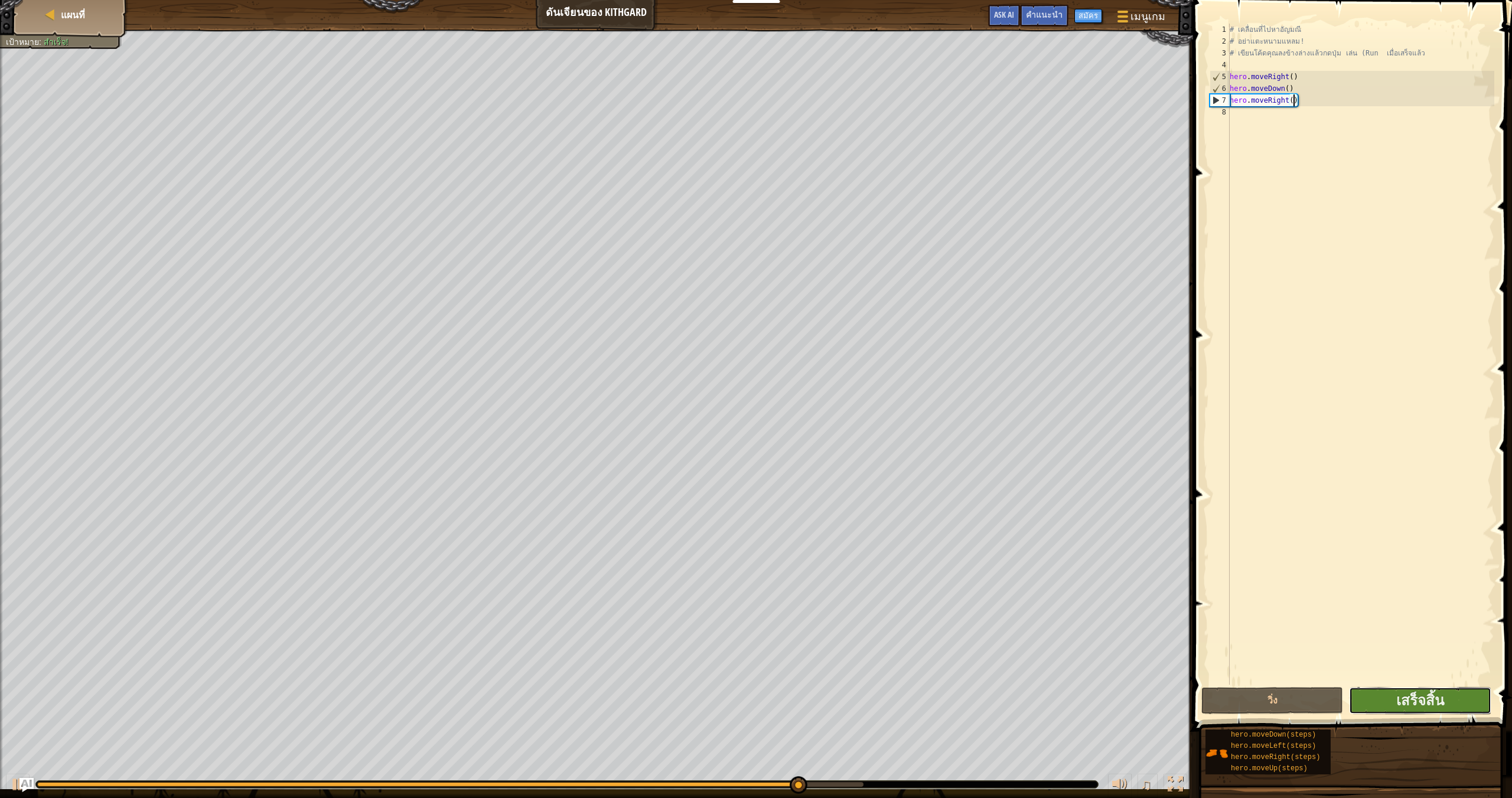
click at [1392, 693] on button "เสร็จสิ้น" at bounding box center [1419, 700] width 142 height 27
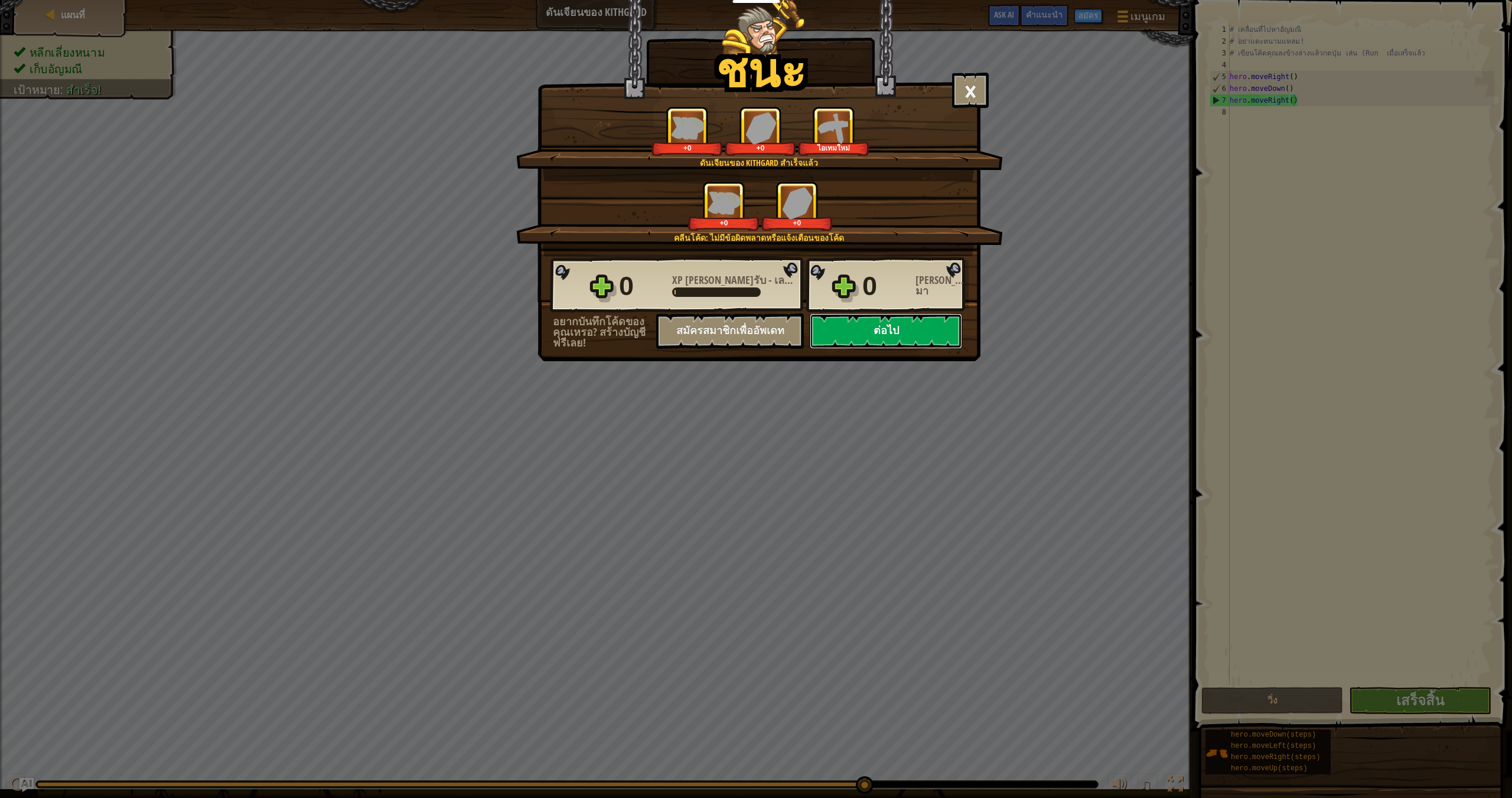
click at [848, 323] on button "ต่อไป" at bounding box center [885, 332] width 152 height 36
select select "th"
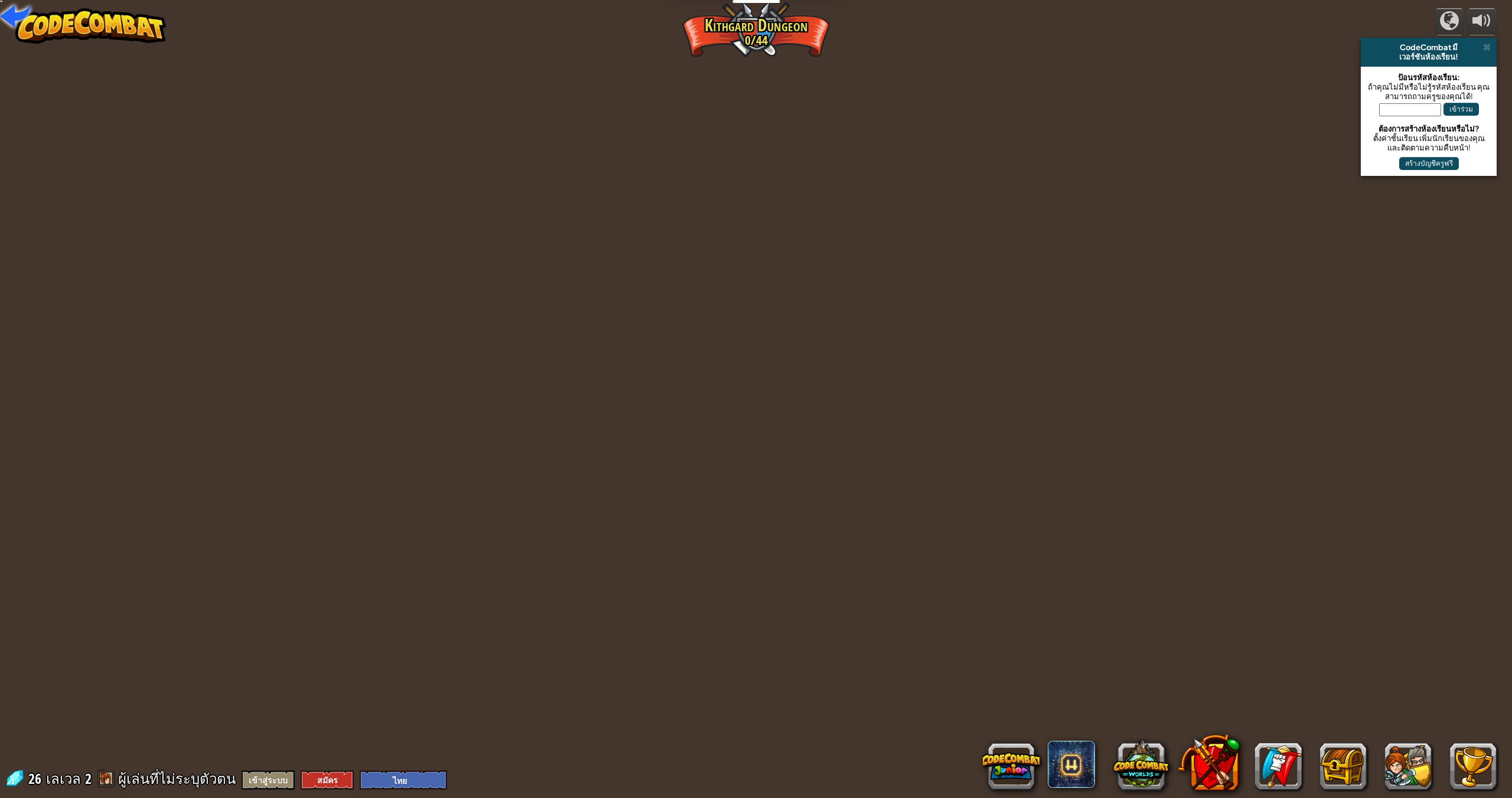
select select "th"
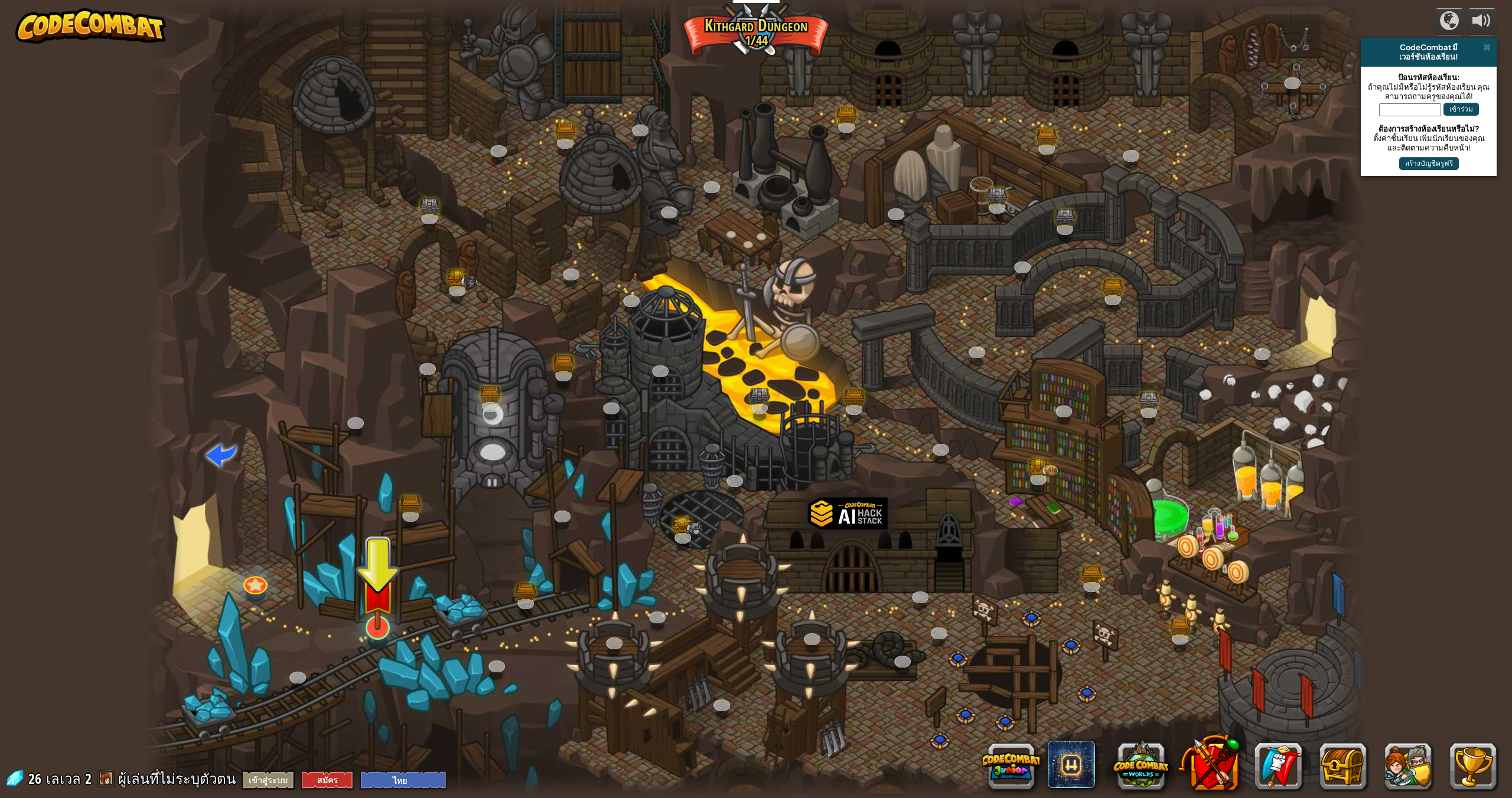
click at [378, 638] on div at bounding box center [378, 628] width 24 height 24
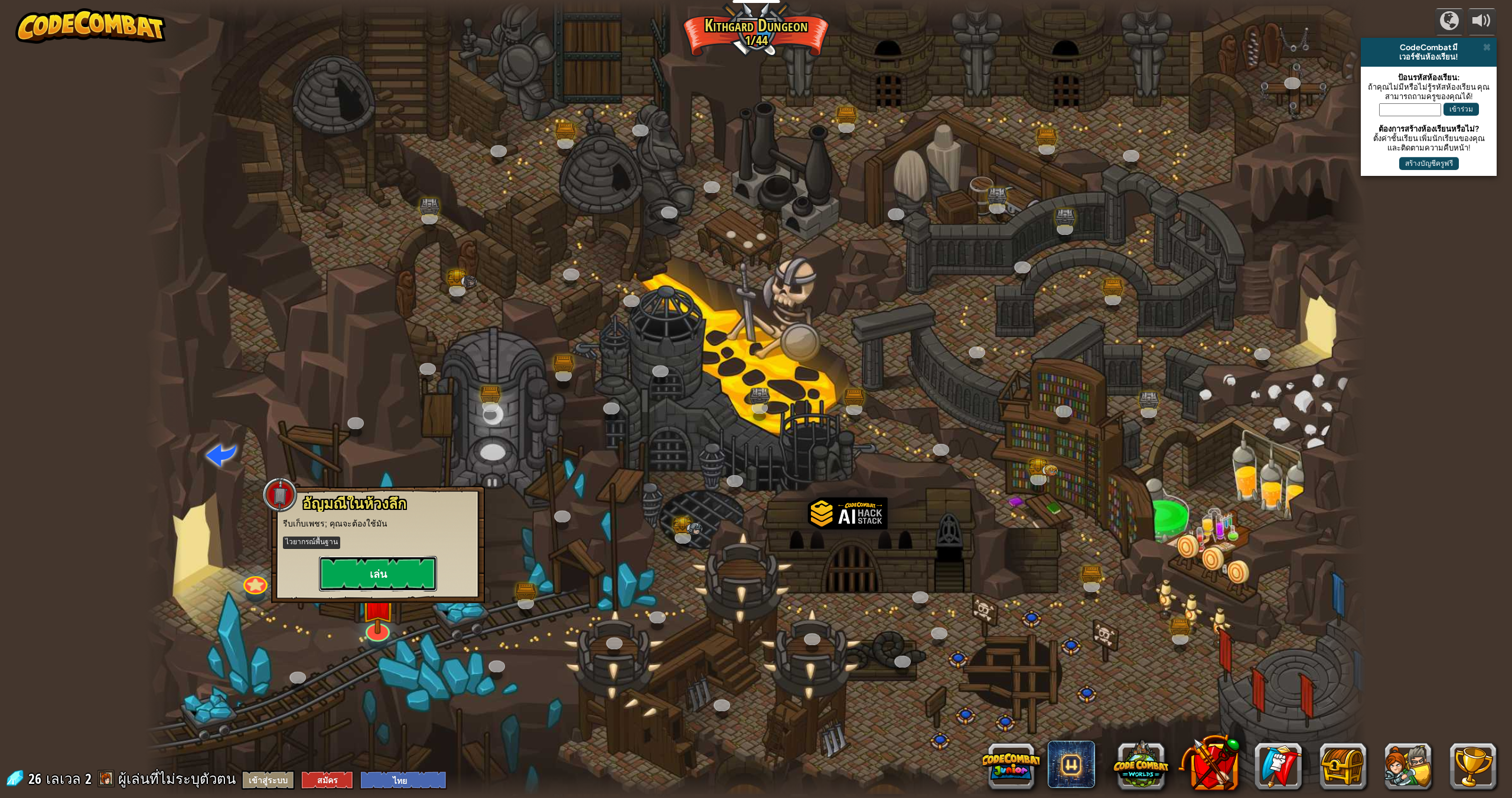
click at [381, 565] on button "เล่น" at bounding box center [378, 574] width 118 height 36
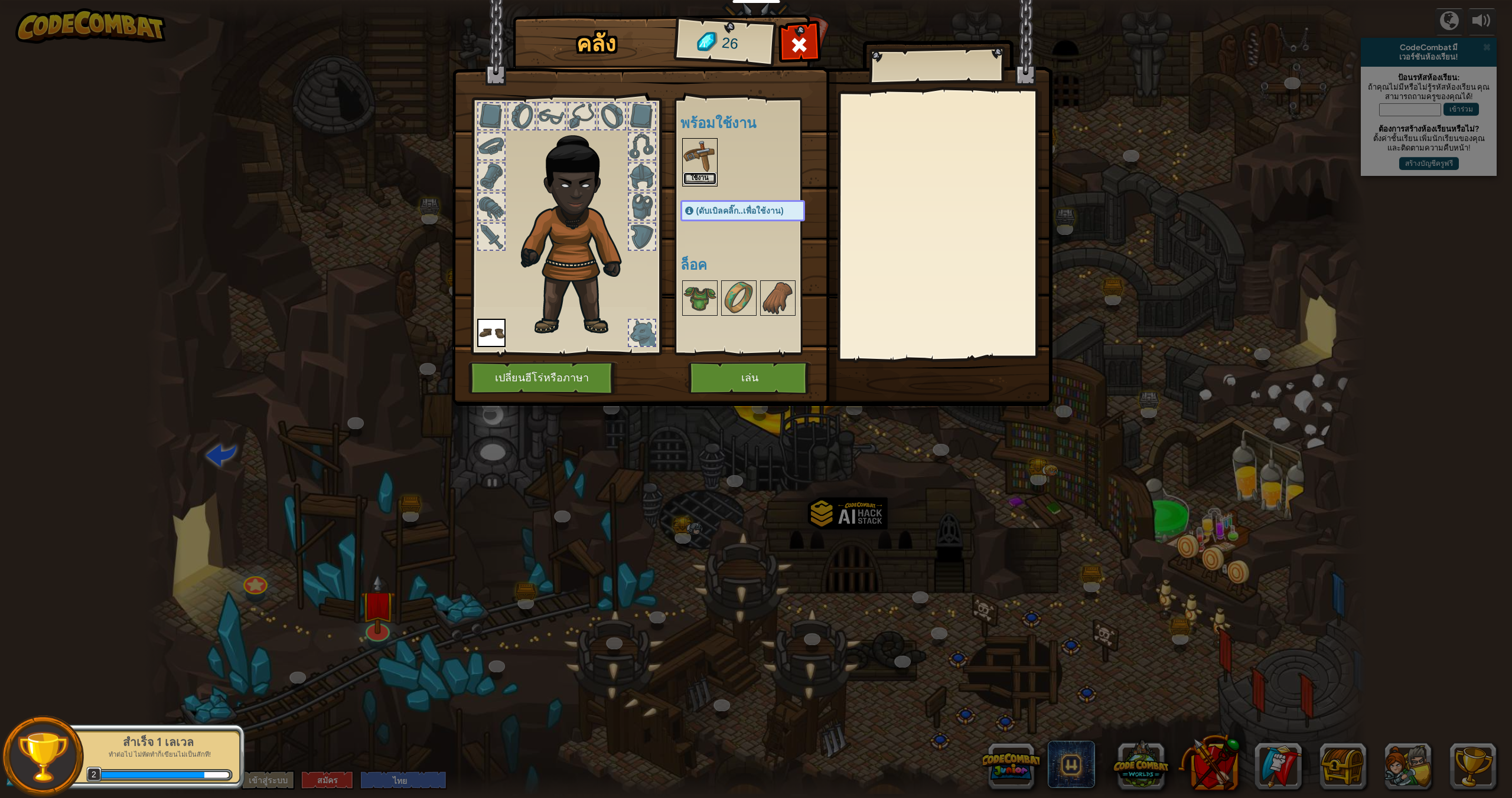
click at [692, 173] on button "ใช้งาน" at bounding box center [699, 178] width 33 height 12
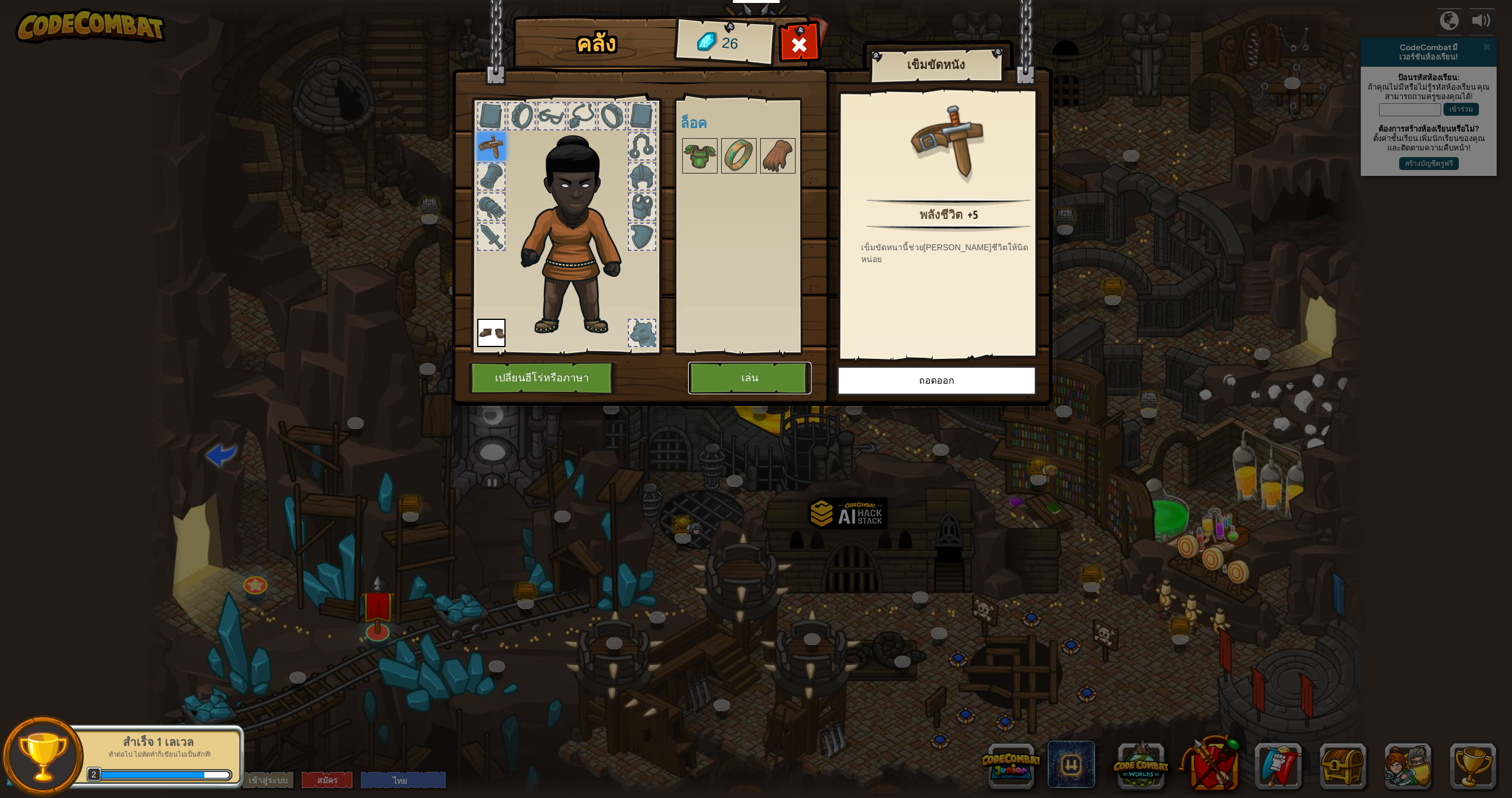
click at [749, 378] on button "เล่น" at bounding box center [749, 378] width 123 height 33
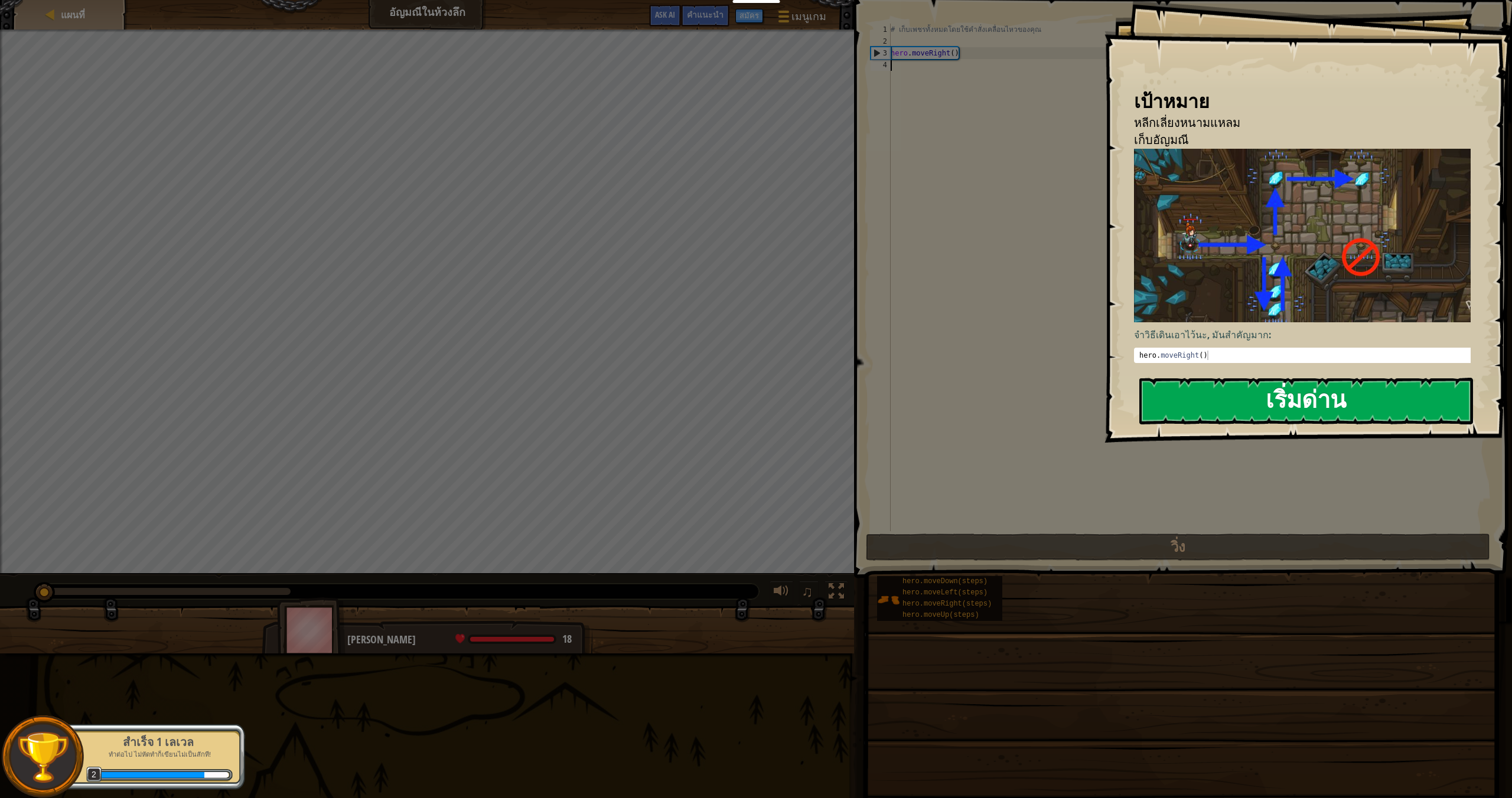
click at [1213, 378] on button "เริ่มด่าน" at bounding box center [1305, 401] width 334 height 47
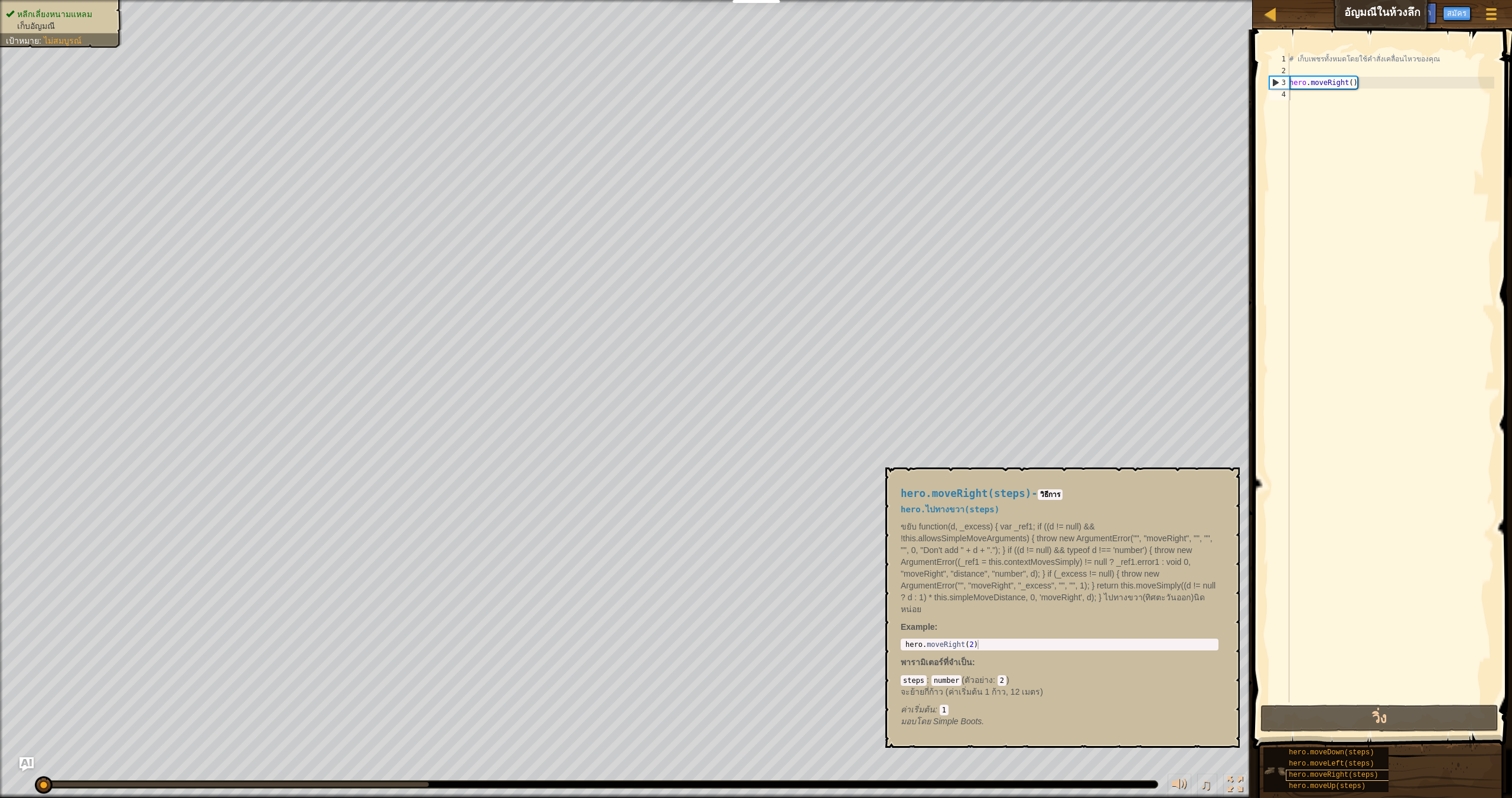
drag, startPoint x: 1351, startPoint y: 784, endPoint x: 1376, endPoint y: 777, distance: 26.0
click at [1376, 777] on div "hero.moveDown(steps) hero.moveLeft(steps) hero.moveRight(steps) hero.moveUp(ste…" at bounding box center [1326, 770] width 125 height 45
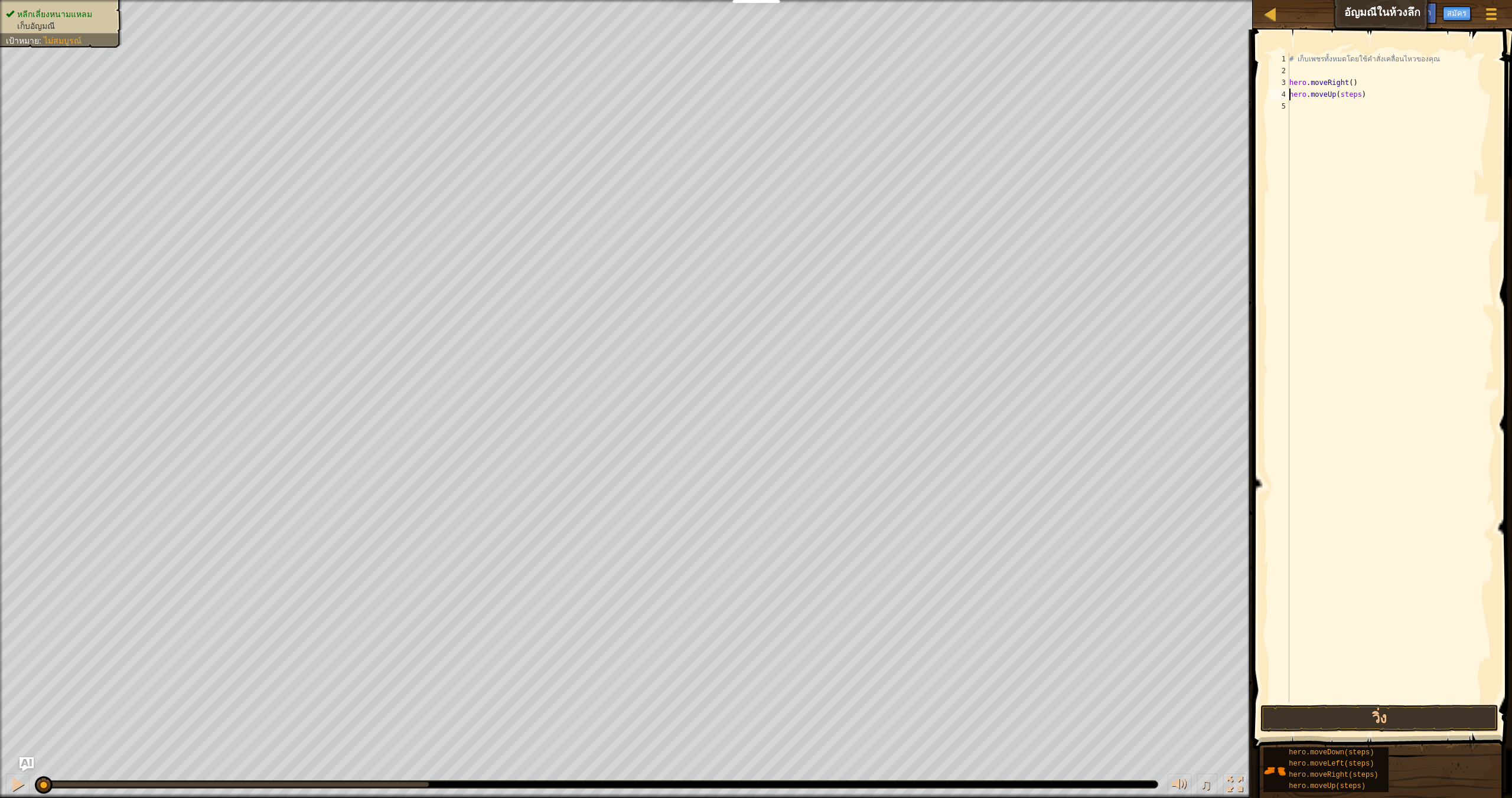
click at [1363, 94] on div "# เก็บเพชรทั้งหมดโดยใช้คำสั่งเคลื่อนไหวของคุณ hero . moveRight ( ) hero . moveU…" at bounding box center [1391, 390] width 207 height 673
type textarea "hero.moveUp()"
click at [1372, 280] on div "# เก็บเพชรทั้งหมดโดยใช้คำสั่งเคลื่อนไหวของคุณ hero . moveRight ( ) hero . moveU…" at bounding box center [1391, 390] width 207 height 673
drag, startPoint x: 1332, startPoint y: 776, endPoint x: 1358, endPoint y: 753, distance: 34.7
click at [1358, 752] on div "hero.moveDown(steps) hero.moveLeft(steps) hero.moveRight(steps) hero.moveUp(ste…" at bounding box center [1317, 770] width 125 height 45
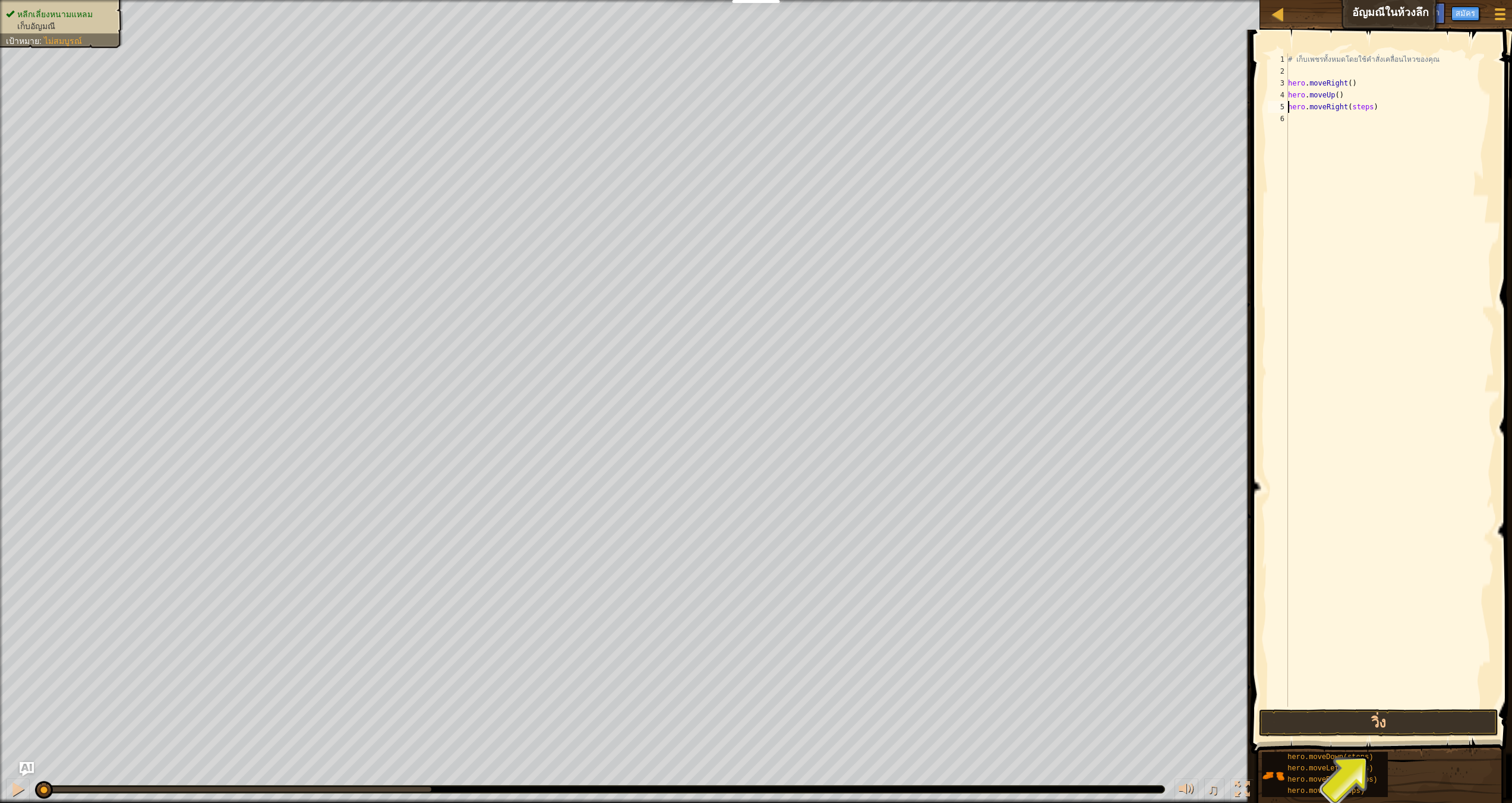
click at [1375, 102] on div "# เก็บเพชรทั้งหมดโดยใช้คำสั่งเคลื่อนไหวของคุณ hero . moveRight ( ) hero . moveU…" at bounding box center [1390, 392] width 209 height 677
type textarea "hero.moveRight()"
click at [1401, 168] on div "# เก็บเพชรทั้งหมดโดยใช้คำสั่งเคลื่อนไหวของคุณ hero . moveRight ( ) hero . moveU…" at bounding box center [1390, 392] width 209 height 677
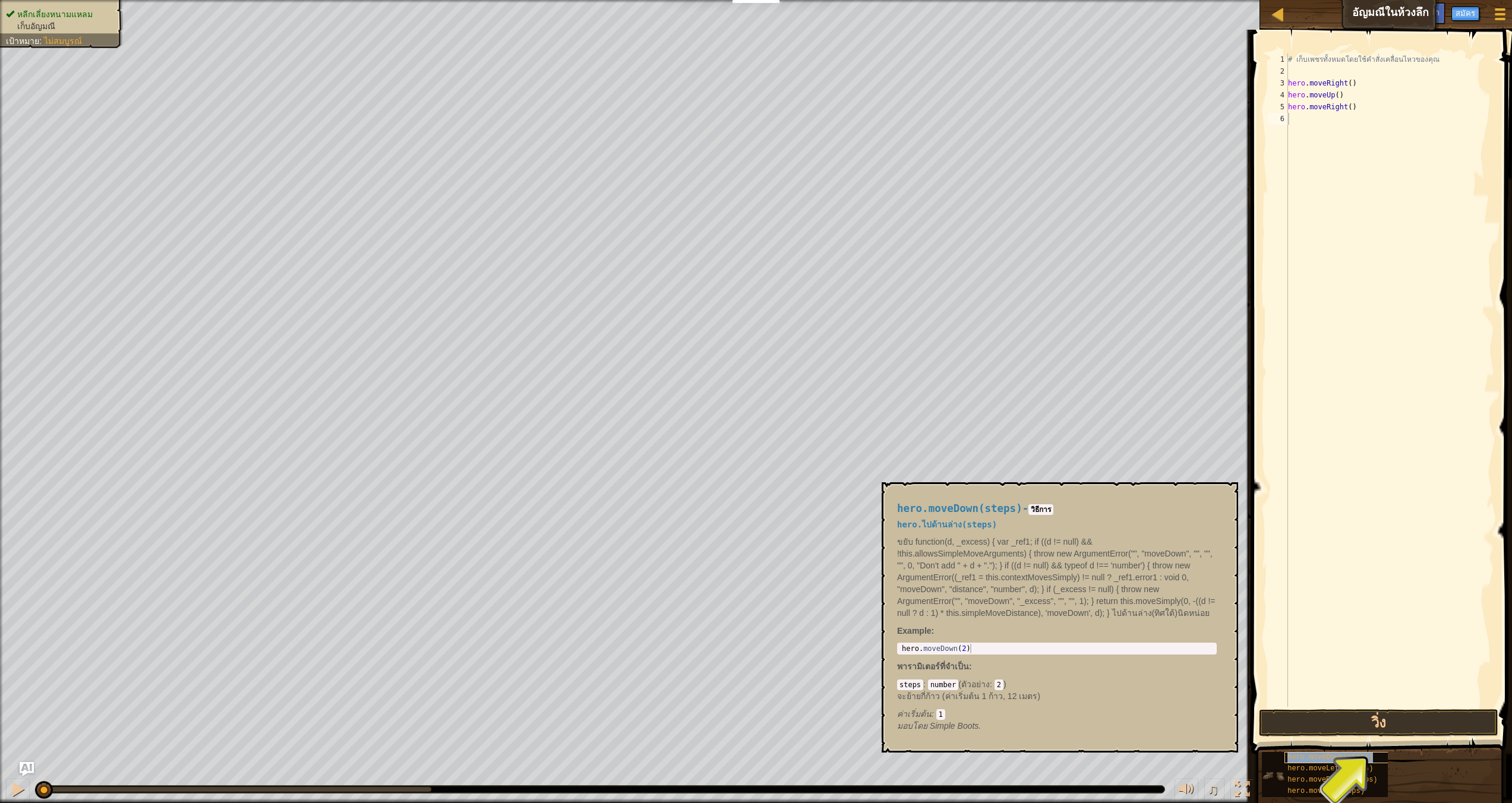
click at [1340, 762] on div "hero.moveDown(steps)" at bounding box center [1360, 758] width 151 height 11
drag, startPoint x: 1340, startPoint y: 762, endPoint x: 1329, endPoint y: 684, distance: 78.8
click at [1329, 594] on div "คำแนะนำ 1 2 3 4 5 6 # เก็บเพชรทั้งหมดโดยใช้คำสั่งเคลื่อนไหวของคุณ hero . moveRi…" at bounding box center [1379, 414] width 264 height 767
click at [1370, 116] on div "# เก็บเพชรทั้งหมดโดยใช้คำสั่งเคลื่อนไหวของคุณ hero . moveRight ( ) hero . moveU…" at bounding box center [1390, 392] width 209 height 677
click at [1357, 722] on button "วิ่ง" at bounding box center [1378, 722] width 240 height 27
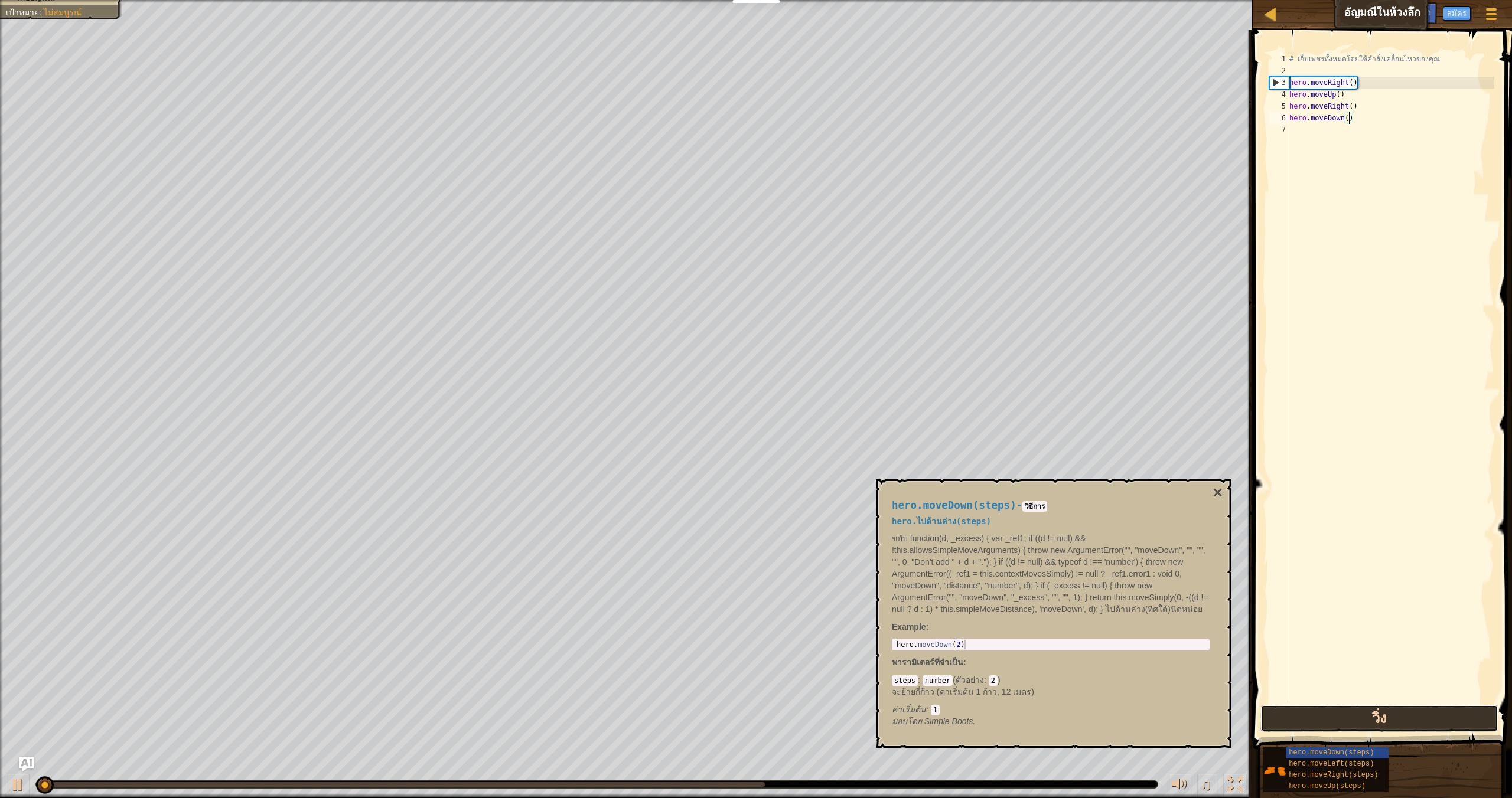
click at [1348, 719] on button "วิ่ง" at bounding box center [1378, 718] width 238 height 27
click at [1213, 495] on button "×" at bounding box center [1218, 493] width 9 height 17
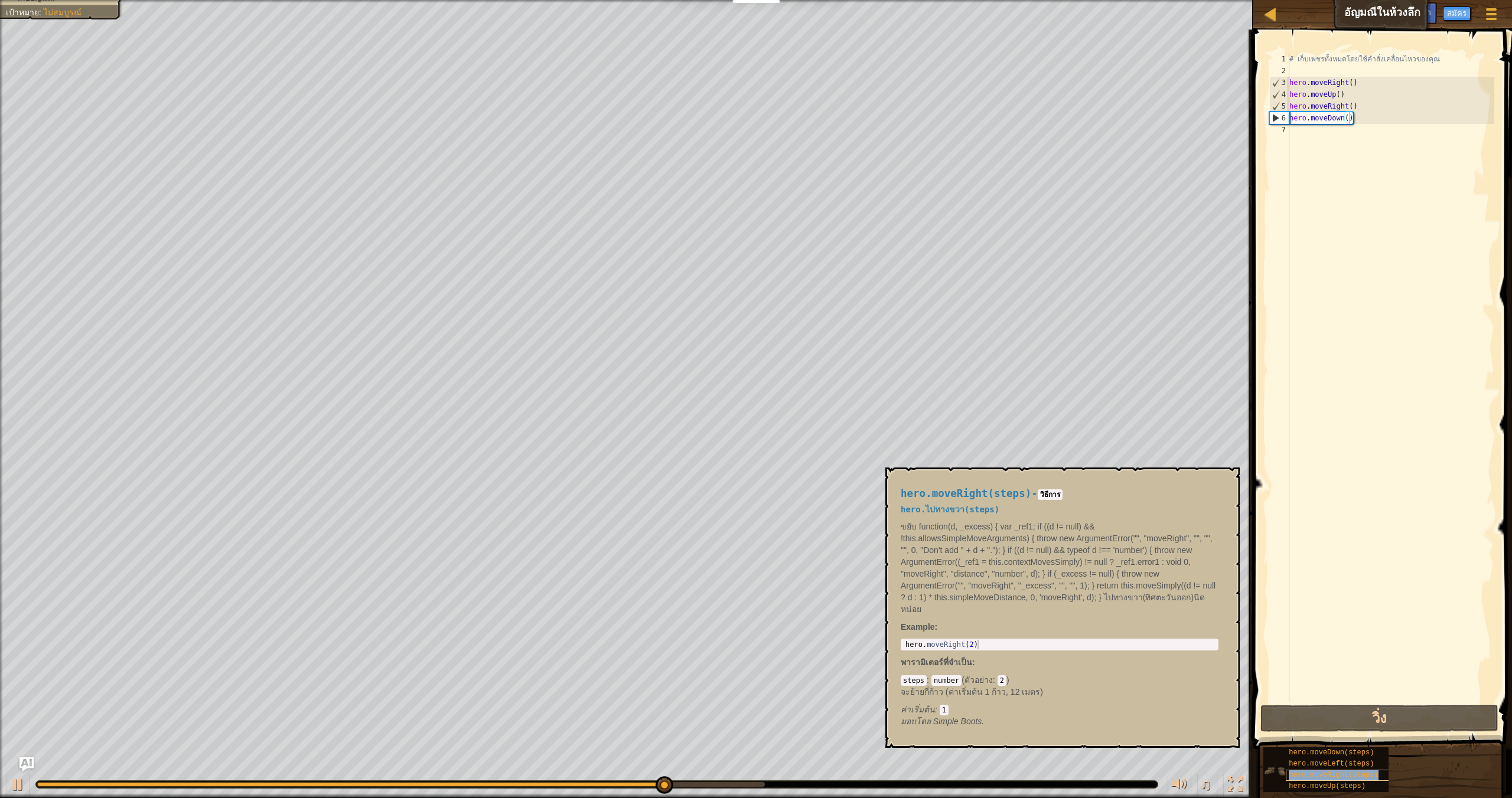
click at [1346, 778] on span "hero.moveRight(steps)" at bounding box center [1333, 775] width 89 height 8
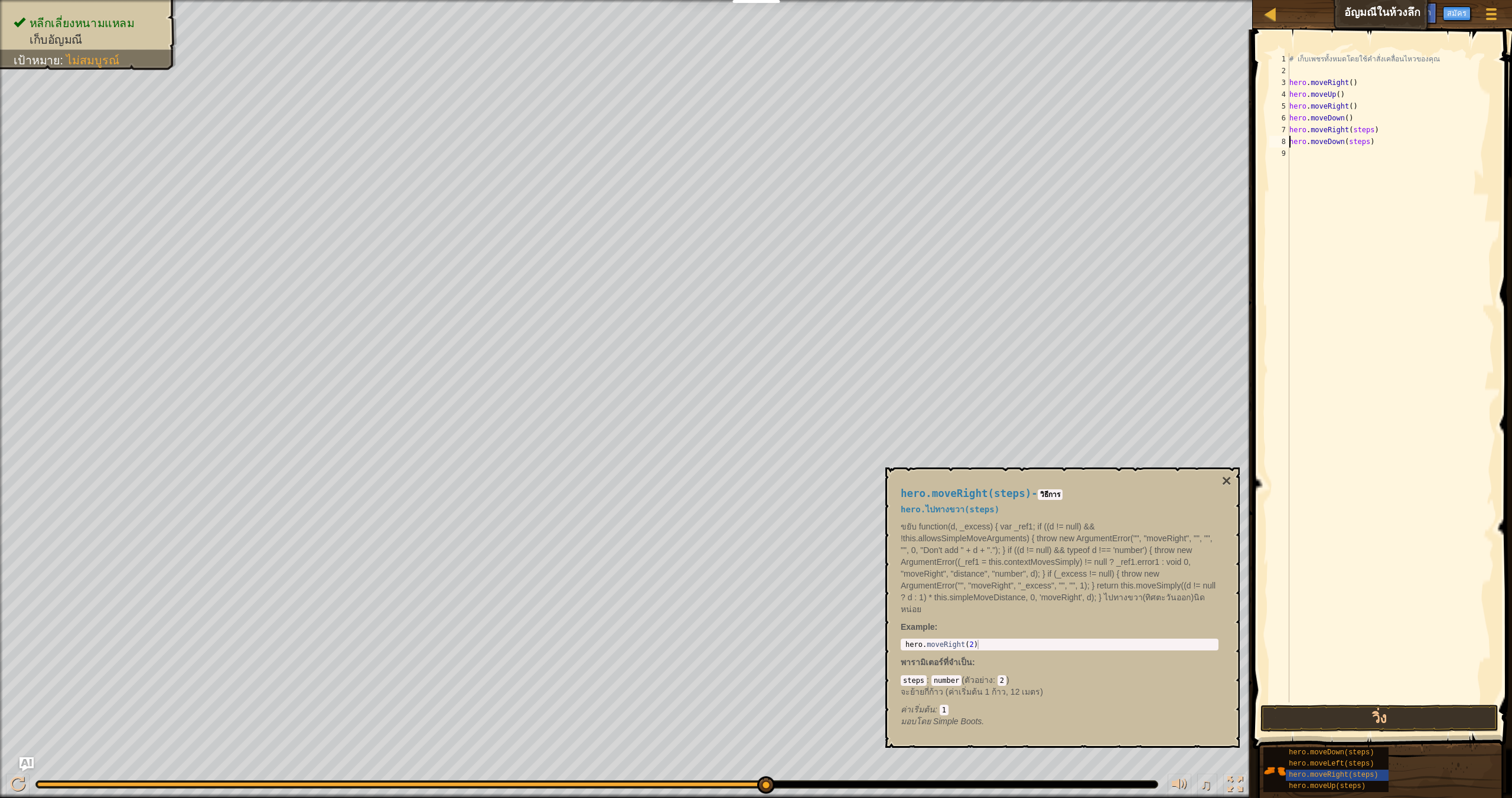
click at [1374, 127] on div "# เก็บเพชรทั้งหมดโดยใช้คำสั่งเคลื่อนไหวของคุณ hero . moveRight ( ) hero . moveU…" at bounding box center [1391, 390] width 207 height 673
click at [1370, 144] on div "# เก็บเพชรทั้งหมดโดยใช้คำสั่งเคลื่อนไหวของคุณ hero . moveRight ( ) hero . moveU…" at bounding box center [1391, 390] width 207 height 673
click at [1395, 716] on button "วิ่ง" at bounding box center [1378, 718] width 238 height 27
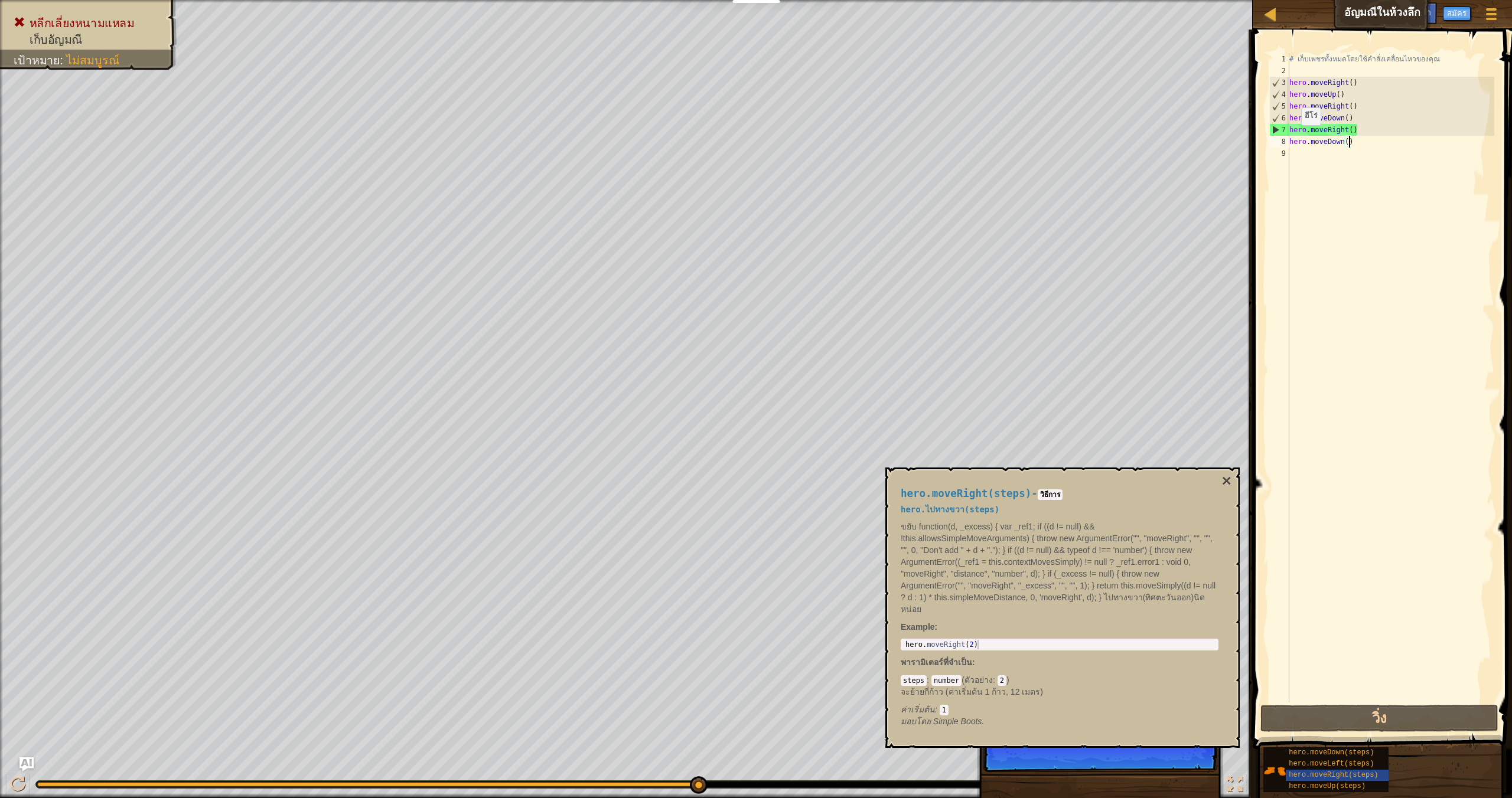
click at [1280, 130] on div "7" at bounding box center [1279, 130] width 20 height 12
type textarea "hero.moveRight()"
drag, startPoint x: 1358, startPoint y: 126, endPoint x: 1286, endPoint y: 133, distance: 72.3
click at [1286, 133] on div "hero.moveRight() 1 2 3 4 5 6 7 8 9 # เก็บเพชรทั้งหมดโดยใช้คำสั่งเคลื่อนไหวของคุ…" at bounding box center [1379, 378] width 227 height 649
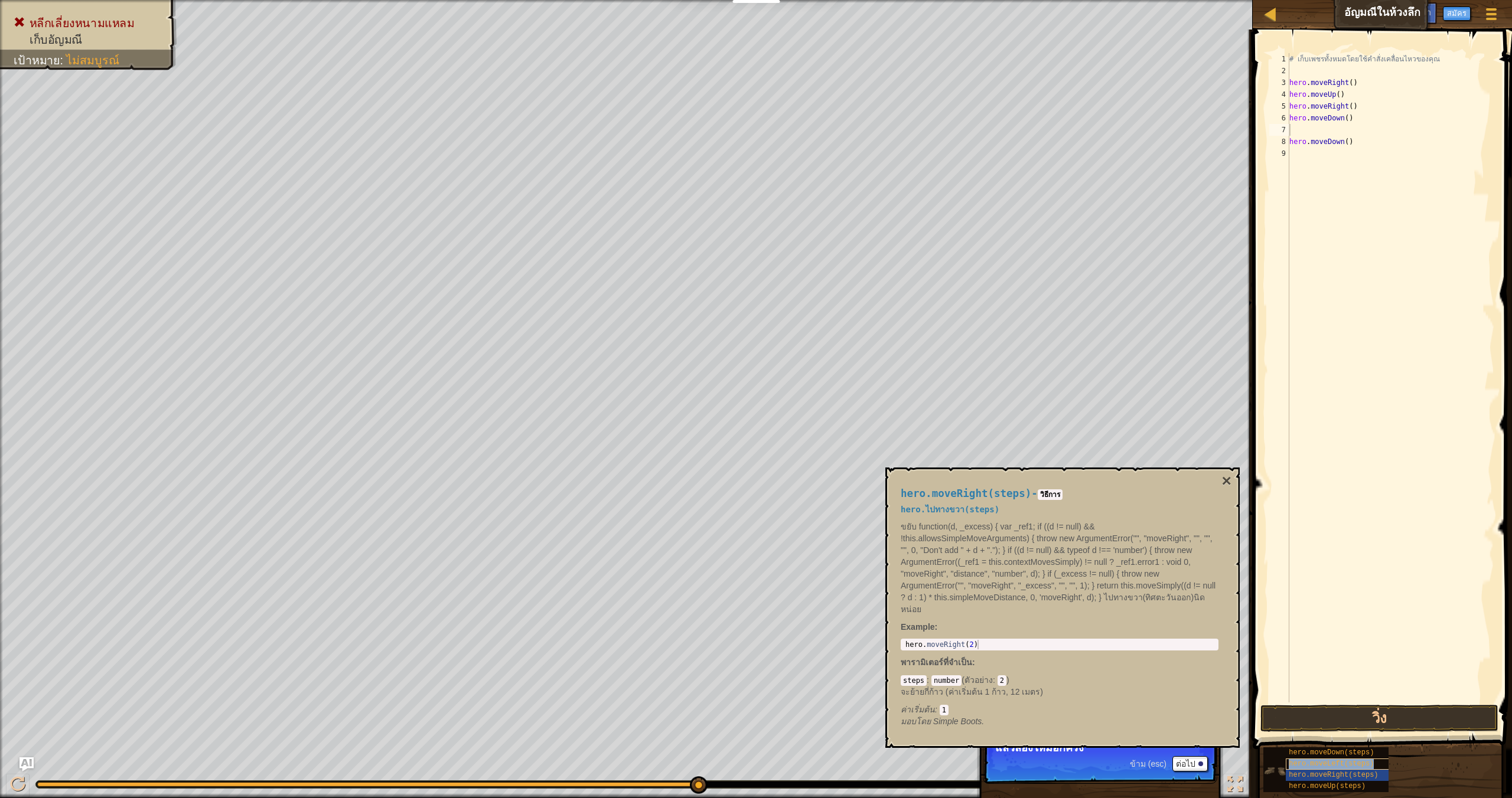
click at [1351, 760] on span "hero.moveLeft(steps)" at bounding box center [1331, 763] width 85 height 8
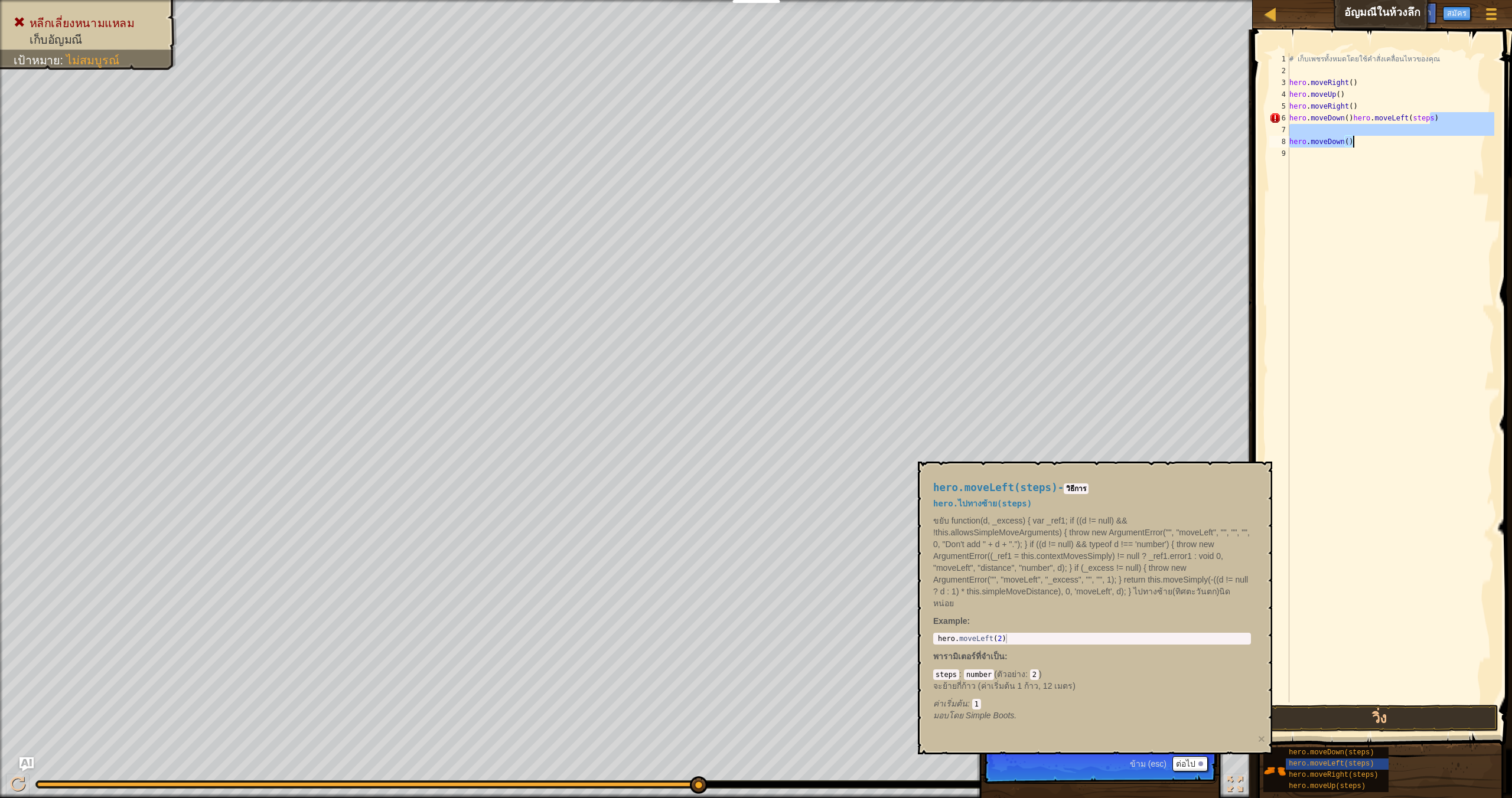
drag, startPoint x: 1432, startPoint y: 119, endPoint x: 1434, endPoint y: 137, distance: 18.1
click at [1434, 137] on div "# เก็บเพชรทั้งหมดโดยใช้คำสั่งเคลื่อนไหวของคุณ hero . moveRight ( ) hero . moveU…" at bounding box center [1391, 390] width 207 height 673
drag, startPoint x: 1435, startPoint y: 117, endPoint x: 1422, endPoint y: 114, distance: 13.3
click at [1412, 116] on div "# เก็บเพชรทั้งหมดโดยใช้คำสั่งเคลื่อนไหวของคุณ hero . moveRight ( ) hero . moveU…" at bounding box center [1391, 390] width 207 height 673
drag, startPoint x: 1446, startPoint y: 113, endPoint x: 1353, endPoint y: 123, distance: 93.5
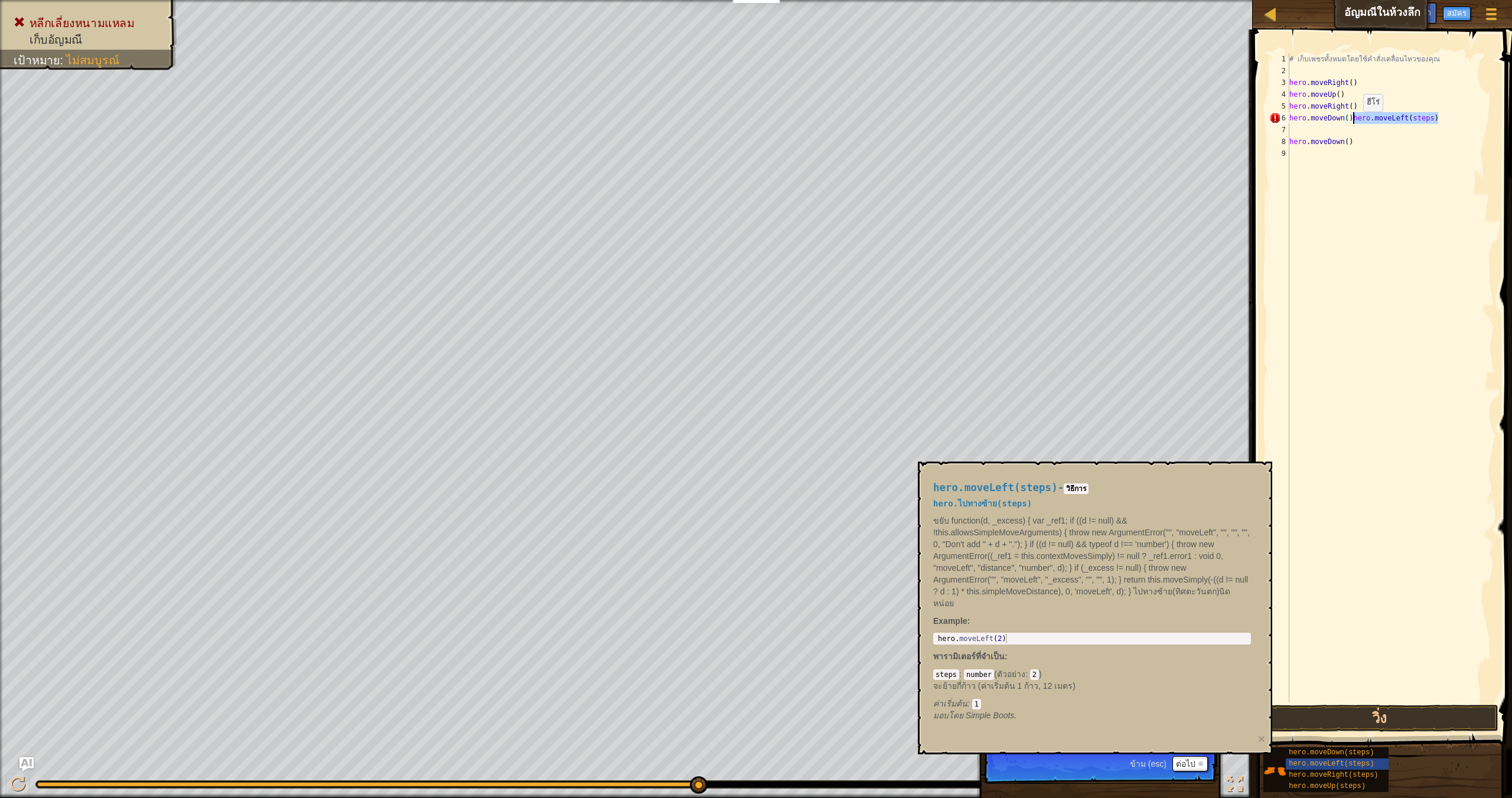
click at [1353, 123] on div "# เก็บเพชรทั้งหมดโดยใช้คำสั่งเคลื่อนไหวของคุณ hero . moveRight ( ) hero . moveU…" at bounding box center [1391, 390] width 207 height 673
type textarea "hero.moveDown()"
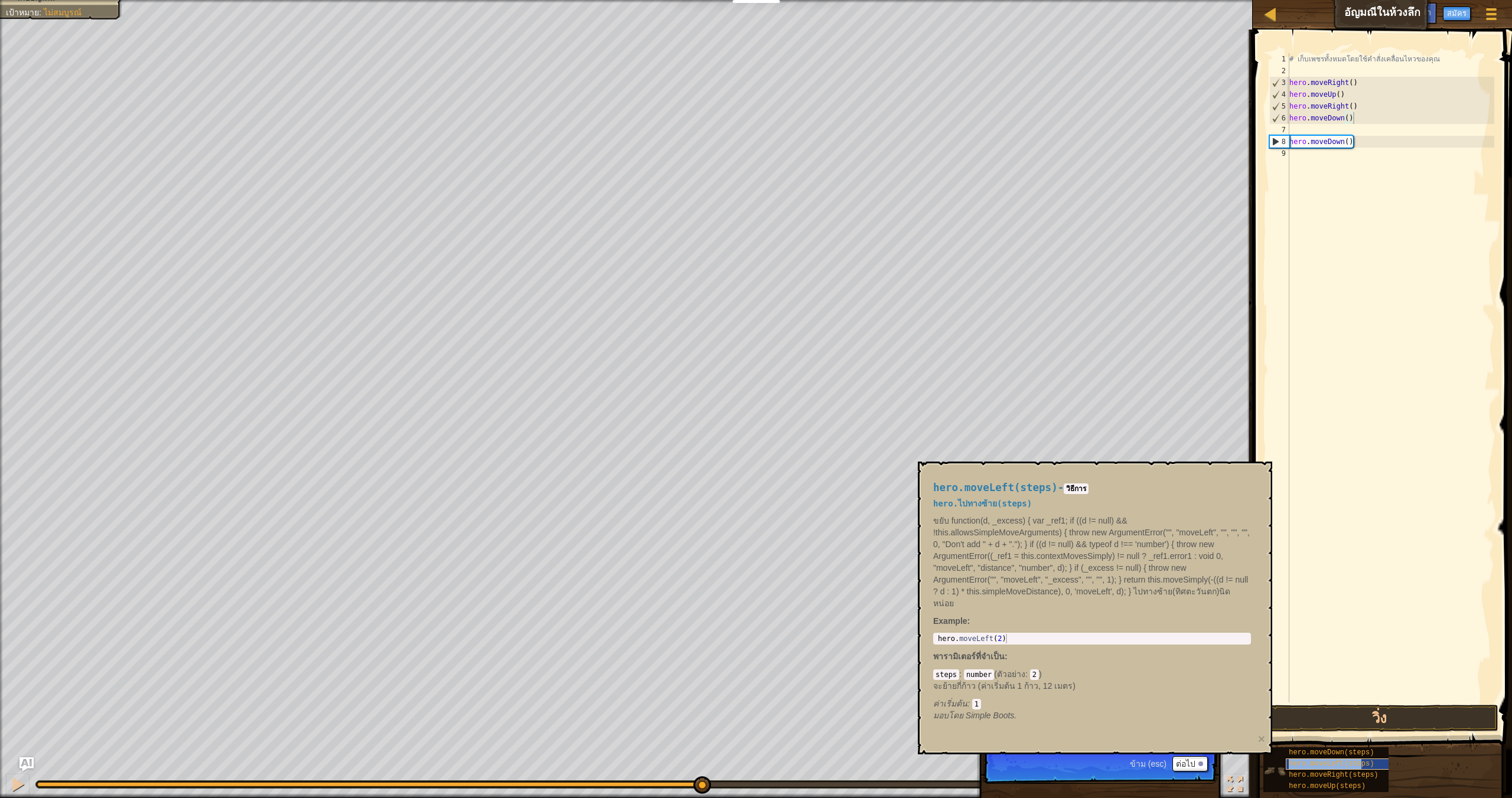
click at [1362, 762] on span "hero.moveLeft(steps)" at bounding box center [1331, 763] width 85 height 8
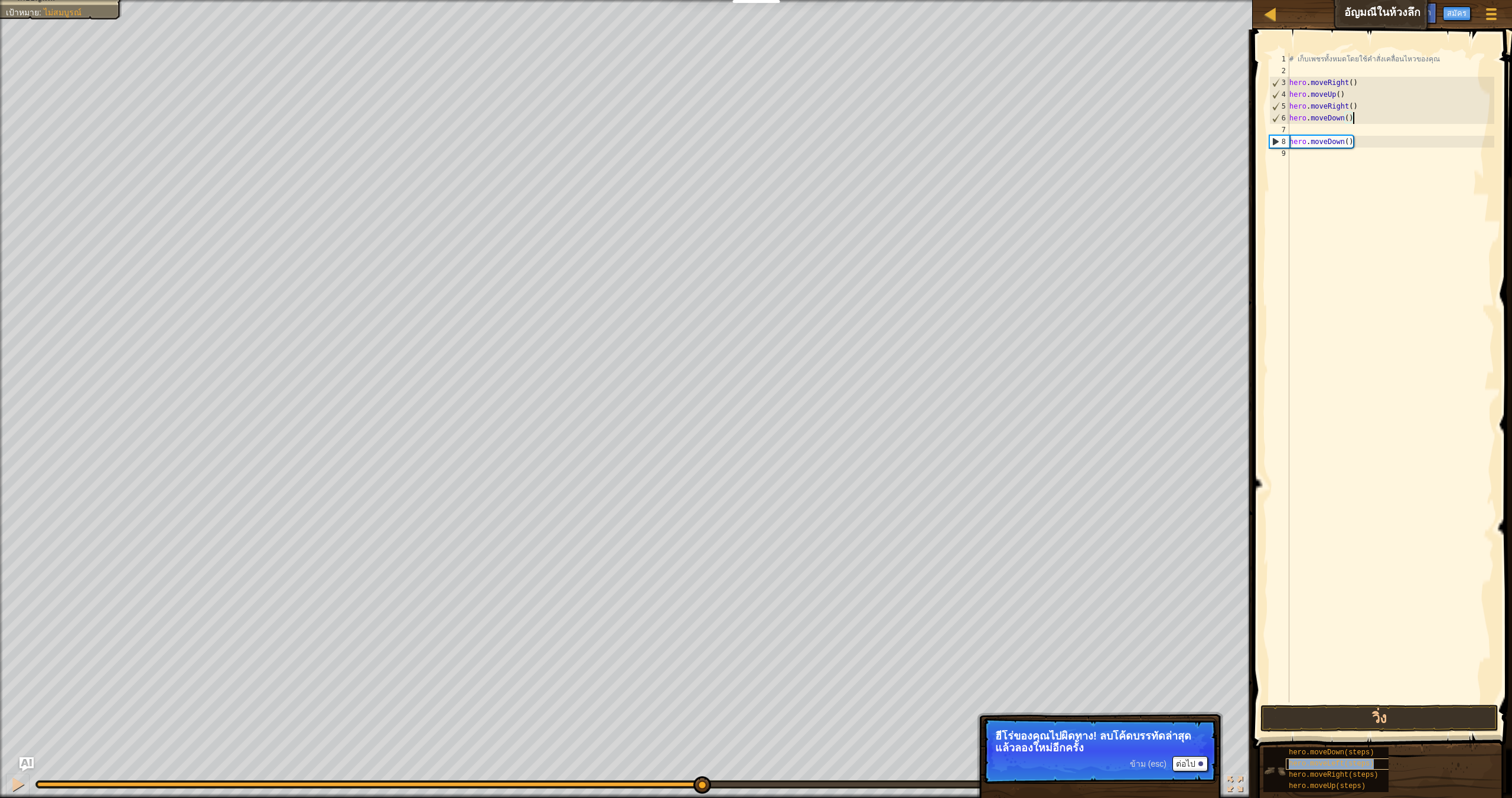
click at [1351, 766] on span "hero.moveLeft(steps)" at bounding box center [1331, 763] width 85 height 8
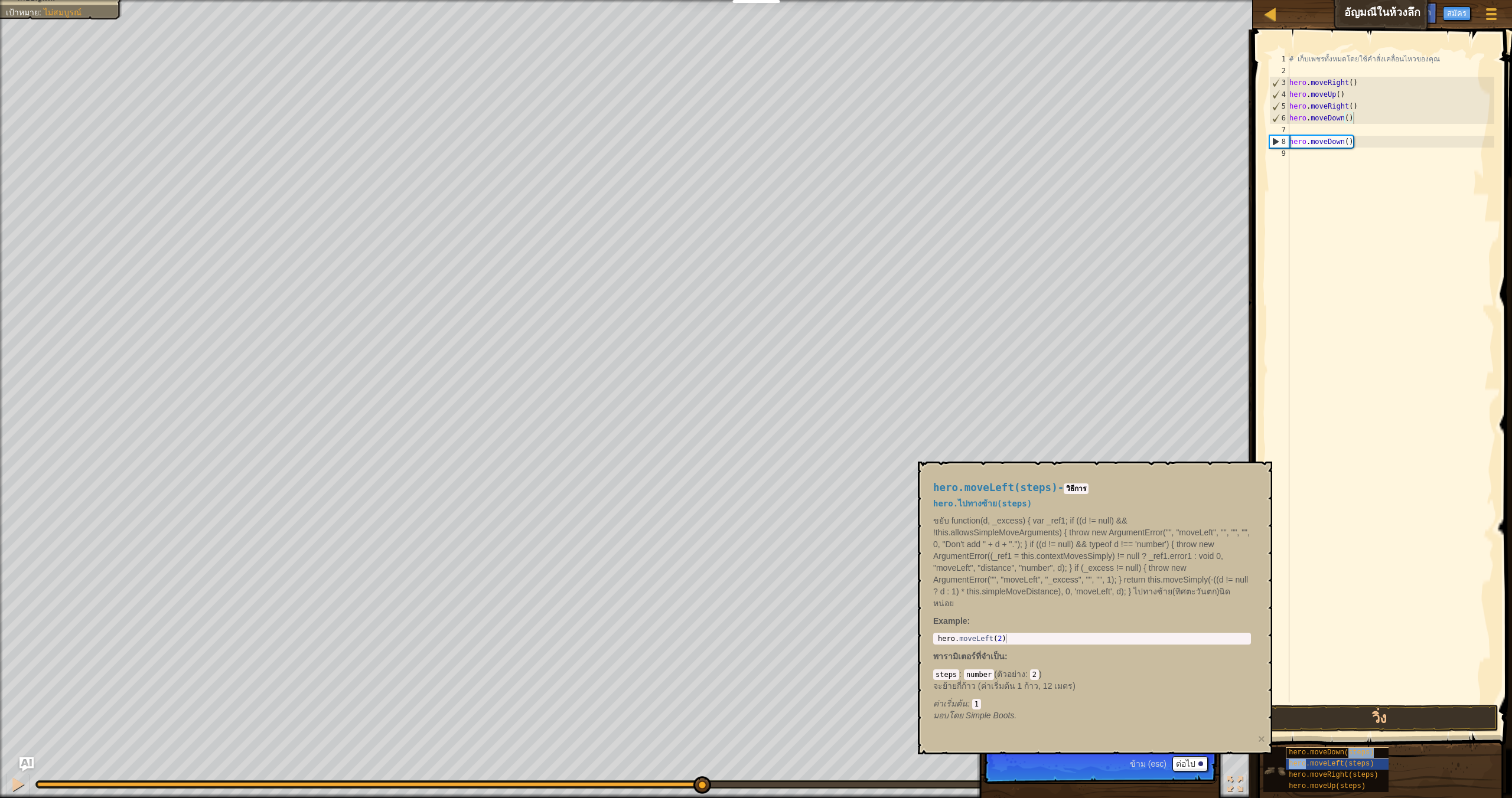
drag, startPoint x: 1351, startPoint y: 766, endPoint x: 1348, endPoint y: 754, distance: 12.4
click at [1348, 754] on div "hero.moveDown(steps) hero.moveLeft(steps) hero.moveRight(steps) hero.moveUp(ste…" at bounding box center [1326, 770] width 125 height 45
click at [1348, 761] on span "hero.moveLeft(steps)" at bounding box center [1331, 763] width 85 height 8
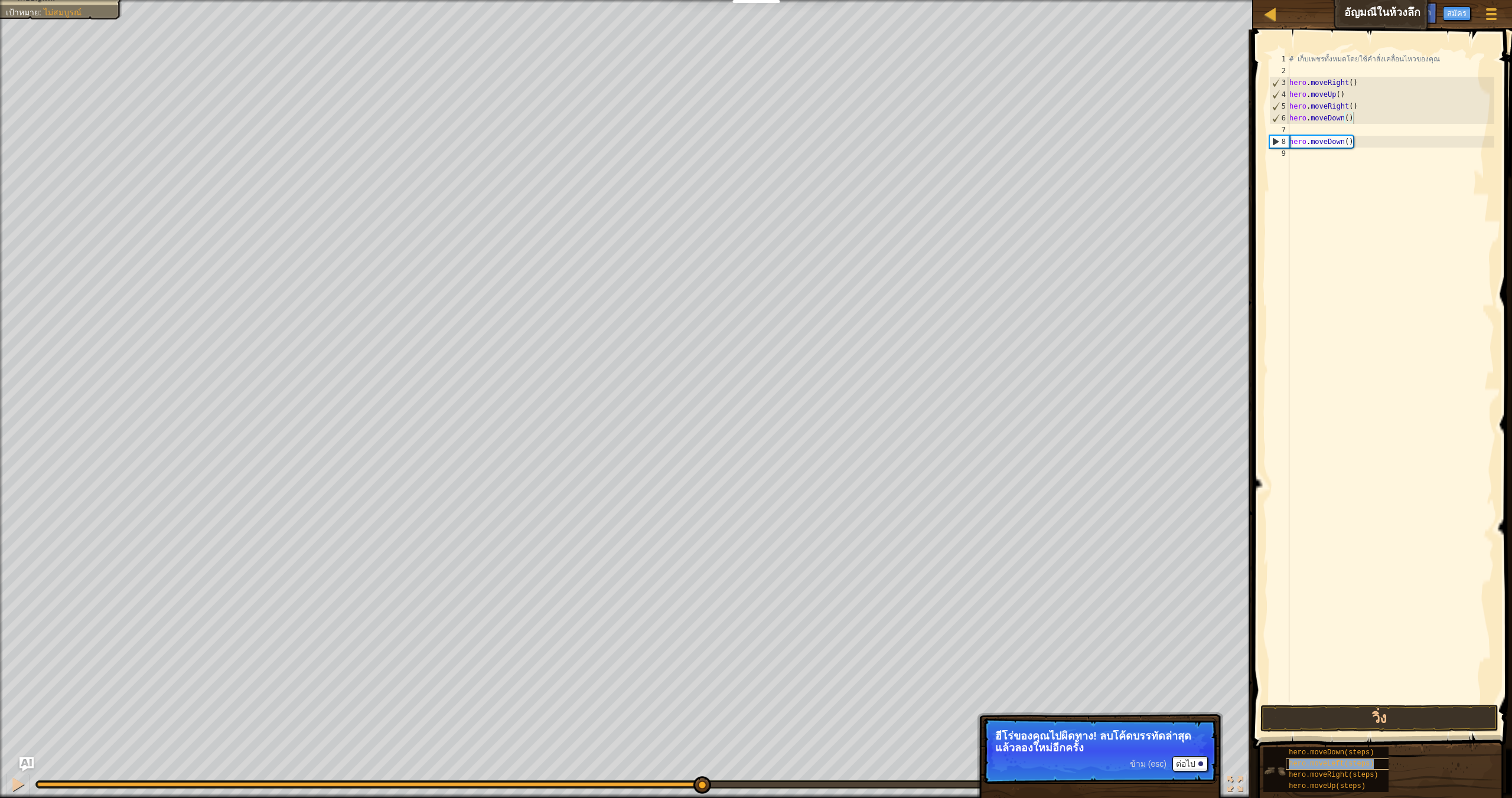
click at [1348, 761] on span "hero.moveLeft(steps)" at bounding box center [1331, 763] width 85 height 8
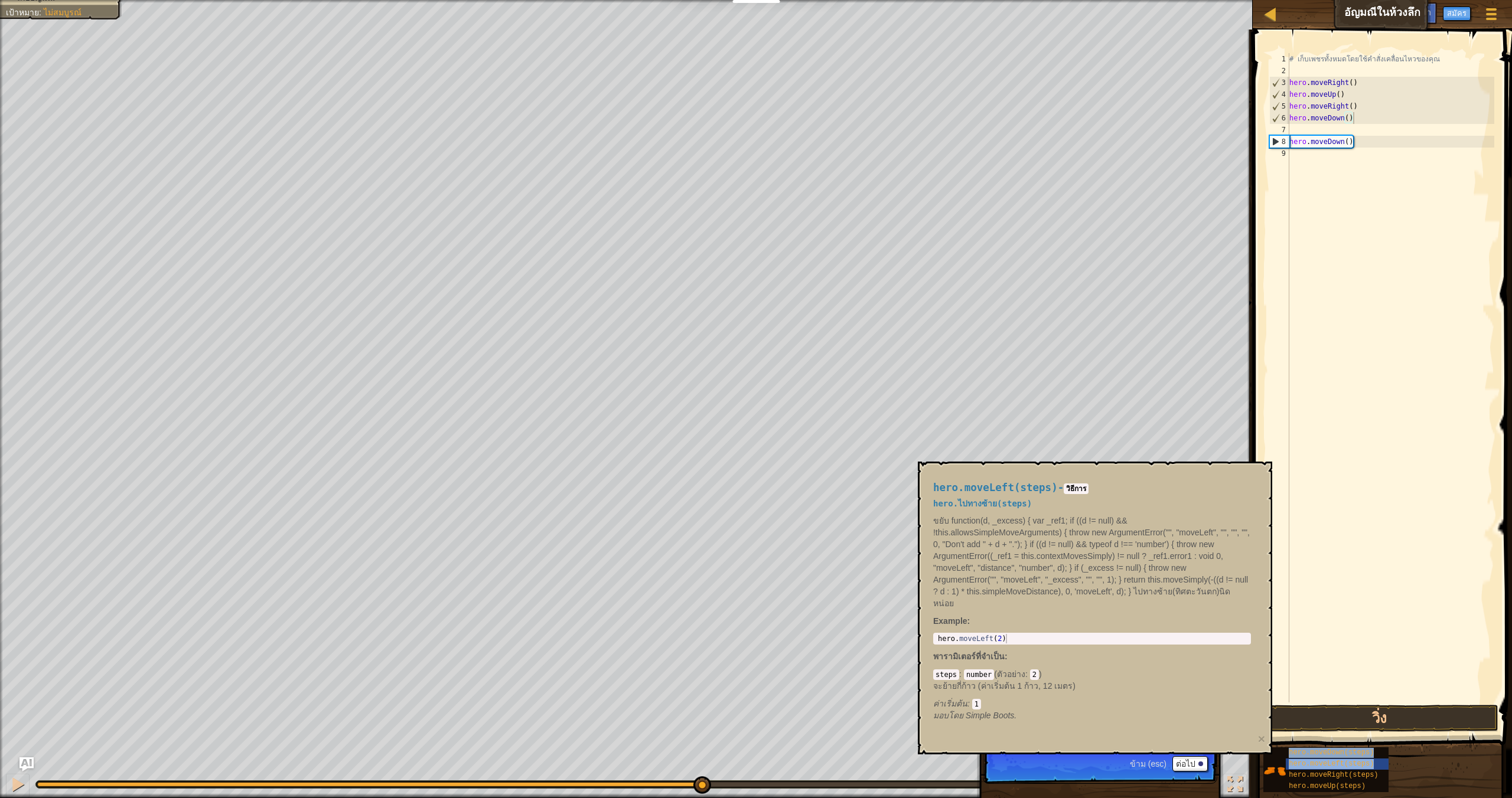
drag, startPoint x: 1348, startPoint y: 761, endPoint x: 1331, endPoint y: 336, distance: 425.3
click at [1331, 235] on div "คำแนะนำ hero.moveDown() 1 2 3 4 5 6 7 8 9 # เก็บเพชรทั้งหมดโดยใช้คำสั่งเคลื่อนไ…" at bounding box center [1379, 411] width 263 height 762
click at [1362, 634] on div "# เก็บเพชรทั้งหมดโดยใช้คำสั่งเคลื่อนไหวของคุณ hero . moveRight ( ) hero . moveU…" at bounding box center [1391, 390] width 207 height 673
click at [1357, 761] on span "hero.moveLeft(steps)" at bounding box center [1331, 763] width 85 height 8
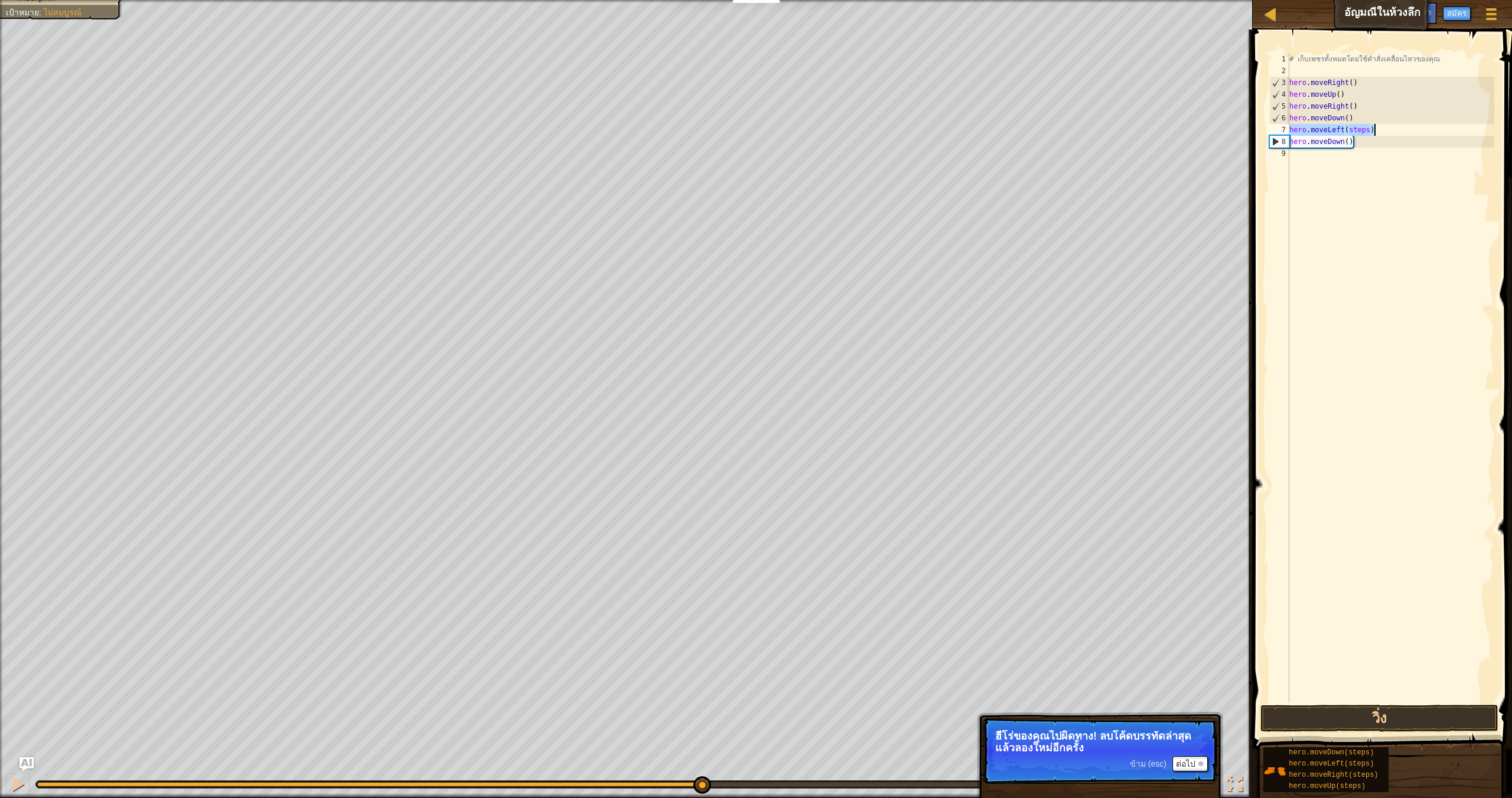
click at [1369, 129] on div "# เก็บเพชรทั้งหมดโดยใช้คำสั่งเคลื่อนไหวของคุณ hero . moveRight ( ) hero . moveU…" at bounding box center [1391, 390] width 207 height 673
type textarea "hero.moveLeft()"
click at [1337, 725] on button "วิ่ง" at bounding box center [1378, 718] width 238 height 27
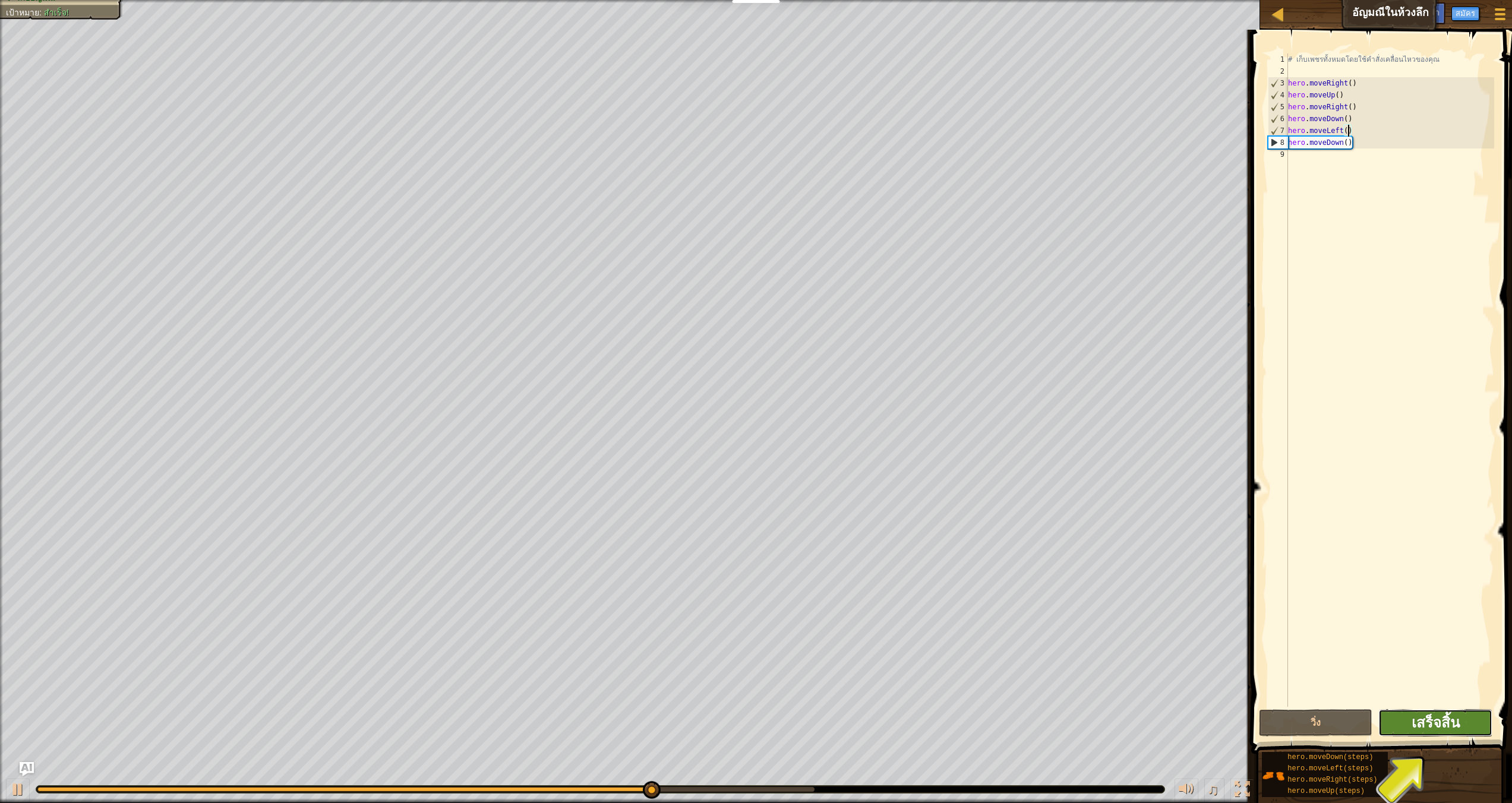
click at [1453, 716] on span "เสร็จสิ้น" at bounding box center [1435, 722] width 48 height 19
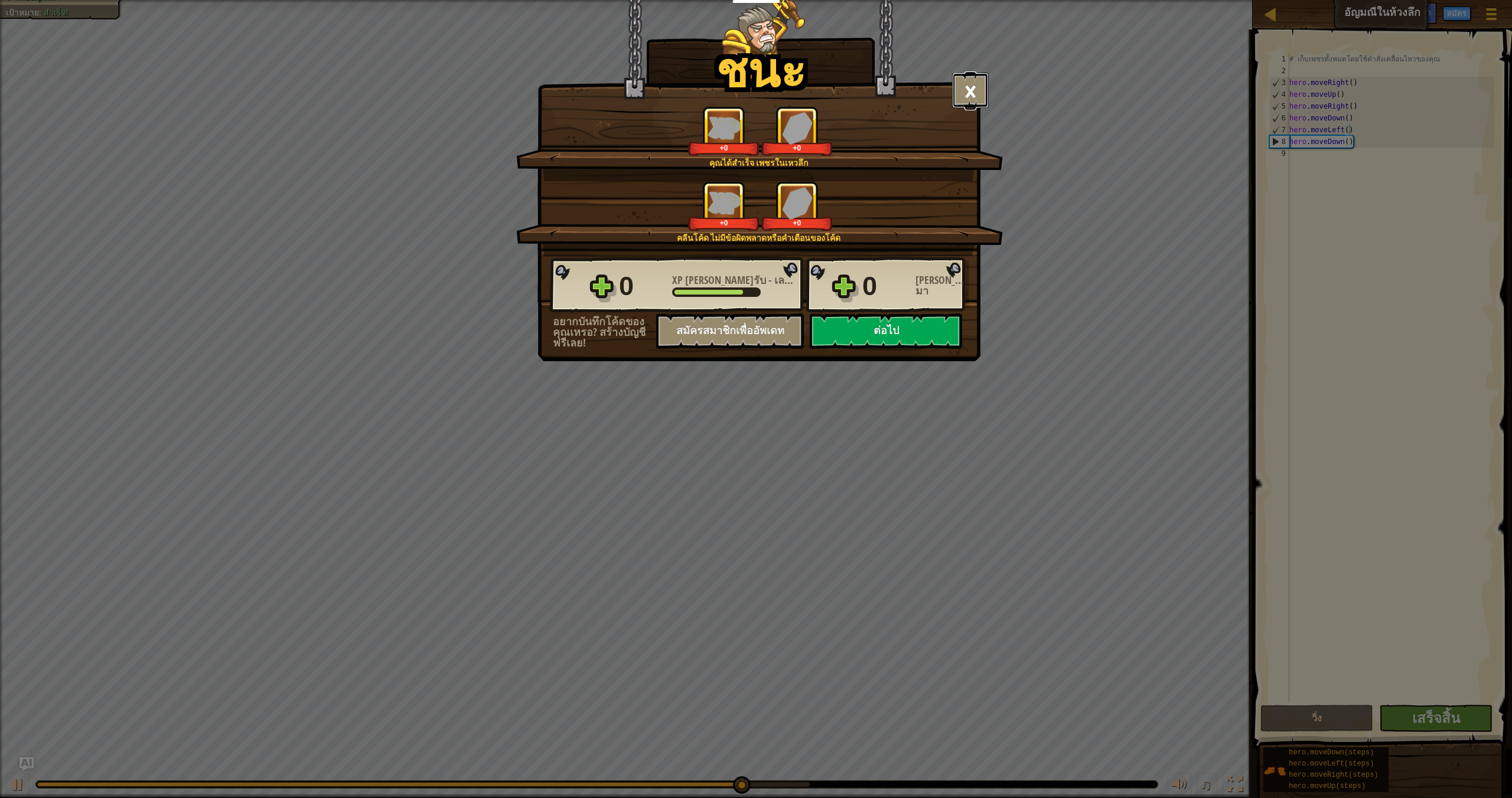
click at [974, 91] on button "×" at bounding box center [970, 91] width 36 height 36
